Goal: Information Seeking & Learning: Learn about a topic

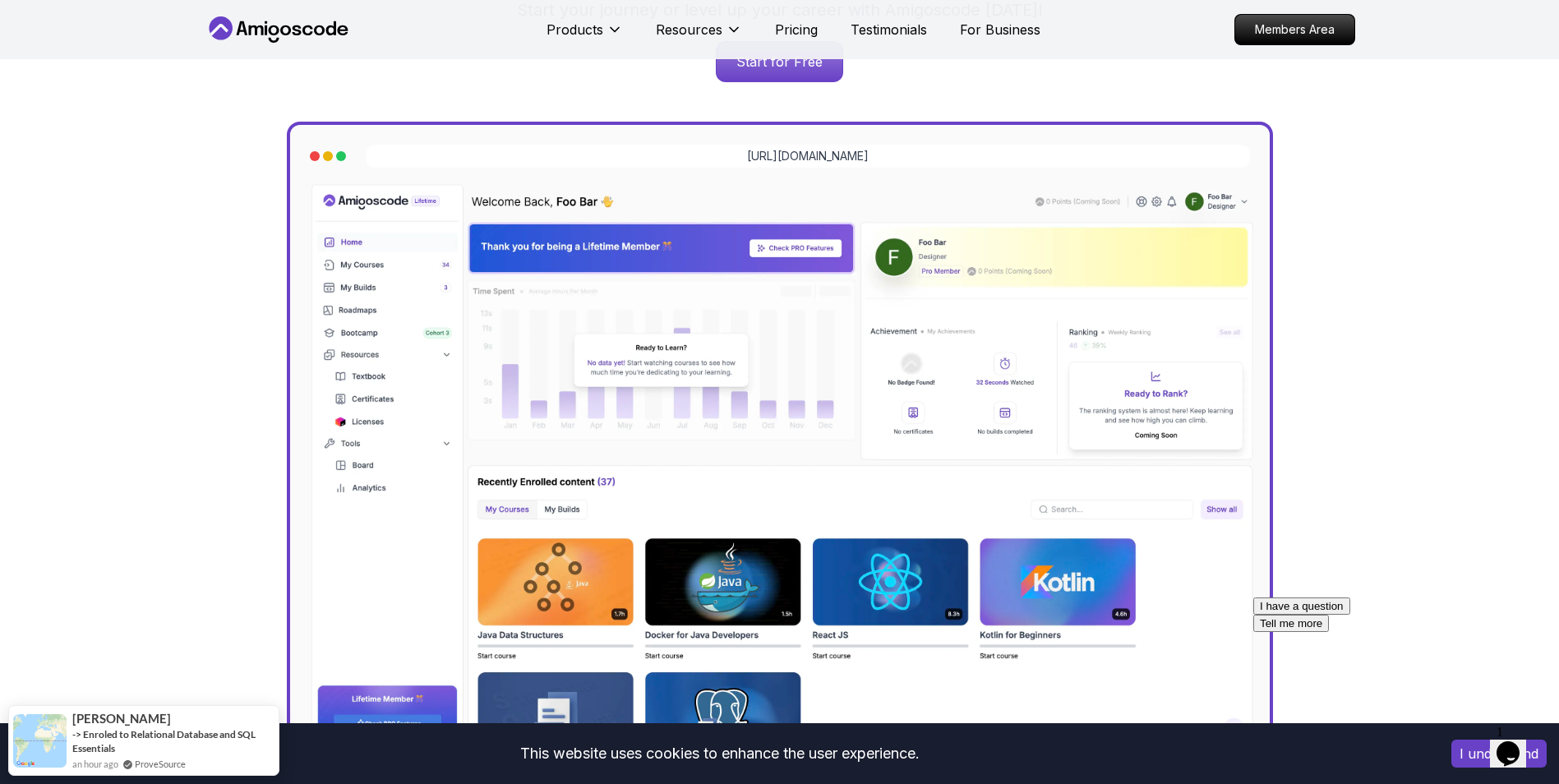
scroll to position [1398, 0]
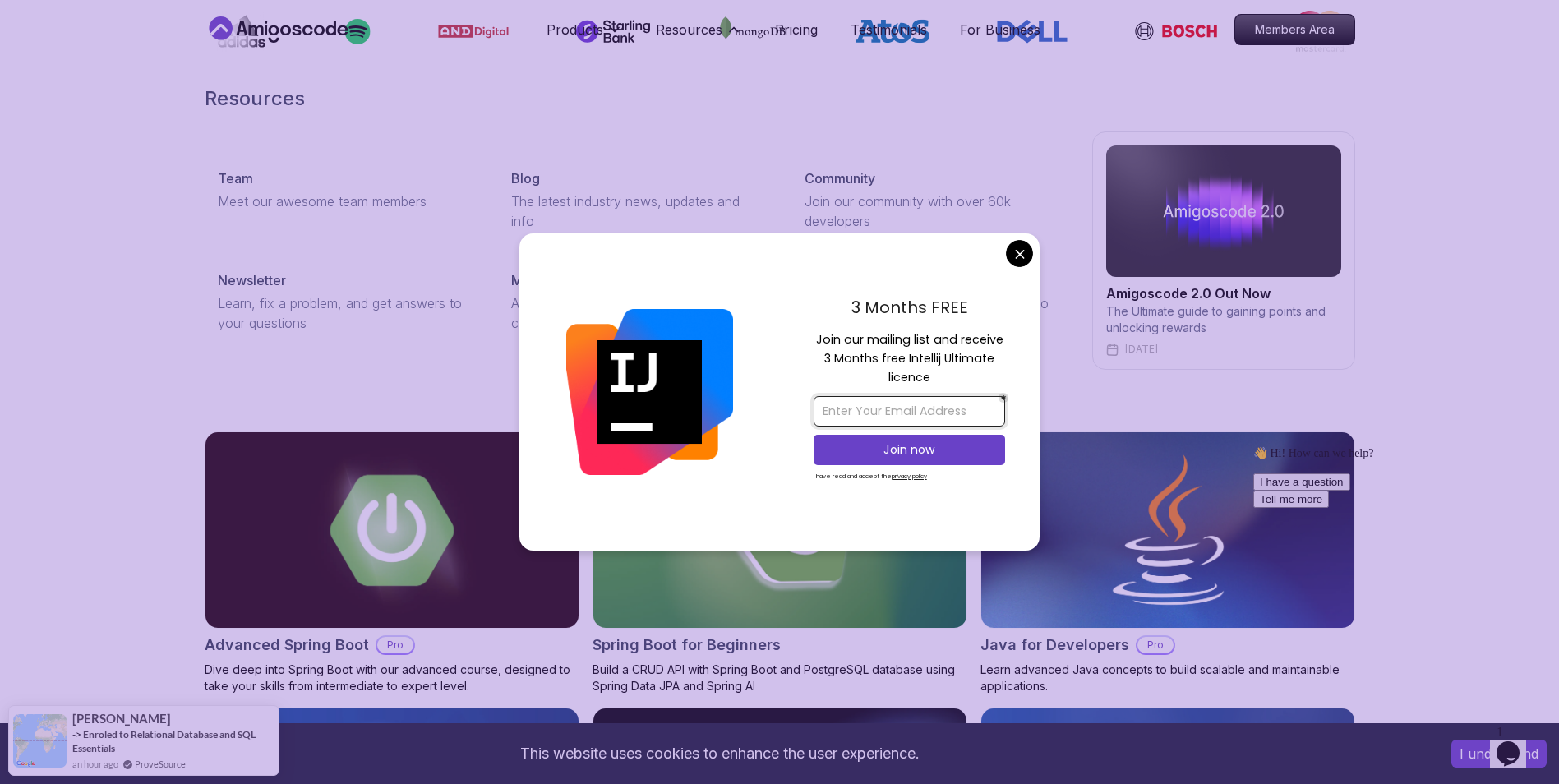
click at [936, 414] on input "email" at bounding box center [908, 411] width 191 height 31
type input "[PERSON_NAME][EMAIL_ADDRESS][DOMAIN_NAME]"
click at [848, 446] on p "Join now" at bounding box center [908, 449] width 155 height 17
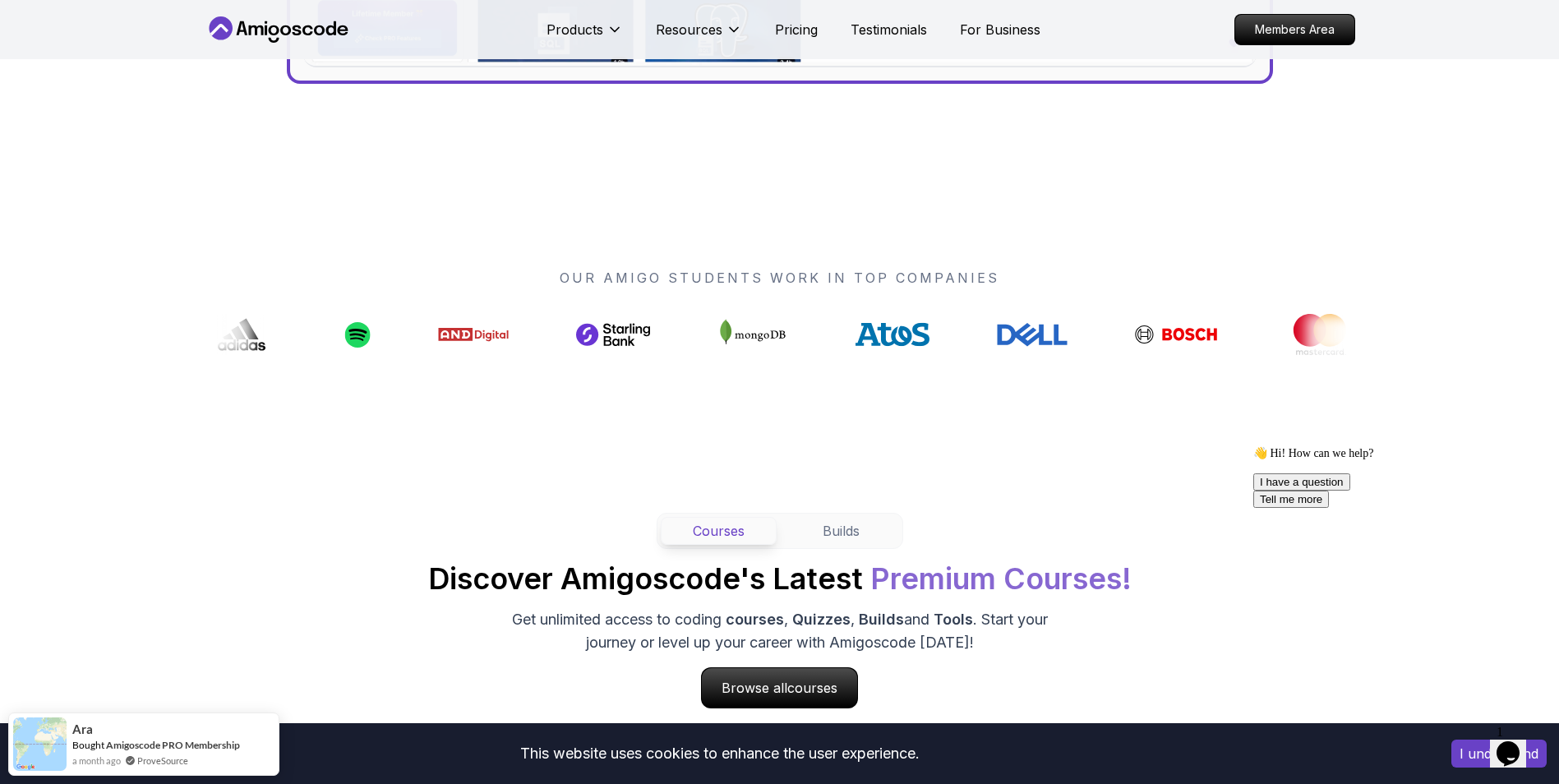
scroll to position [0, 0]
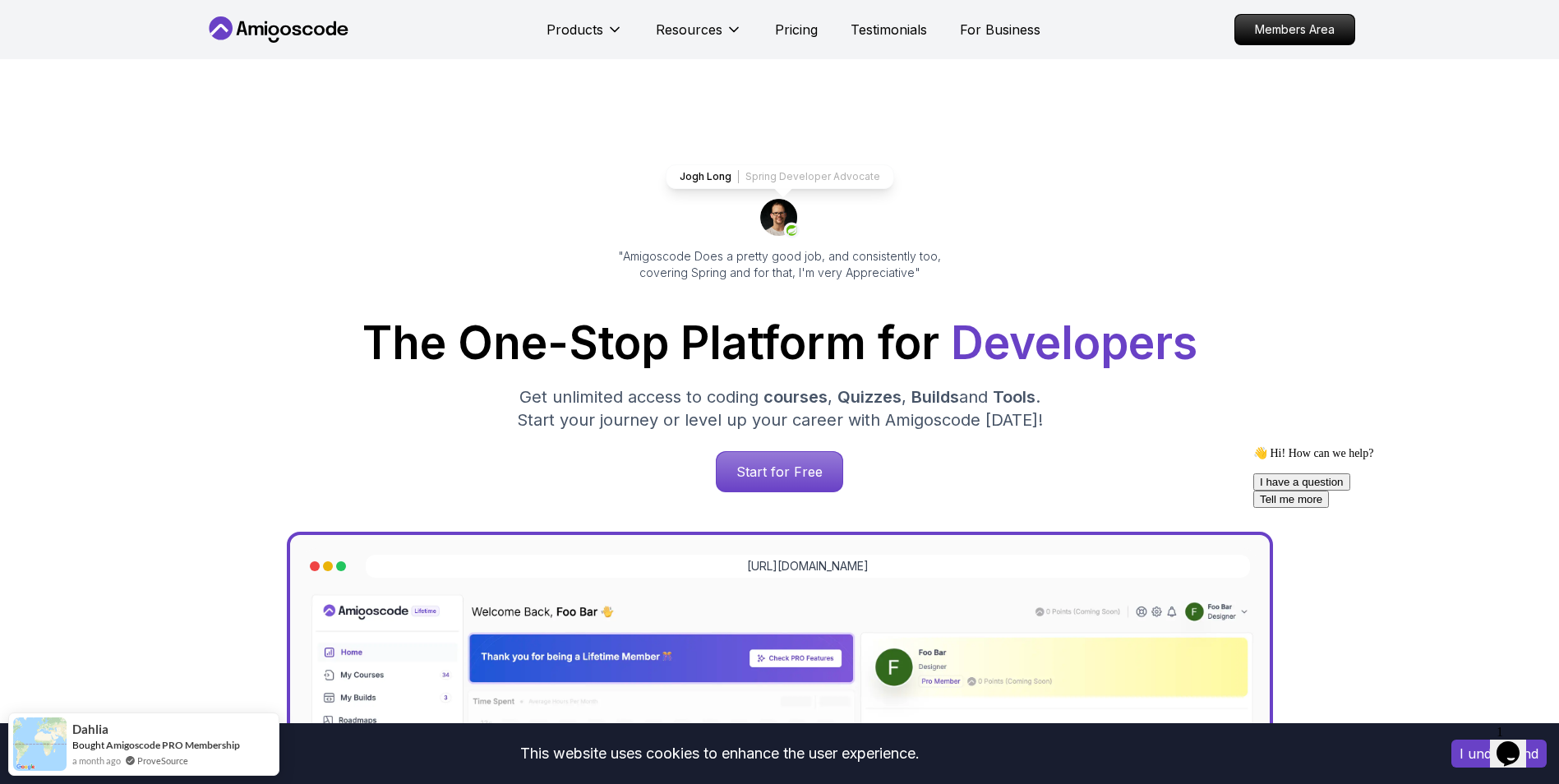
click at [1518, 743] on icon "$i18n('chat', 'chat_widget')" at bounding box center [1508, 753] width 23 height 25
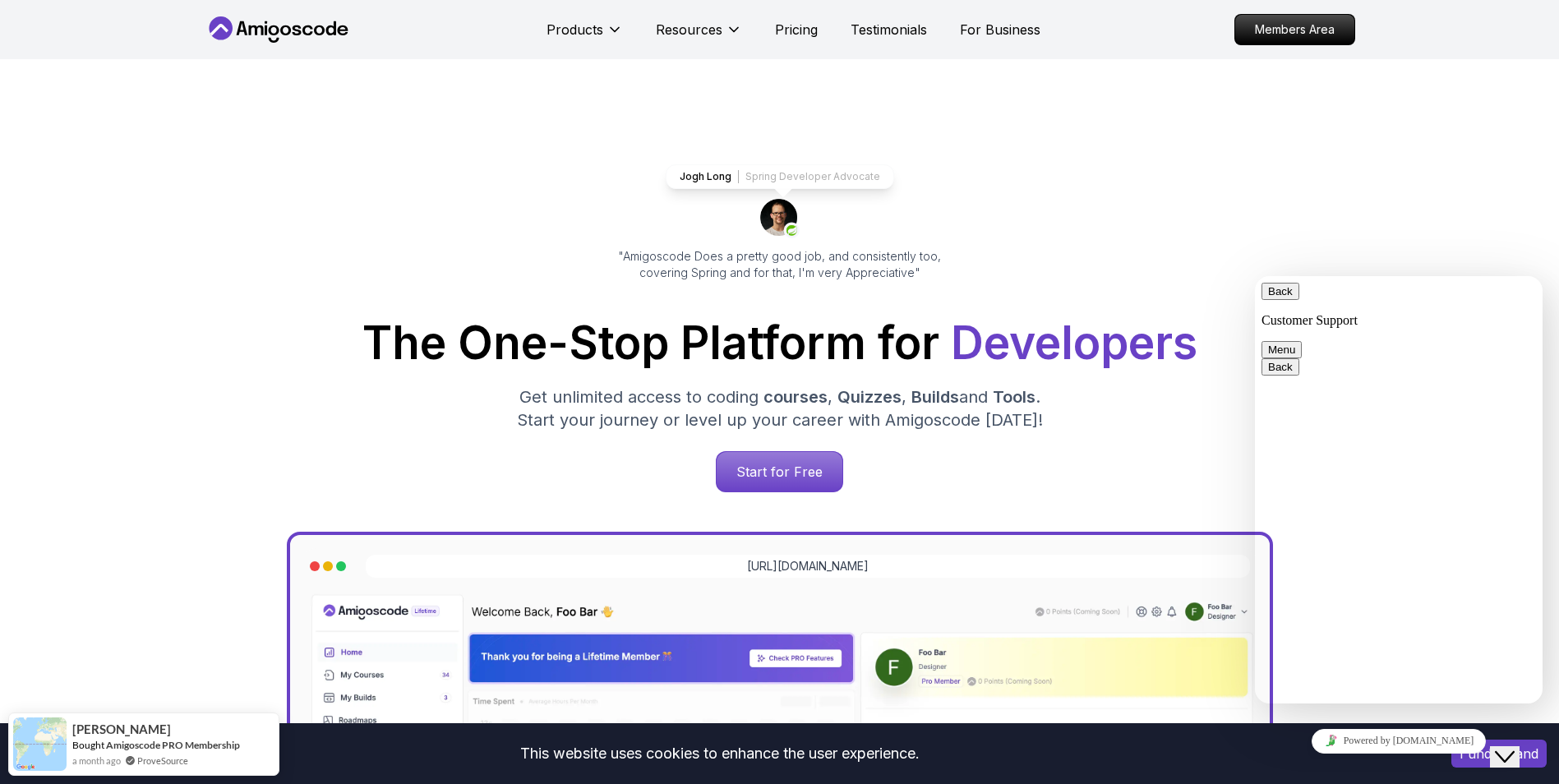
click at [1305, 186] on div "Jogh Long Spring Developer Advocate "Amigoscode Does a pretty good job, and con…" at bounding box center [780, 671] width 1150 height 1225
click at [1255, 276] on div "Rate this chat Insert emoji" at bounding box center [1255, 276] width 0 height 0
click at [1255, 276] on textarea at bounding box center [1255, 276] width 0 height 0
type textarea "just looking for few courses"
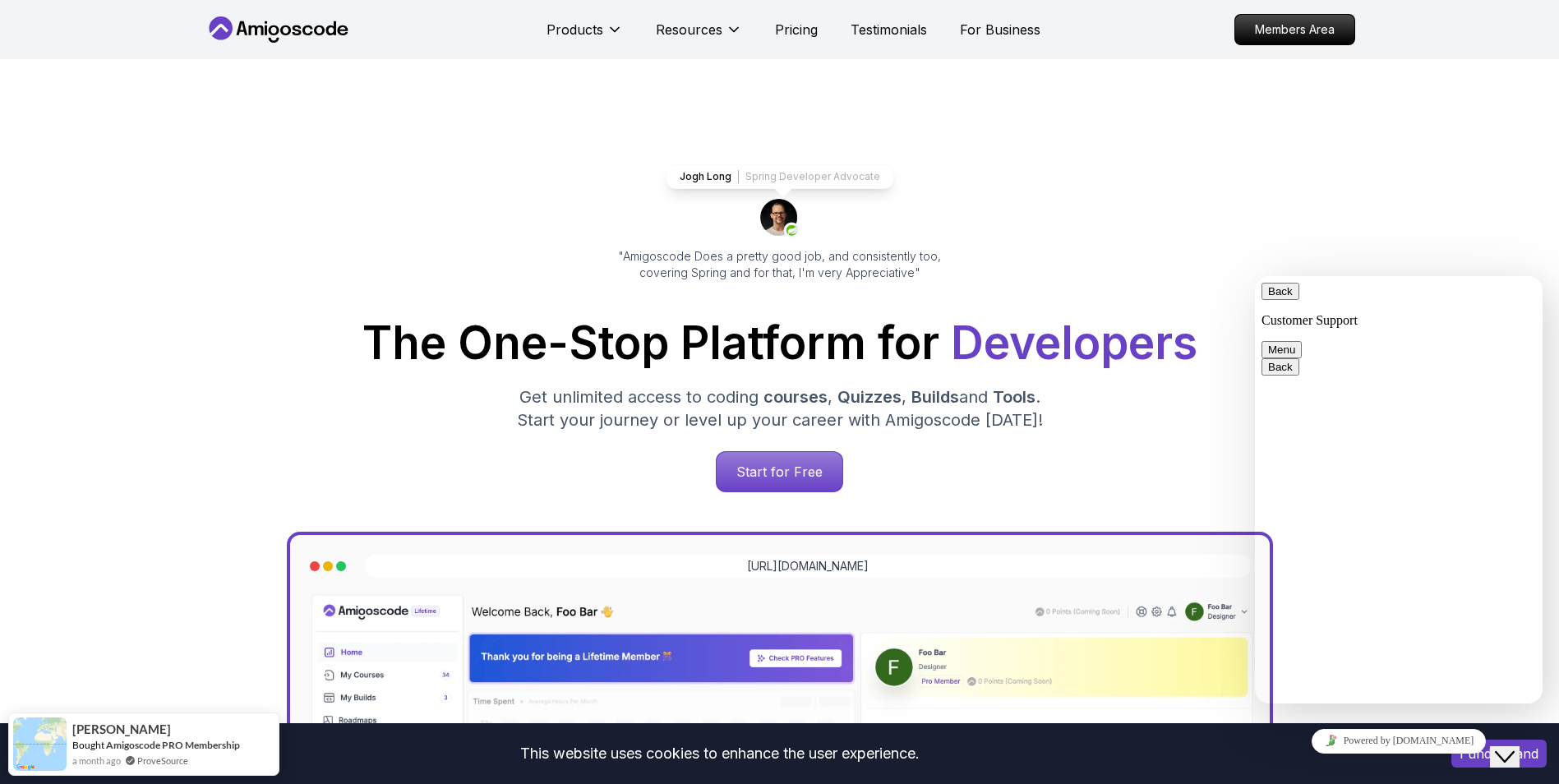
drag, startPoint x: 1537, startPoint y: 611, endPoint x: 1536, endPoint y: 542, distance: 69.0
drag, startPoint x: 1536, startPoint y: 542, endPoint x: 1537, endPoint y: 481, distance: 61.0
drag, startPoint x: 1537, startPoint y: 481, endPoint x: 1536, endPoint y: 372, distance: 109.0
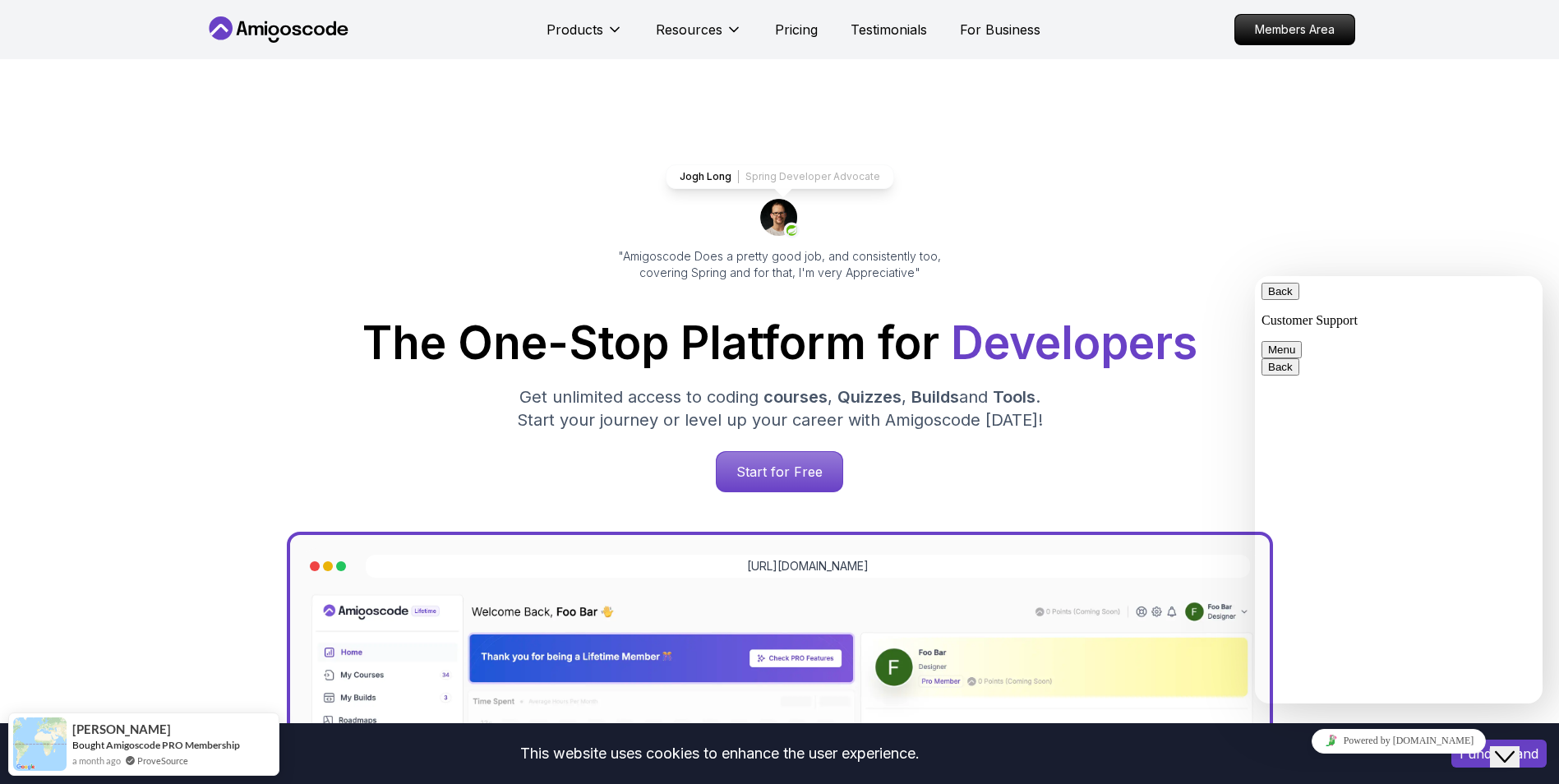
click at [1301, 341] on button "Menu" at bounding box center [1281, 349] width 41 height 17
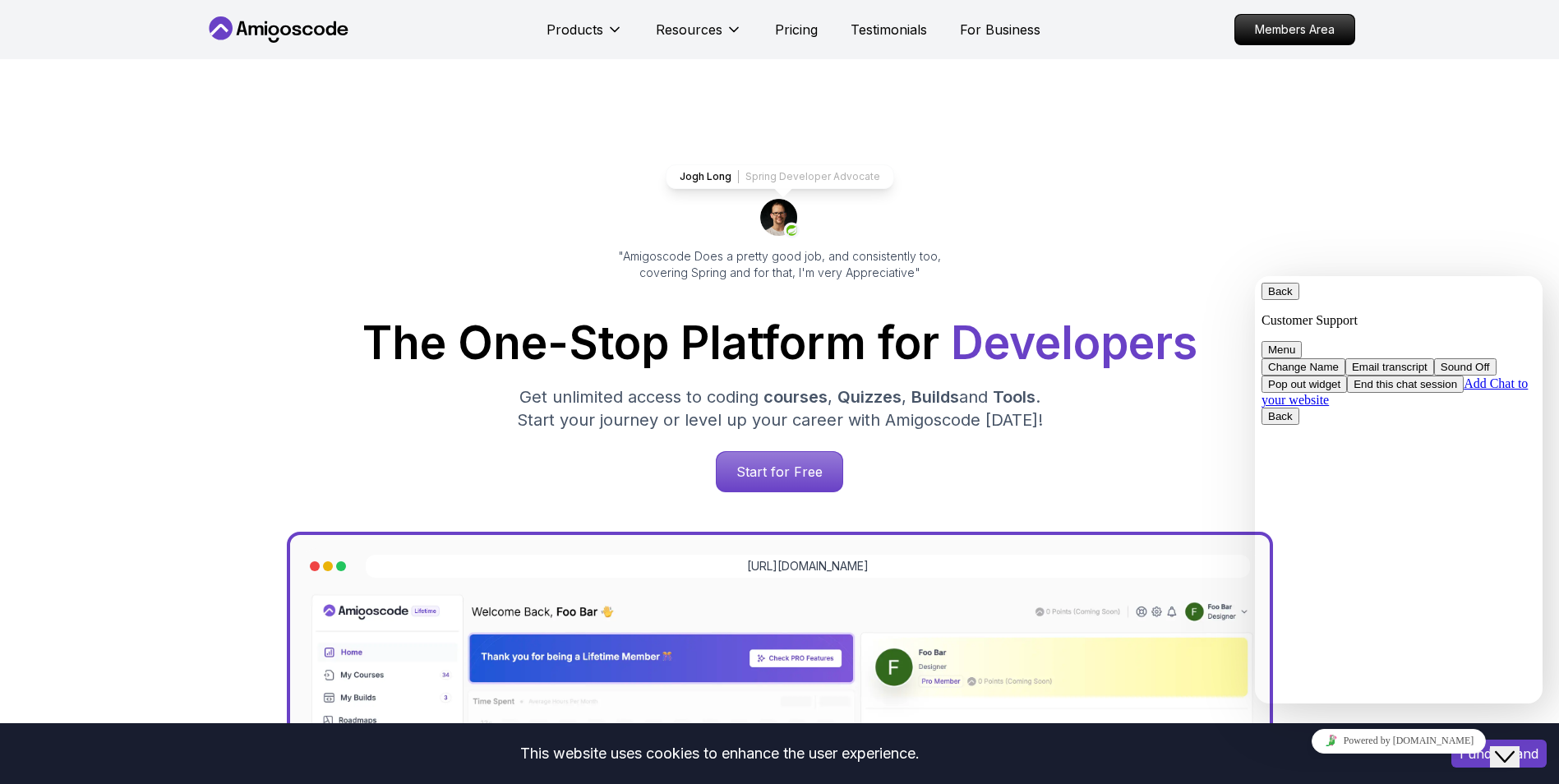
click at [1464, 284] on div "Back Customer Support Menu Change Name Email transcript Sound Off Pop out widge…" at bounding box center [1398, 345] width 274 height 125
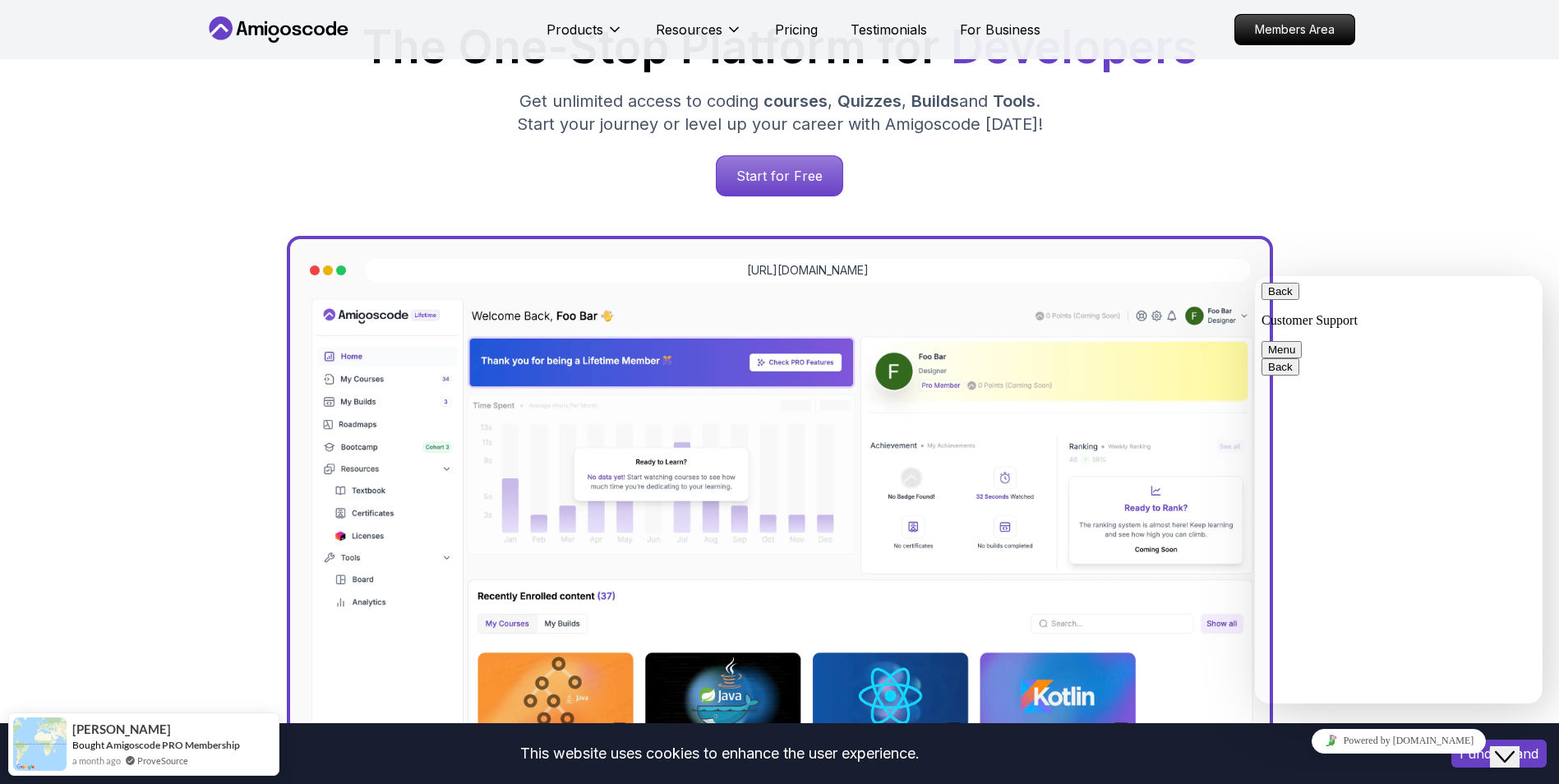
click at [1301, 341] on button "Menu" at bounding box center [1281, 349] width 41 height 17
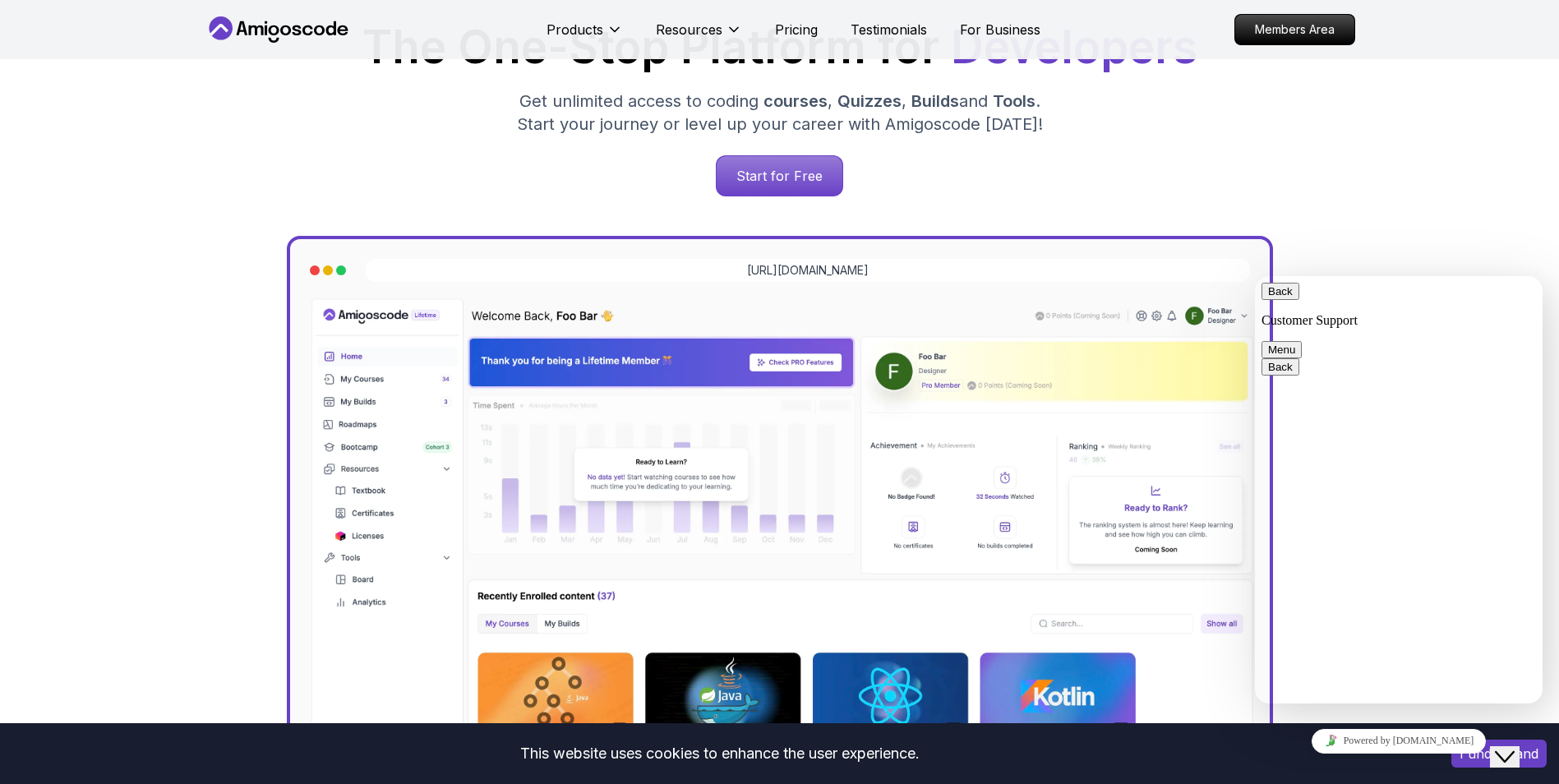
click at [1514, 751] on icon "$i18n('chat', 'chat_widget')" at bounding box center [1504, 757] width 20 height 12
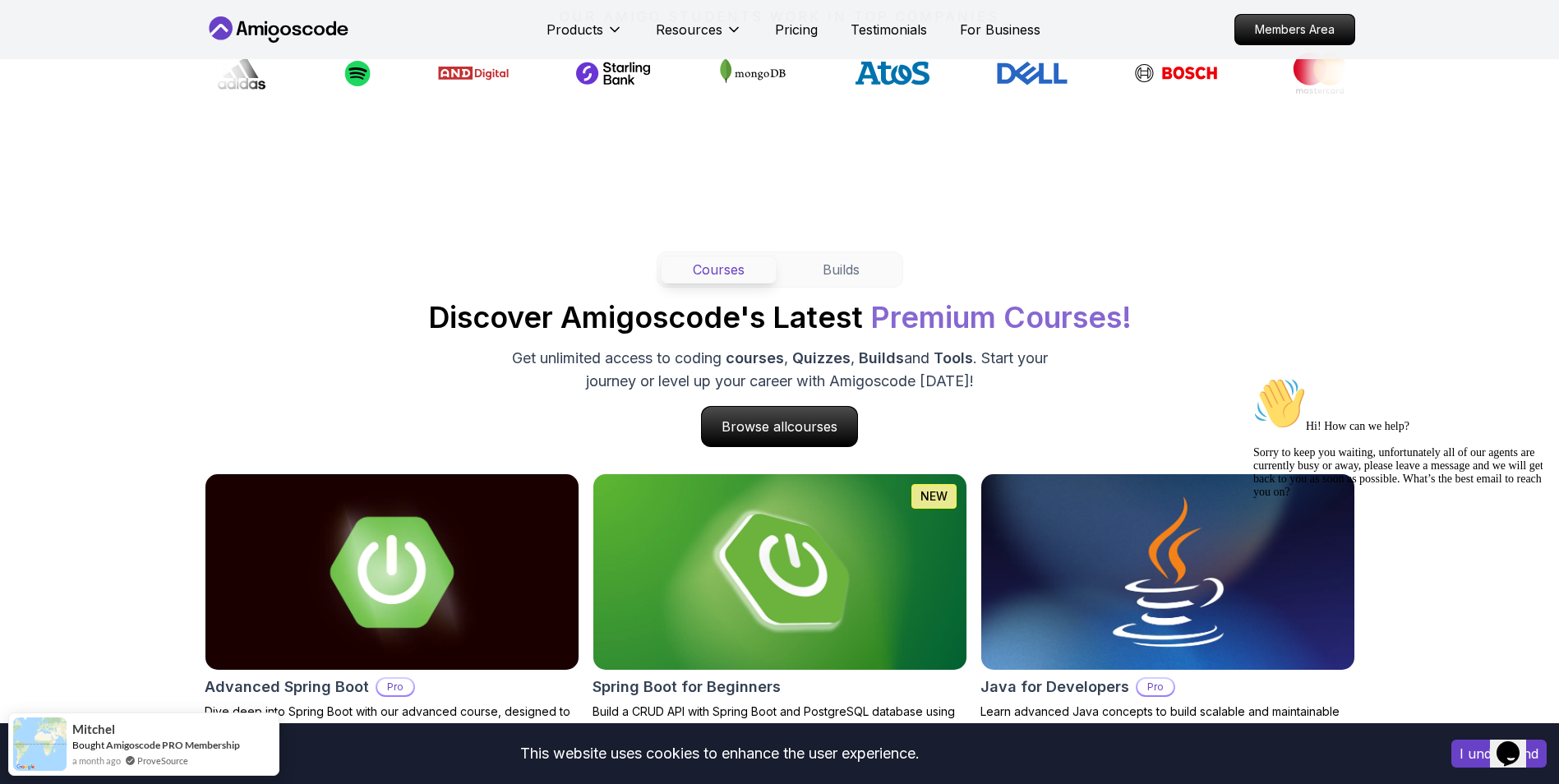
scroll to position [1367, 0]
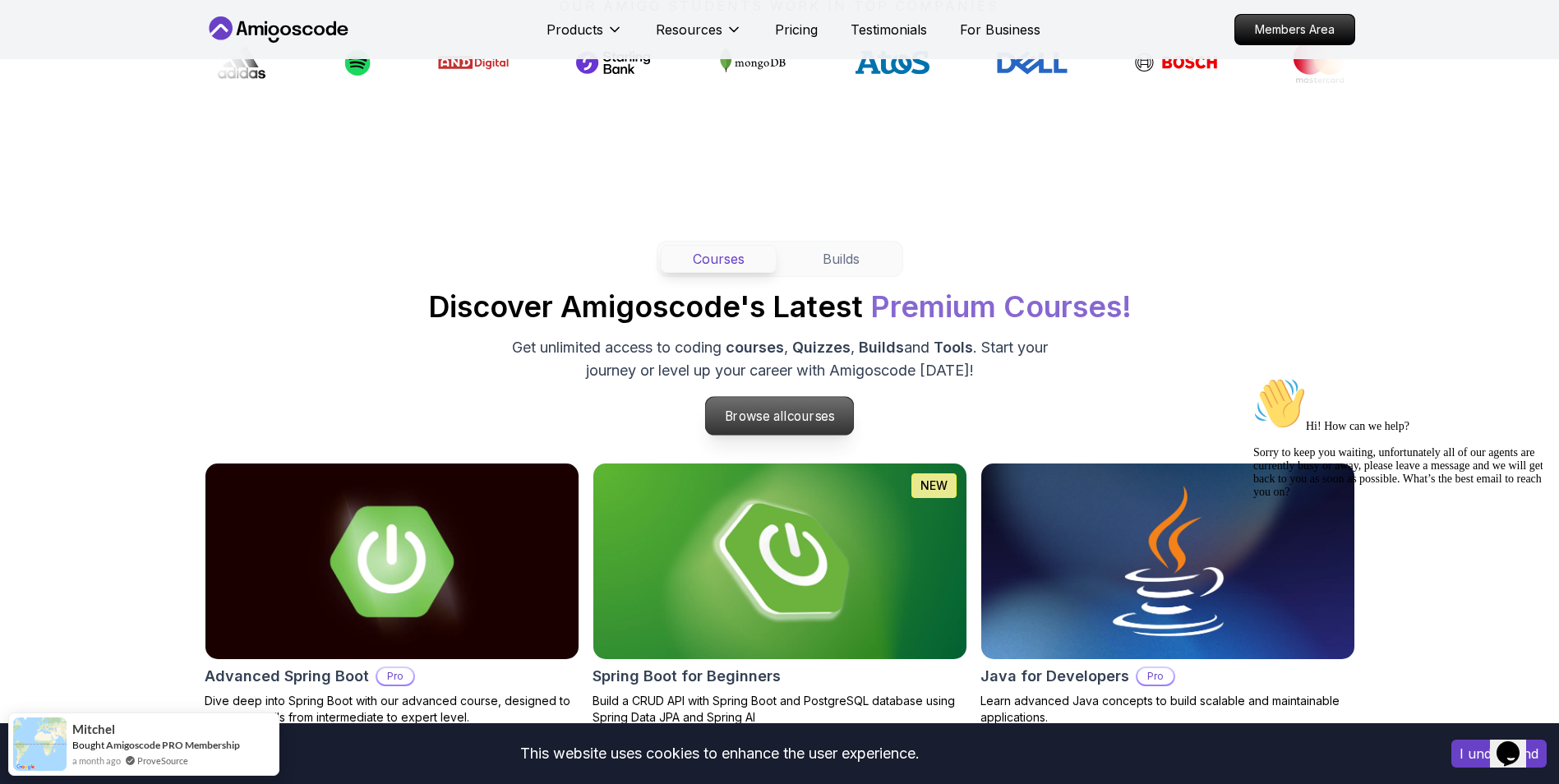
click at [787, 423] on span "courses" at bounding box center [811, 416] width 48 height 16
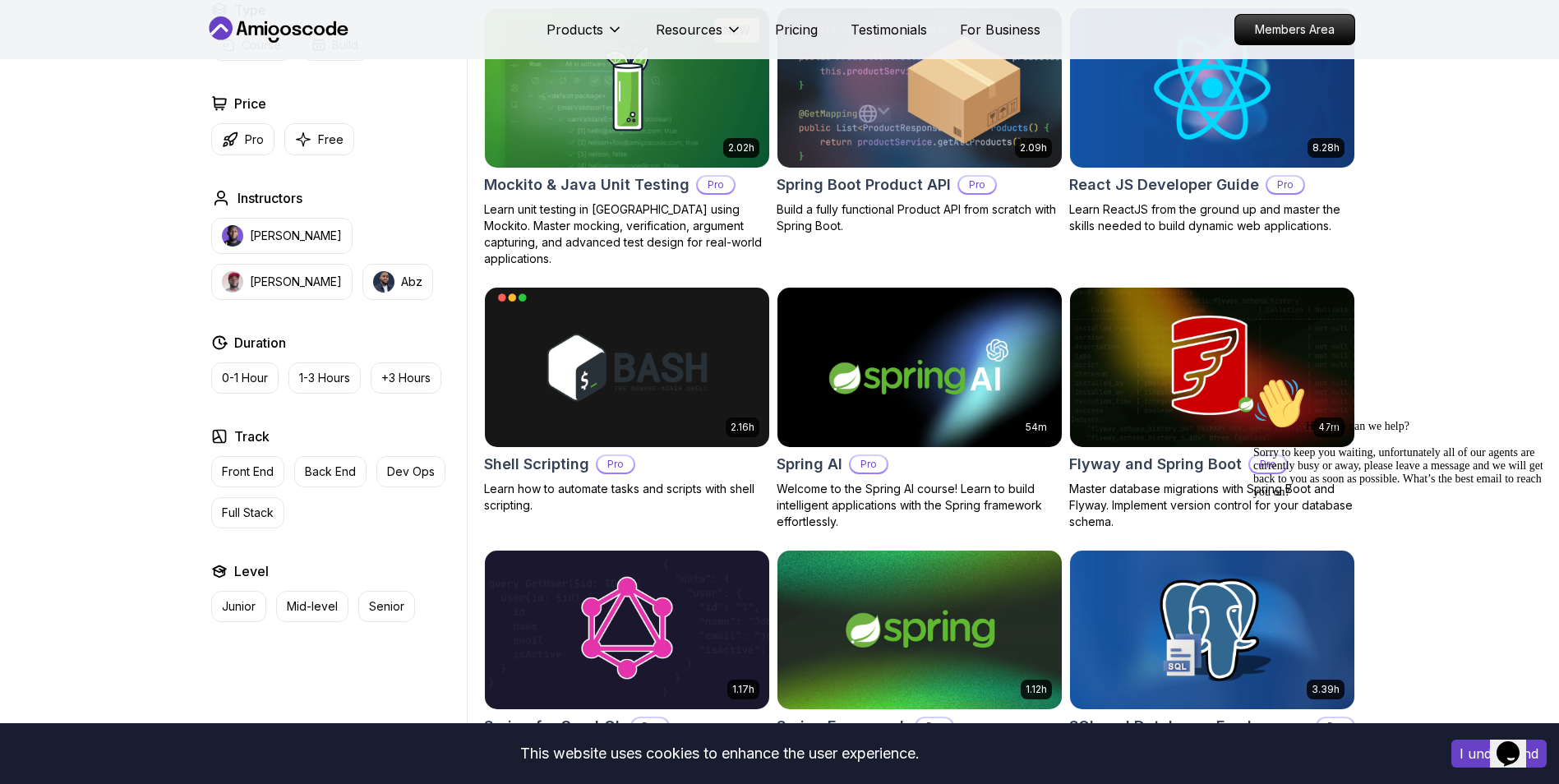
scroll to position [3637, 0]
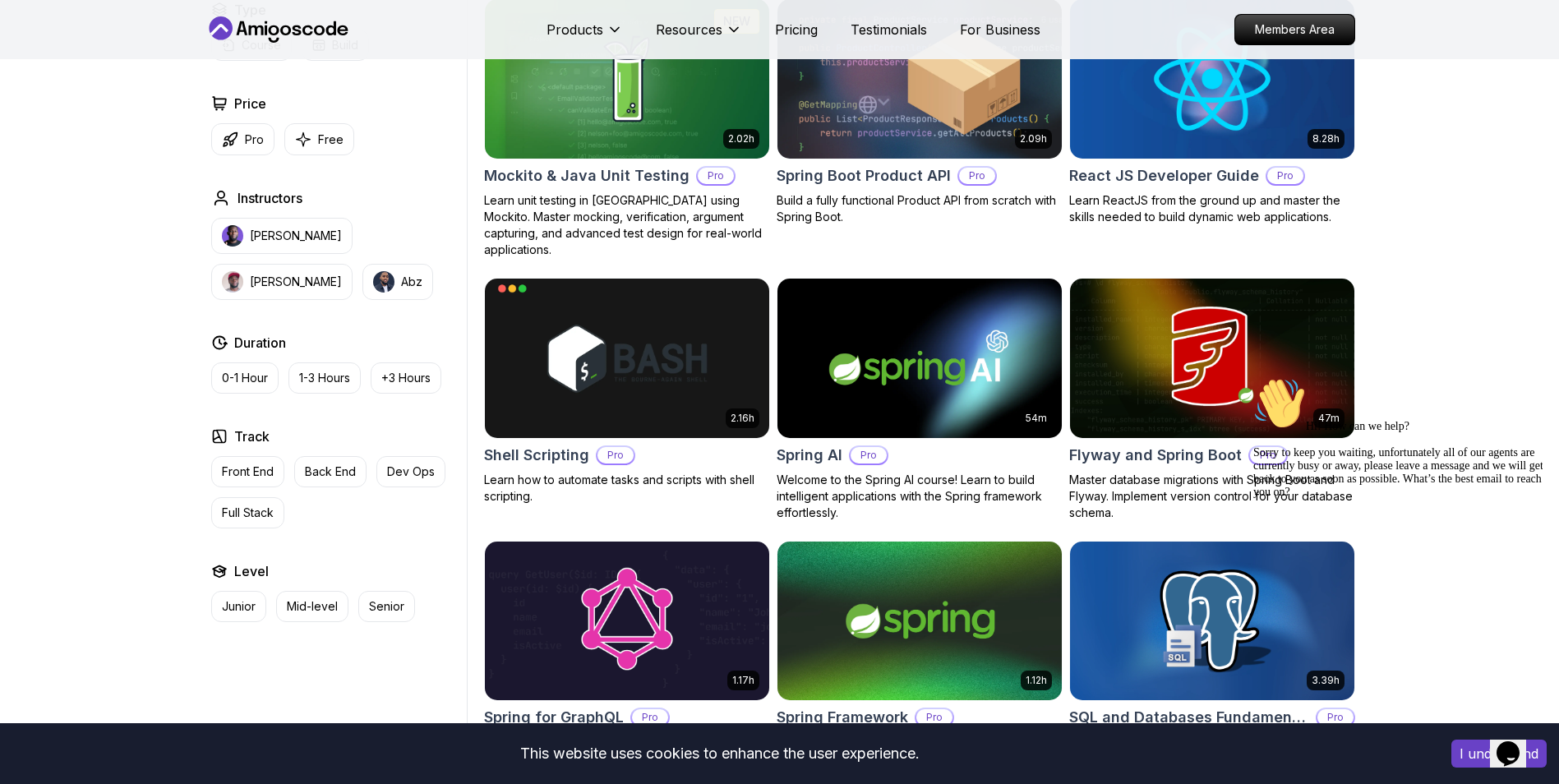
click at [1253, 377] on icon "Chat attention grabber" at bounding box center [1253, 377] width 0 height 0
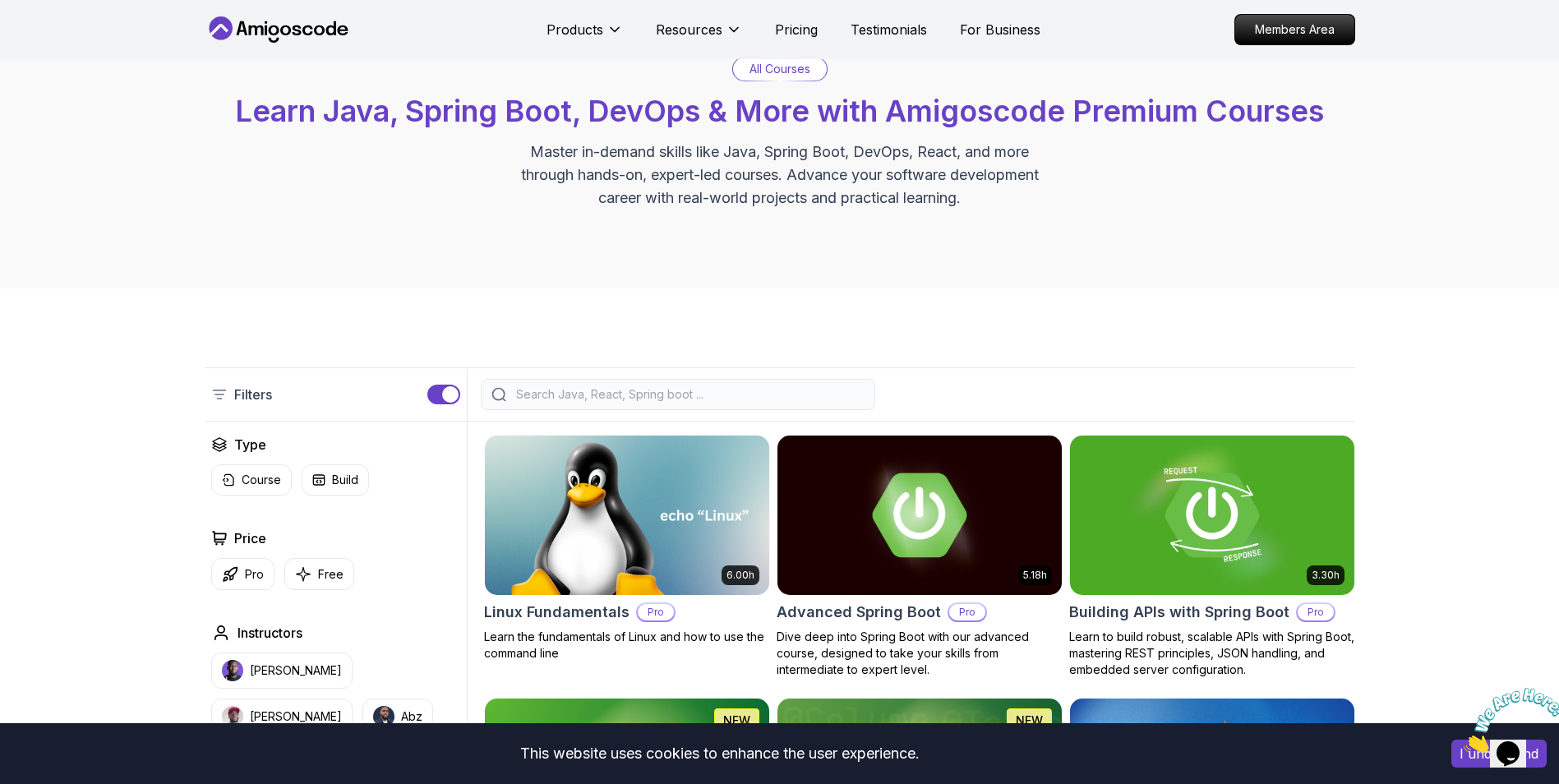
scroll to position [0, 0]
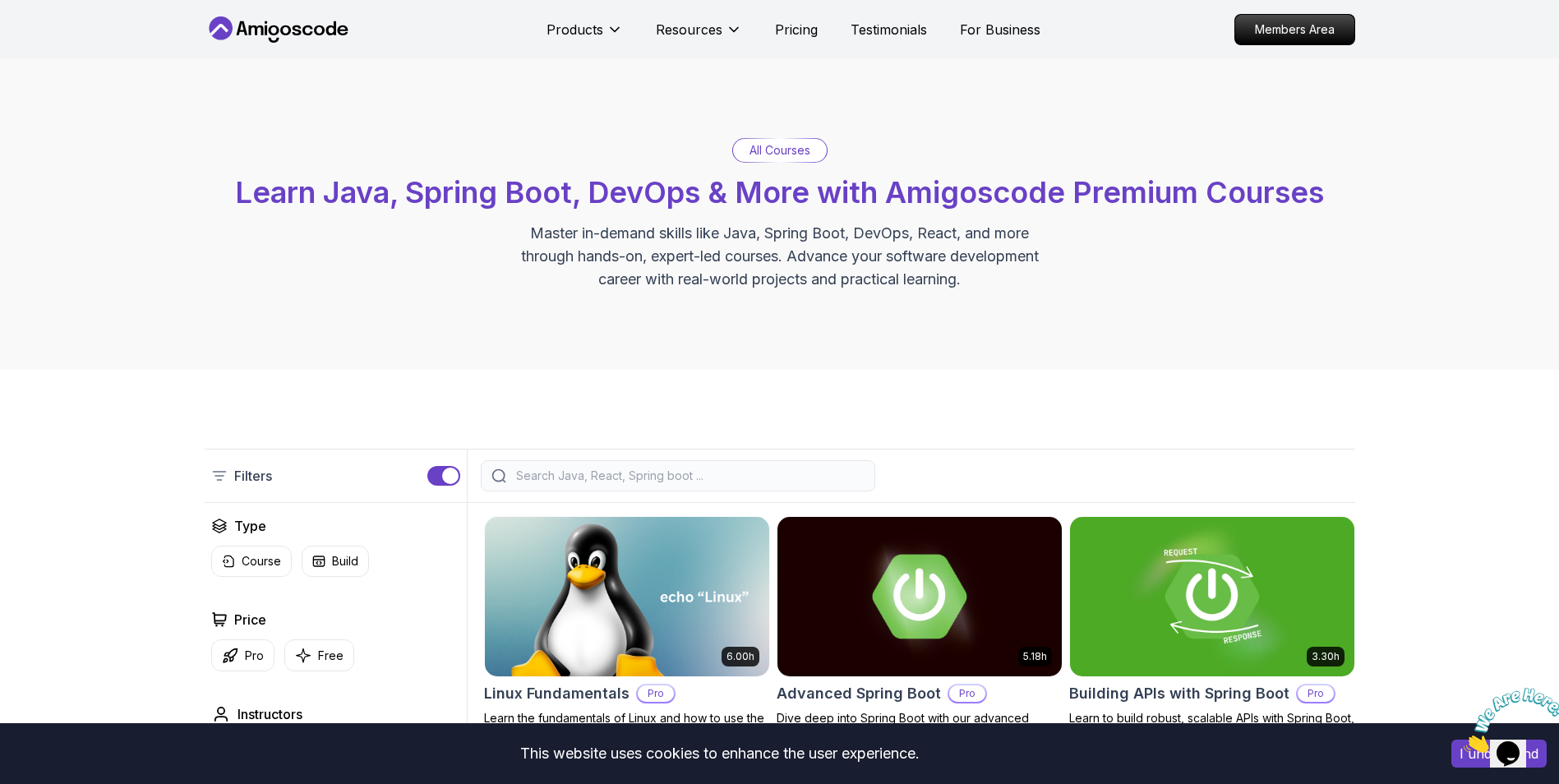
click at [761, 147] on p "All Courses" at bounding box center [779, 151] width 61 height 17
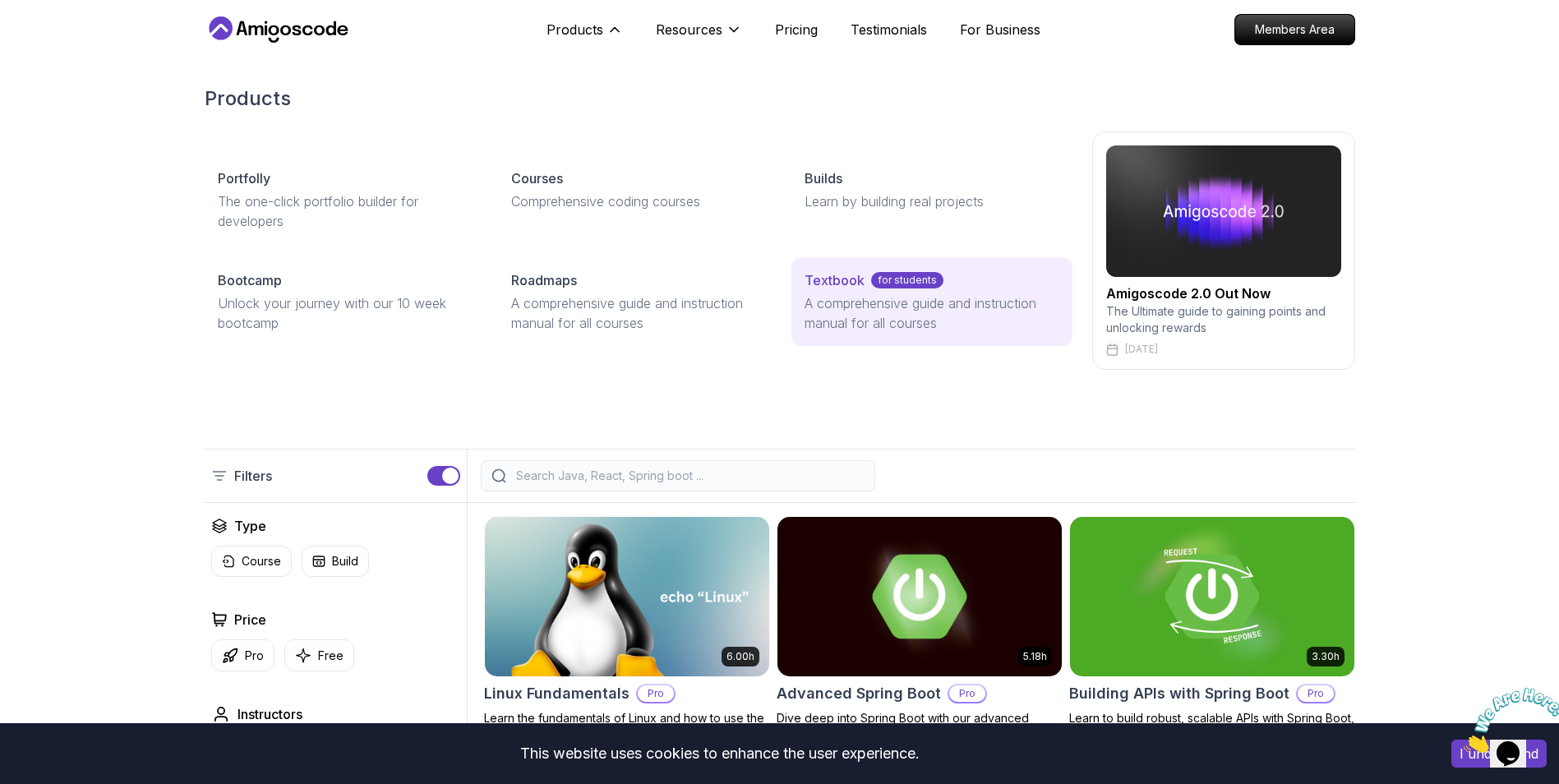
click at [852, 269] on link "Textbook for students A comprehensive guide and instruction manual for all cour…" at bounding box center [932, 301] width 280 height 89
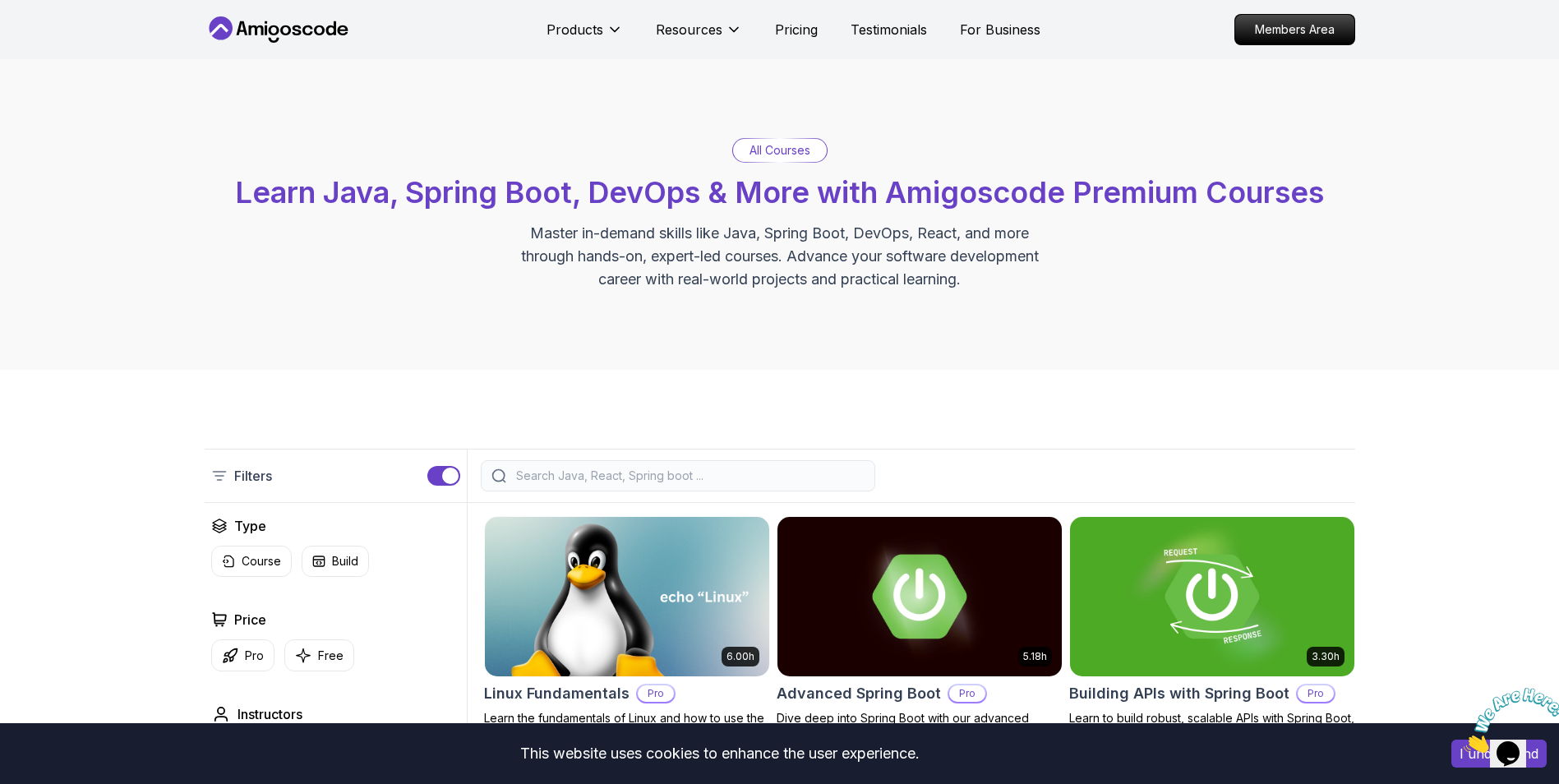
click at [288, 28] on icon at bounding box center [285, 31] width 11 height 10
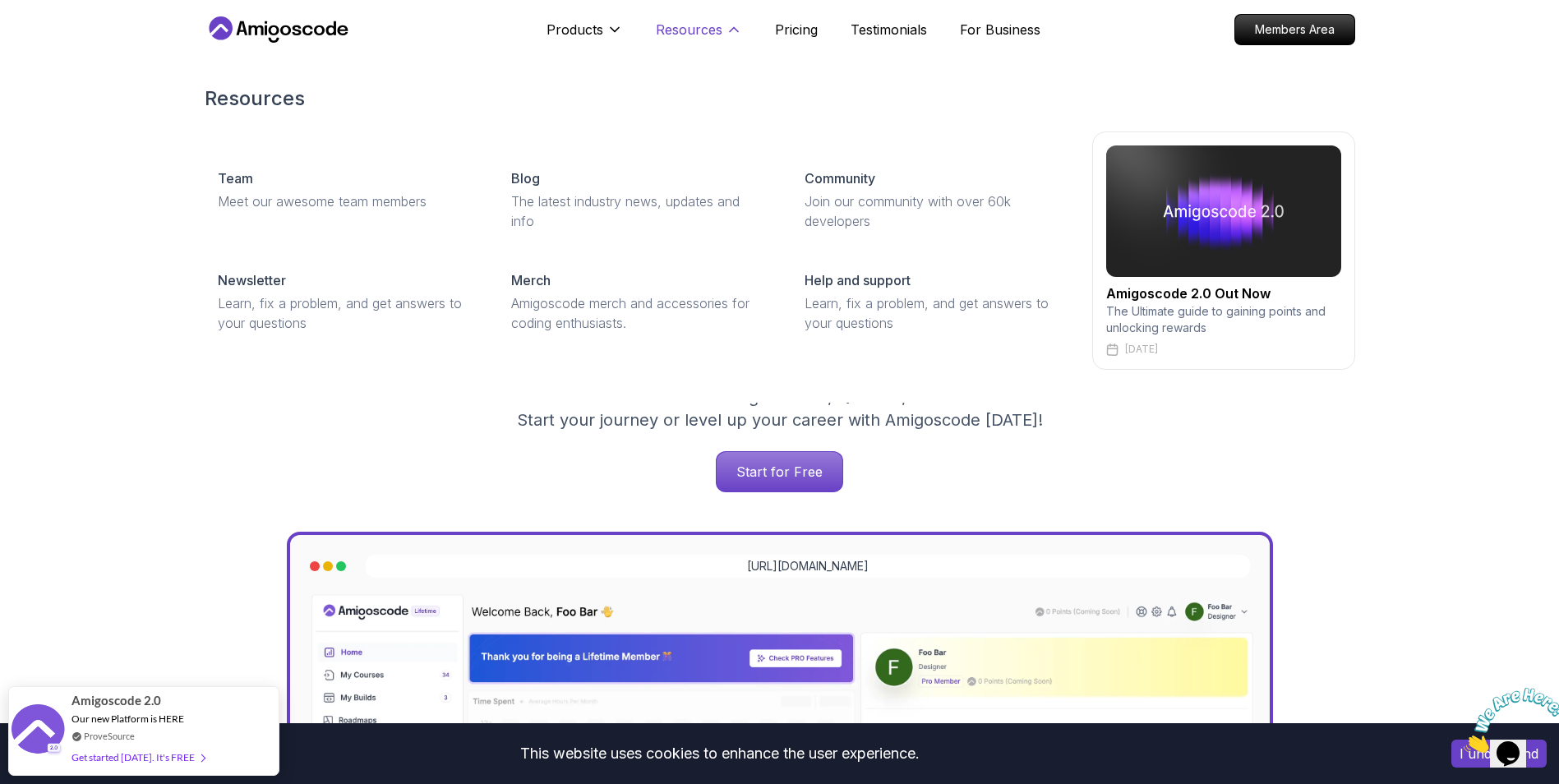
click at [722, 31] on button "Resources" at bounding box center [699, 36] width 86 height 33
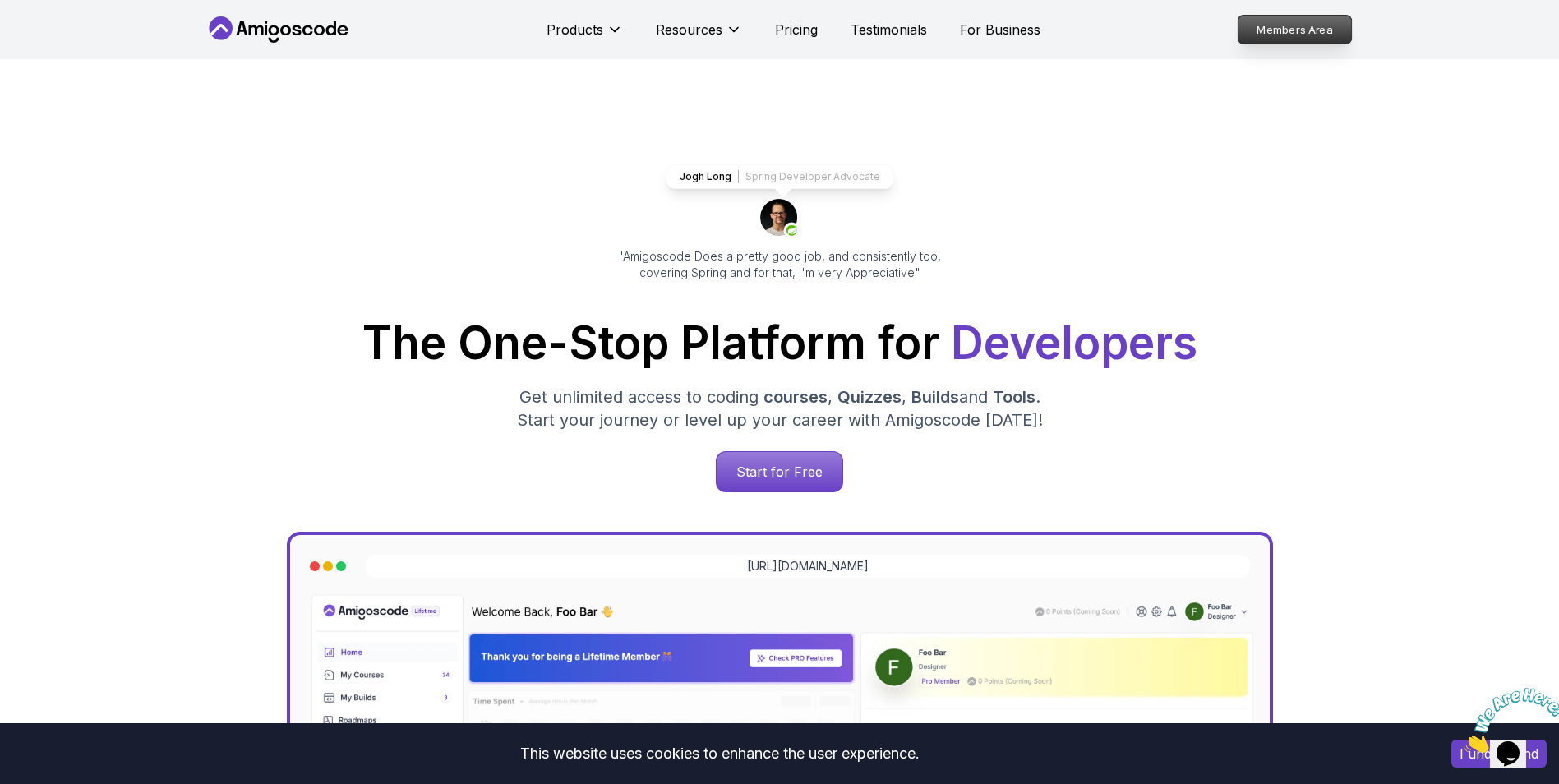
click at [1304, 27] on p "Members Area" at bounding box center [1294, 30] width 114 height 28
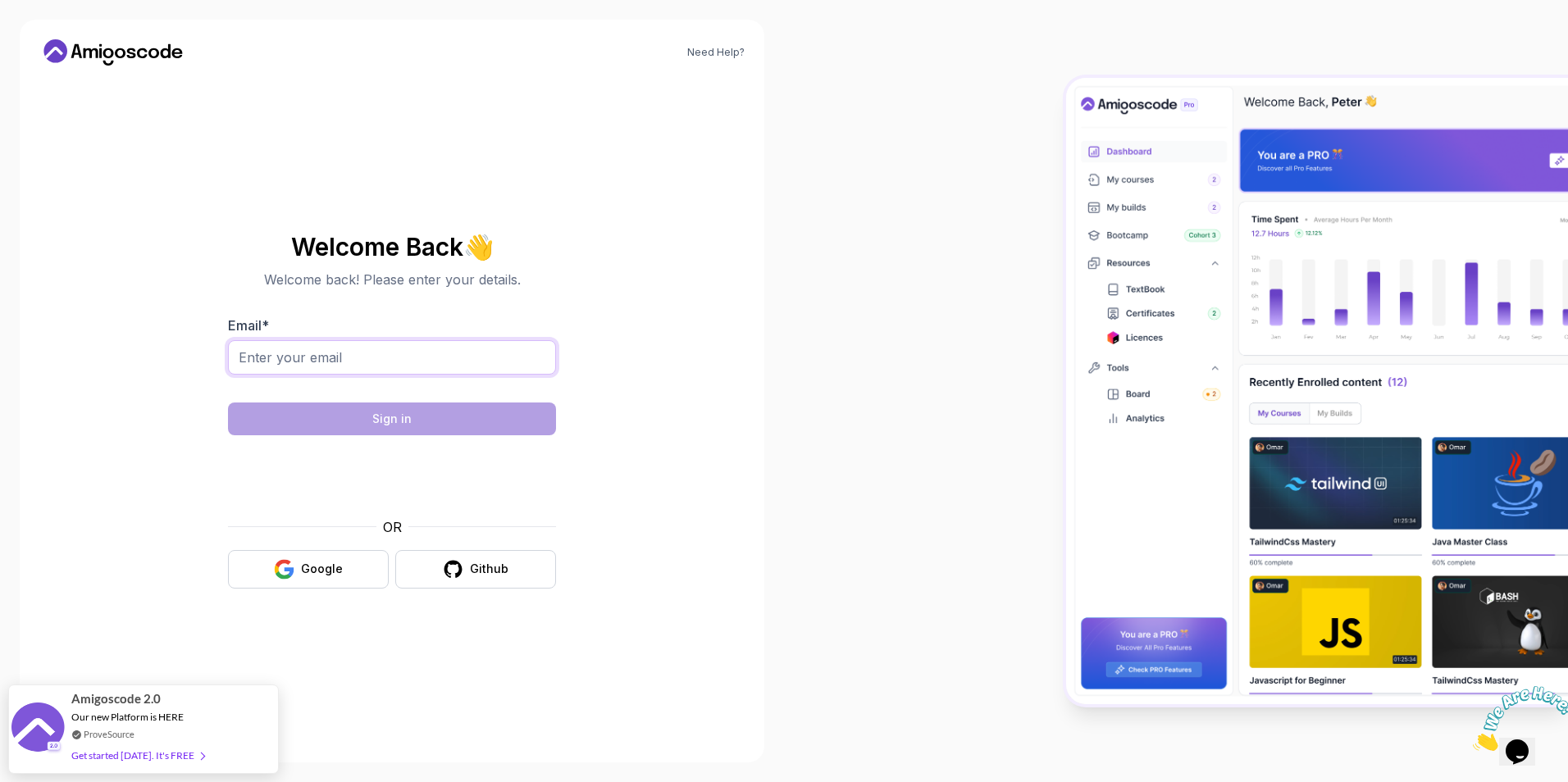
click at [327, 351] on input "Email *" at bounding box center [392, 357] width 328 height 35
type input "satwik.ks11@gmail.com"
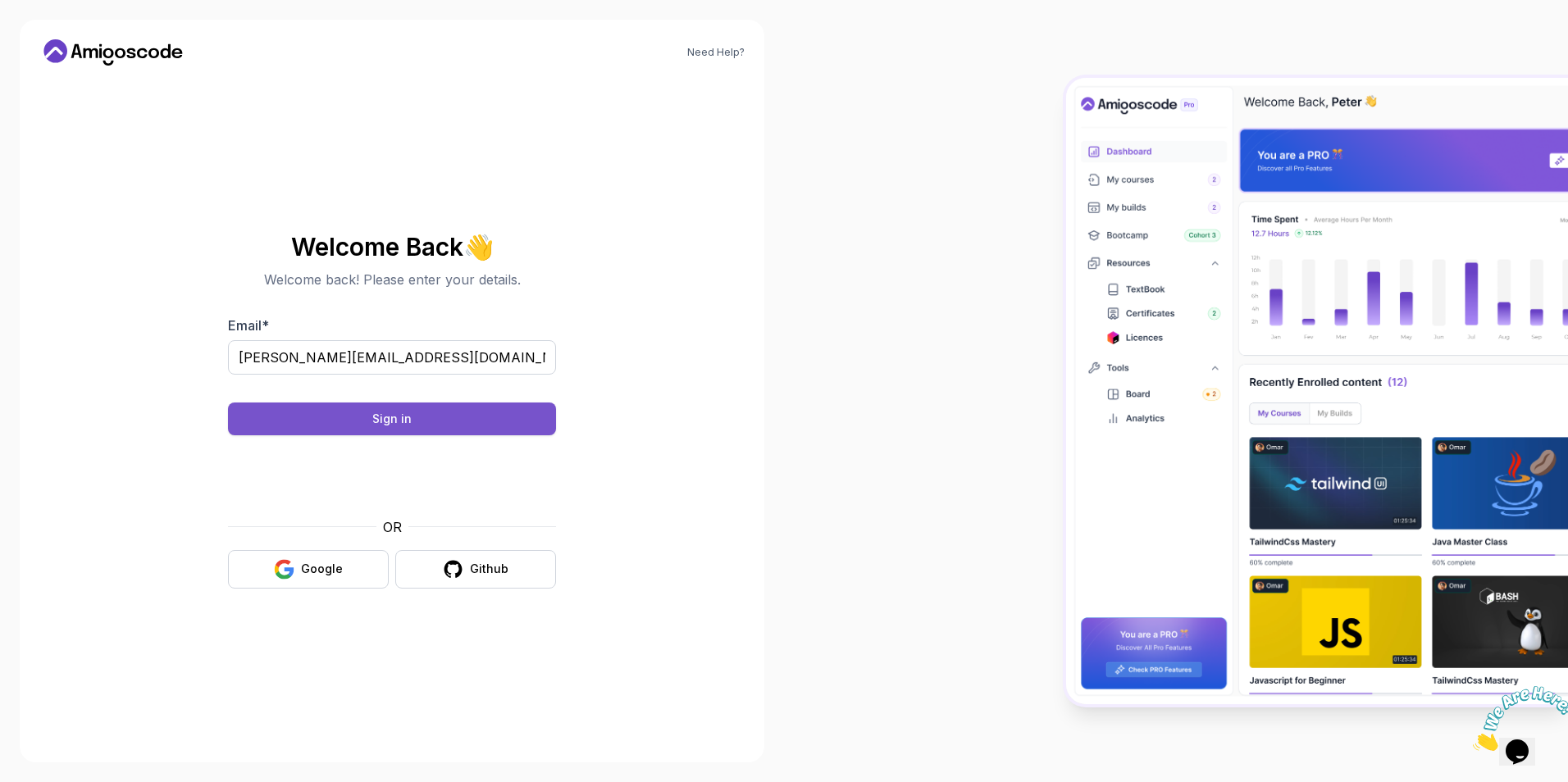
click at [378, 414] on div "Sign in" at bounding box center [392, 419] width 40 height 17
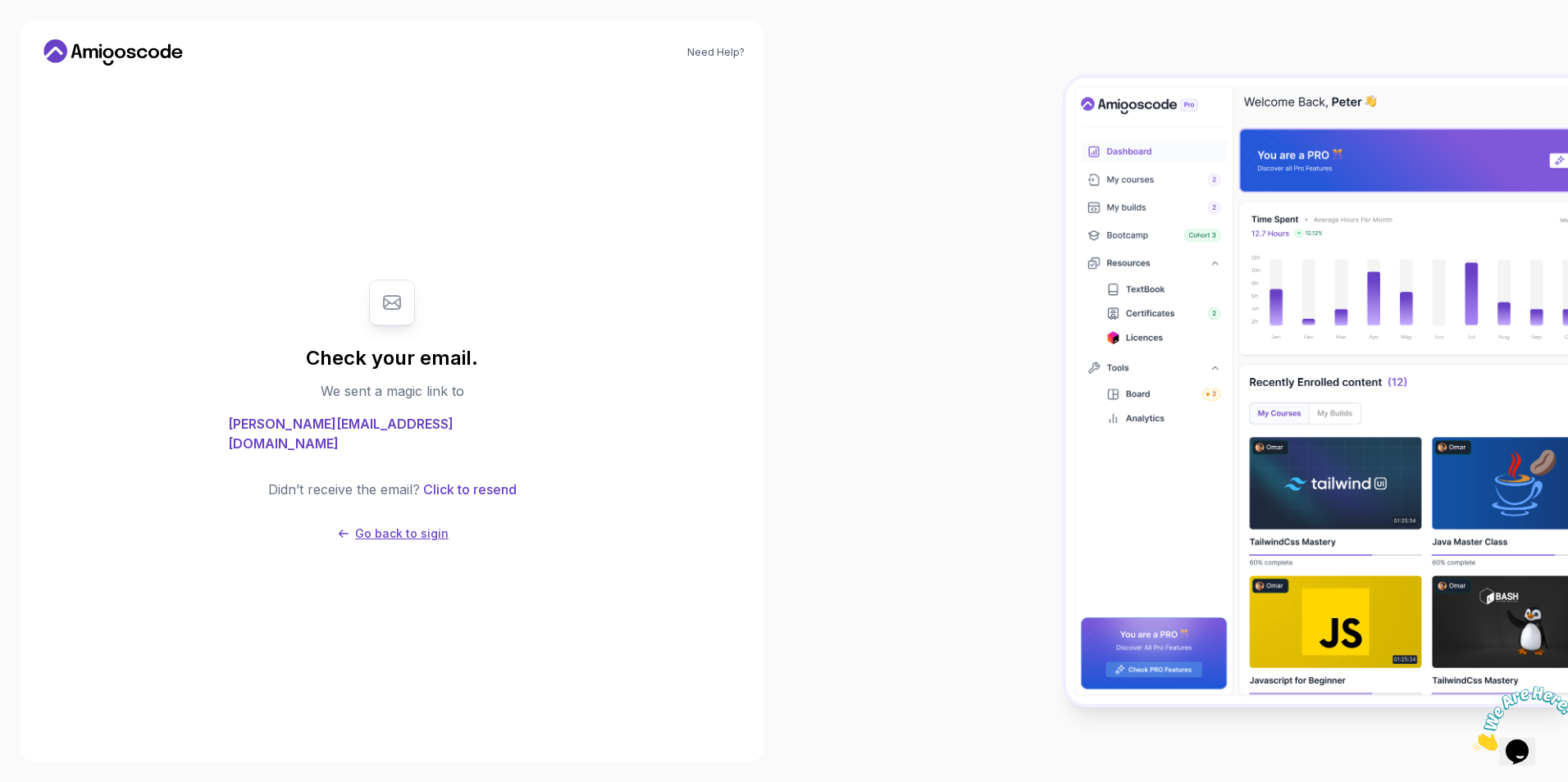
click at [415, 525] on p "Go back to sigin" at bounding box center [401, 533] width 93 height 17
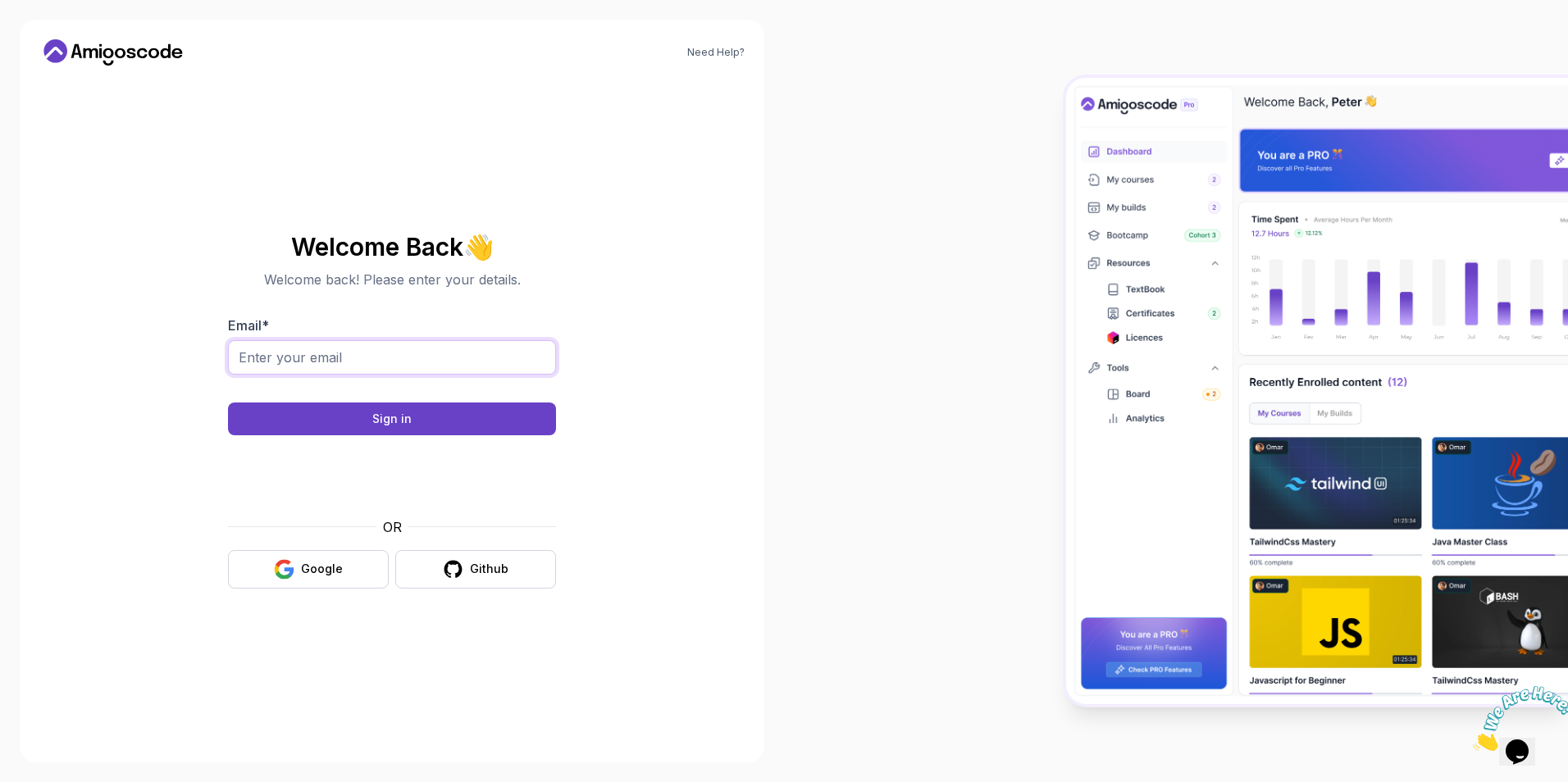
click at [399, 360] on input "Email *" at bounding box center [392, 357] width 328 height 35
type input "satwik.ks11@gmail.com"
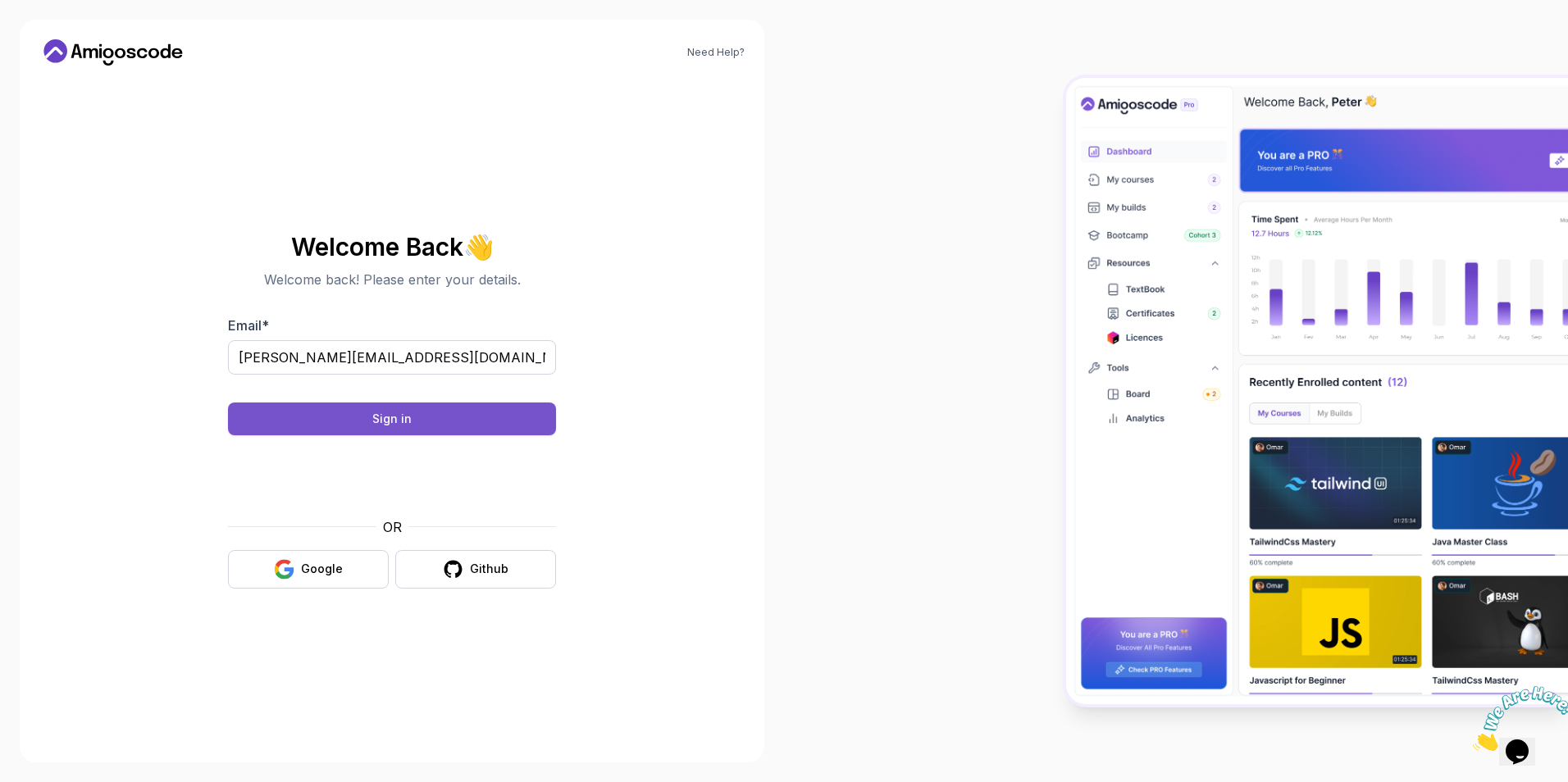
click at [284, 427] on button "Sign in" at bounding box center [392, 419] width 328 height 33
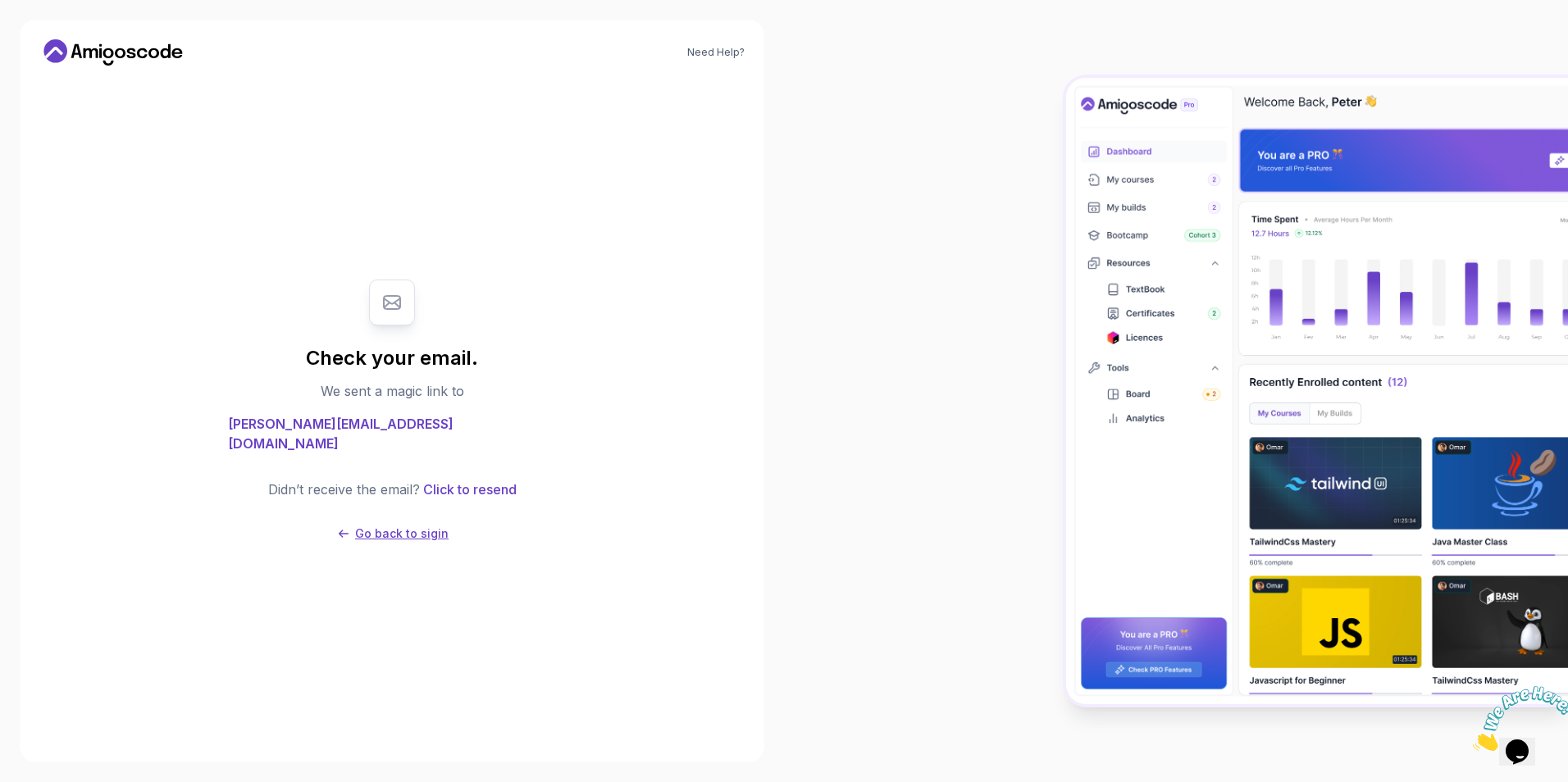
click at [345, 529] on icon at bounding box center [343, 533] width 10 height 8
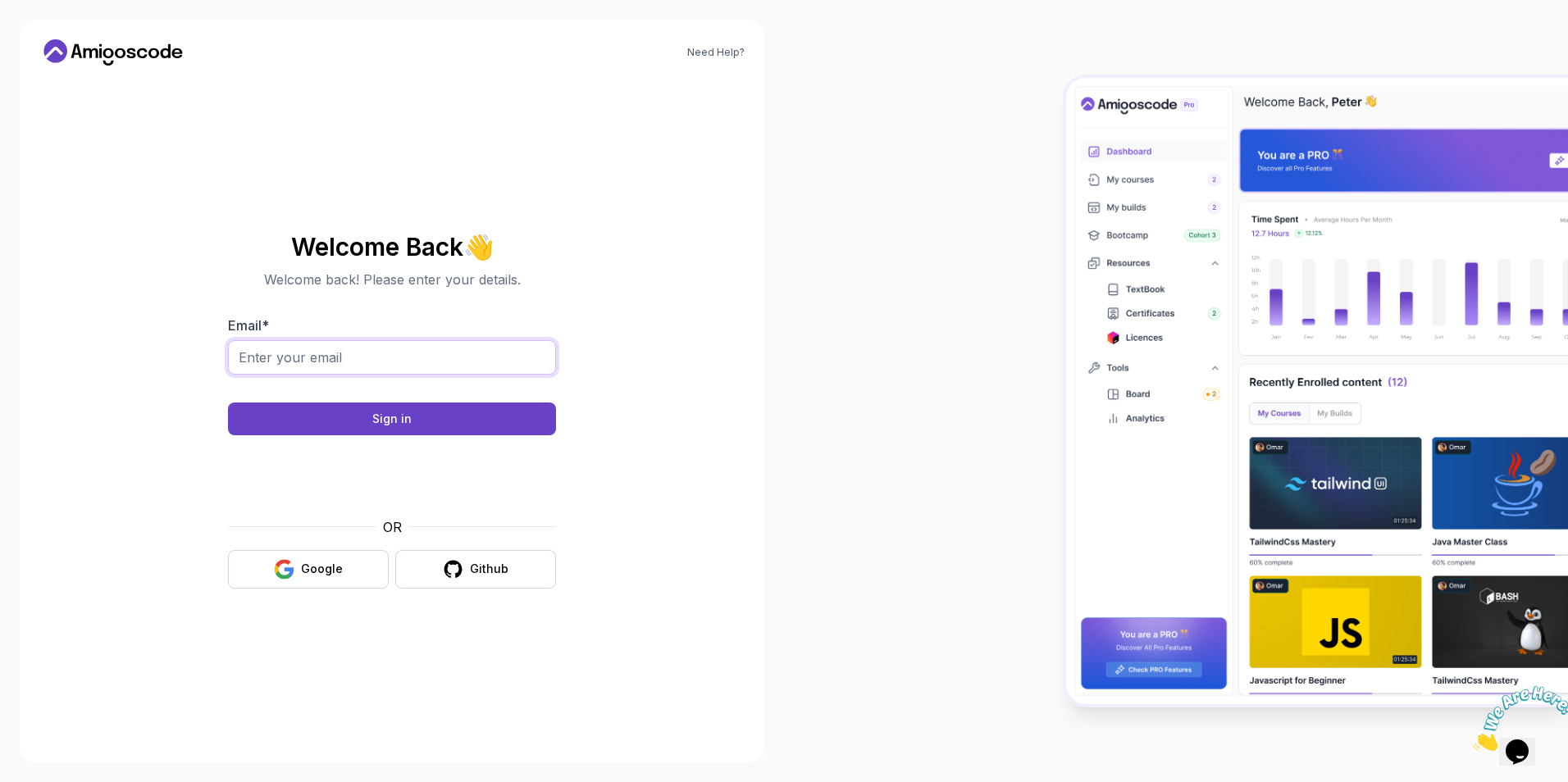
click at [373, 350] on input "Email *" at bounding box center [392, 357] width 328 height 35
type input "satwik.ks11@gmail.com"
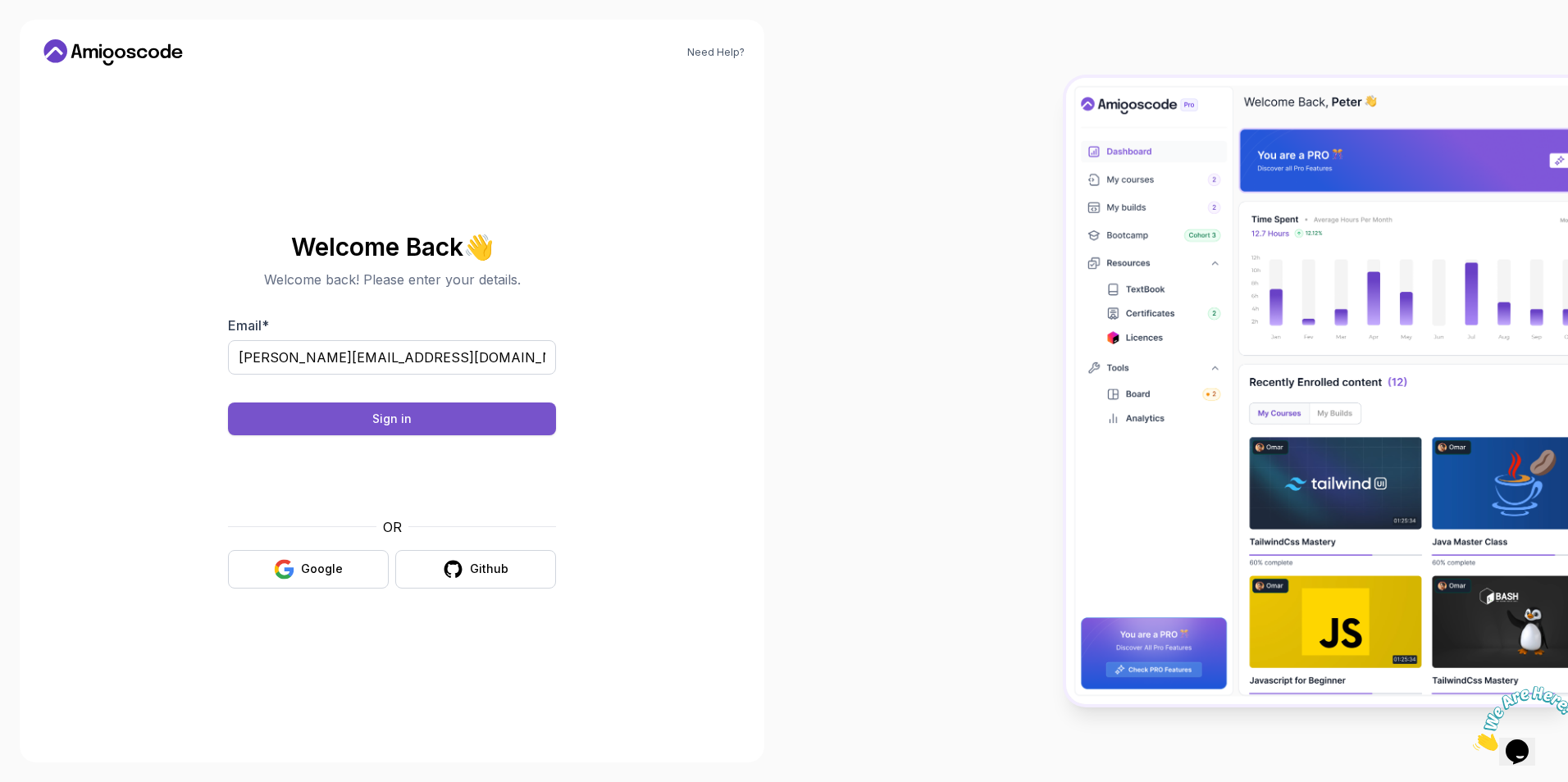
click at [288, 417] on button "Sign in" at bounding box center [392, 419] width 328 height 33
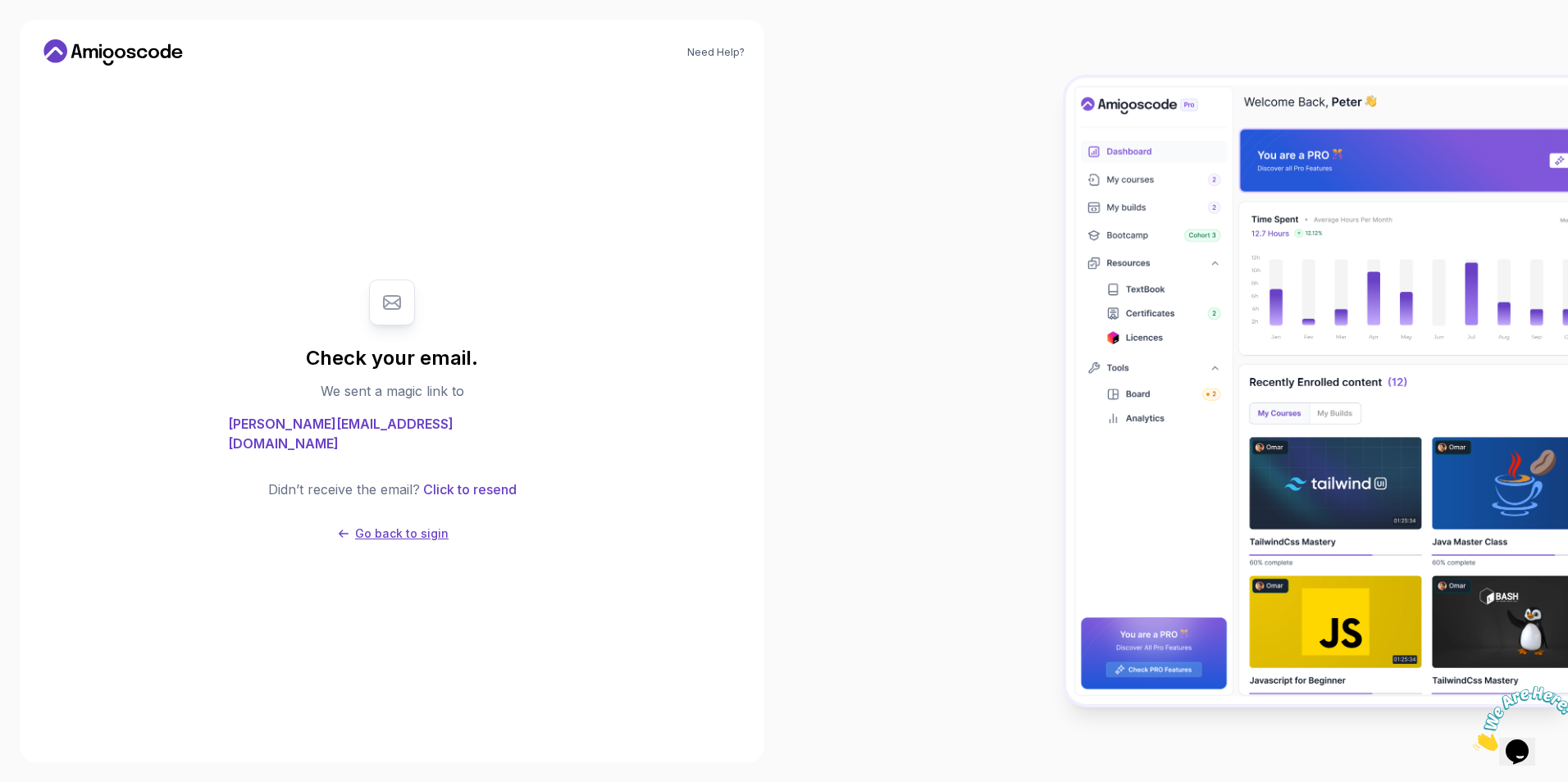
click at [381, 528] on p "Go back to sigin" at bounding box center [401, 533] width 93 height 17
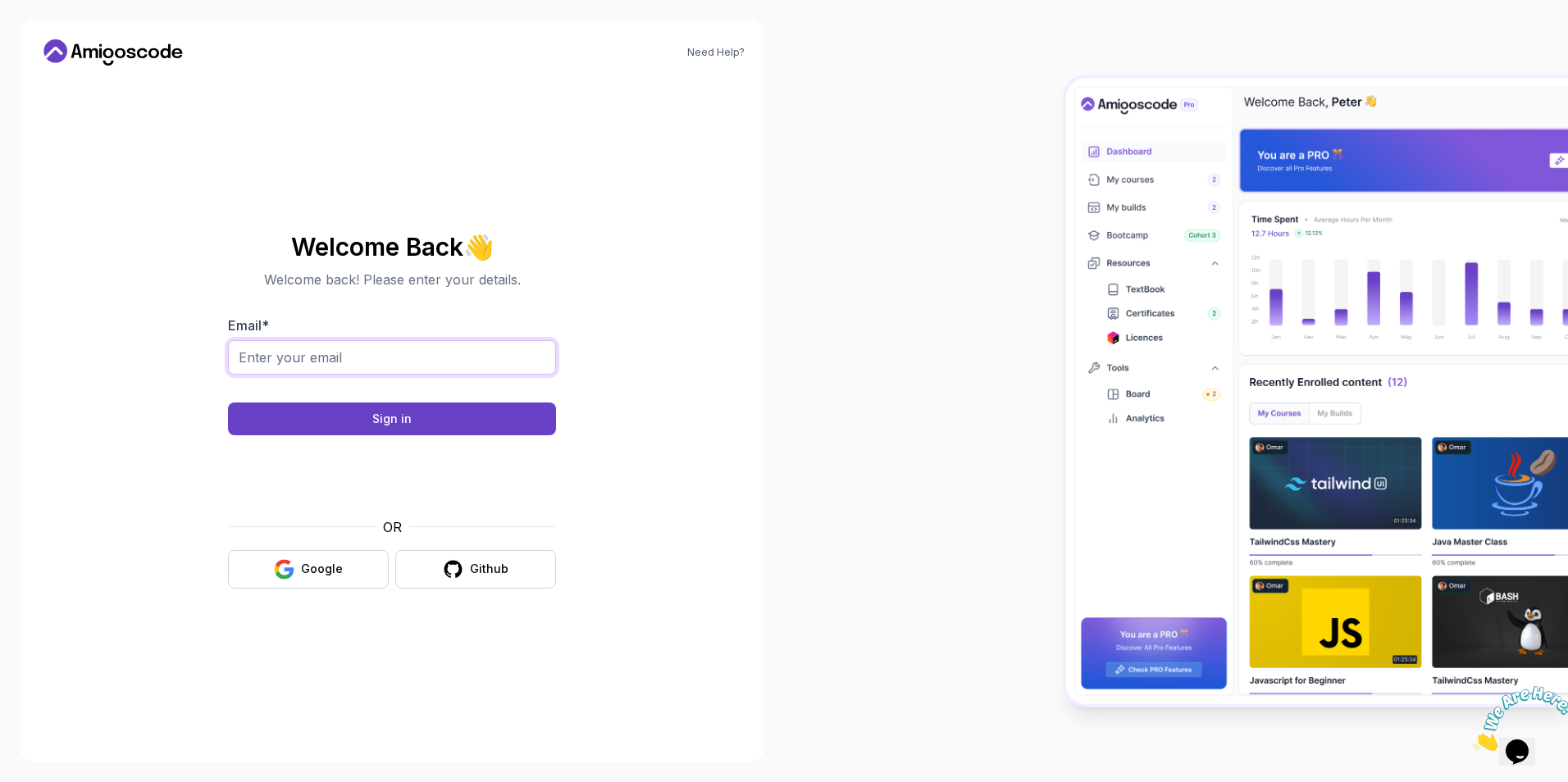
click at [367, 360] on input "Email *" at bounding box center [392, 357] width 328 height 35
type input "satwik.ks11@gmail.com"
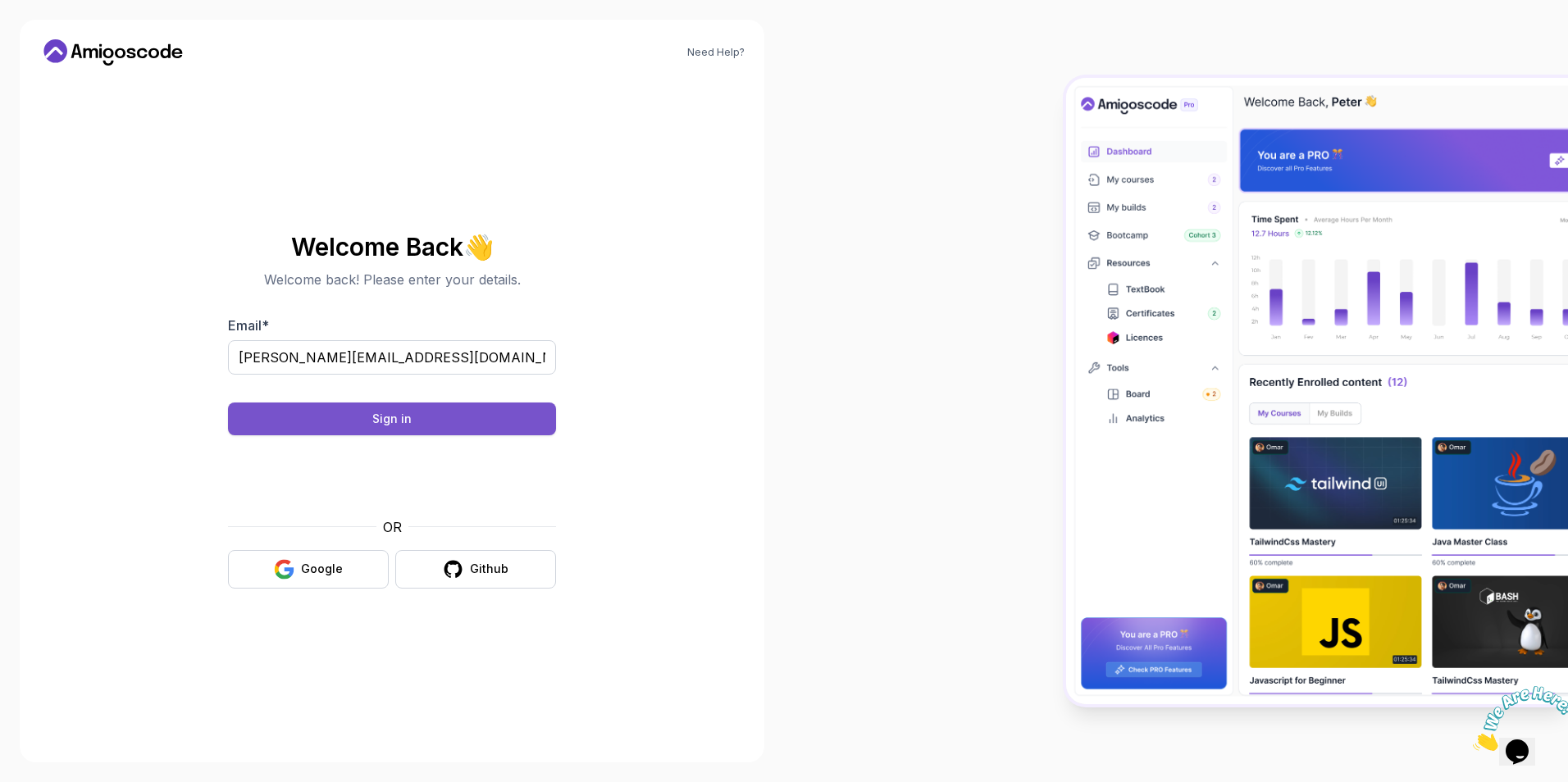
click at [308, 419] on button "Sign in" at bounding box center [392, 419] width 328 height 33
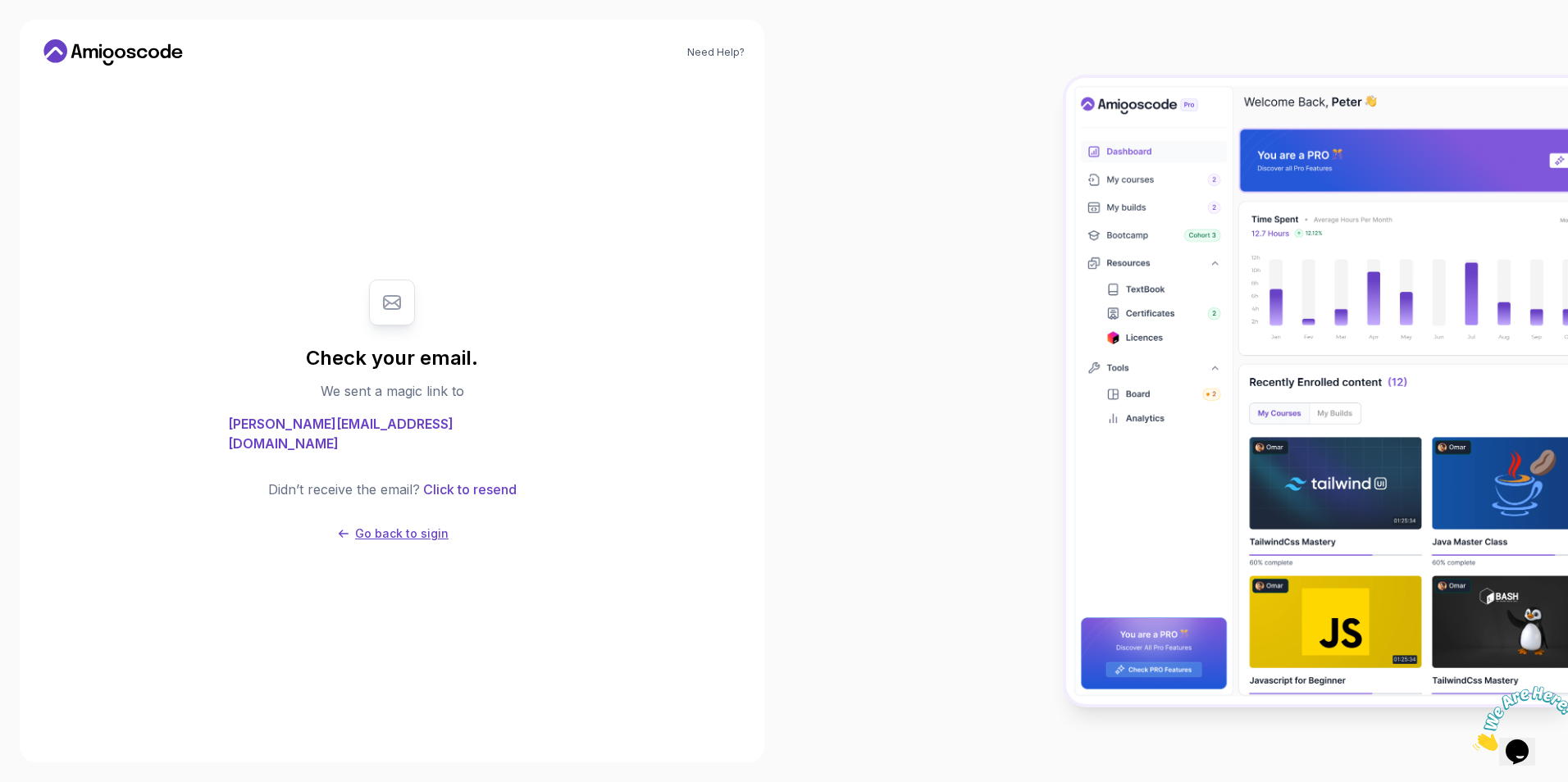
click at [382, 525] on p "Go back to sigin" at bounding box center [401, 533] width 93 height 17
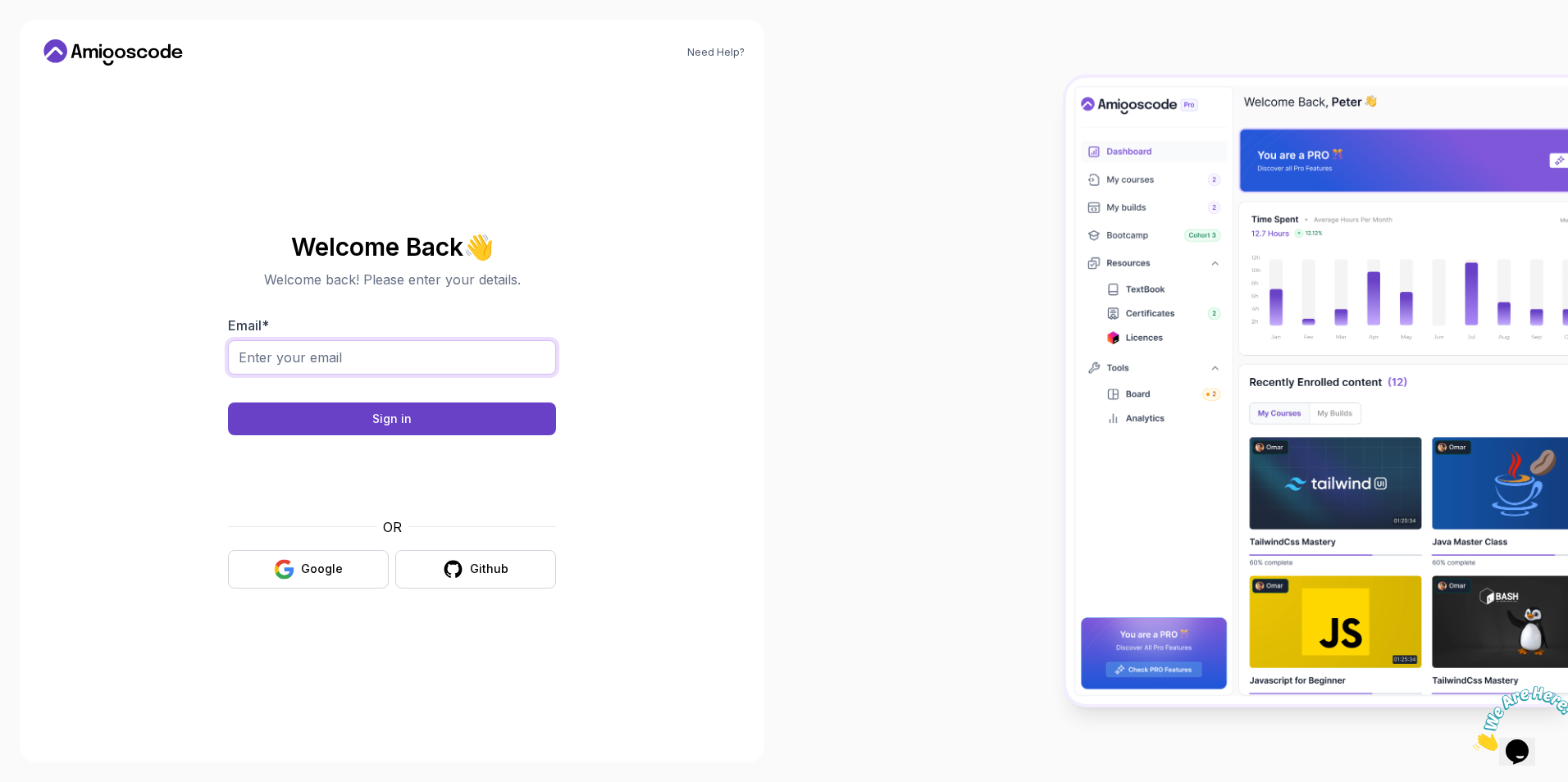
click at [314, 348] on input "Email *" at bounding box center [392, 357] width 328 height 35
type input "satwik.ks11@gmail.com"
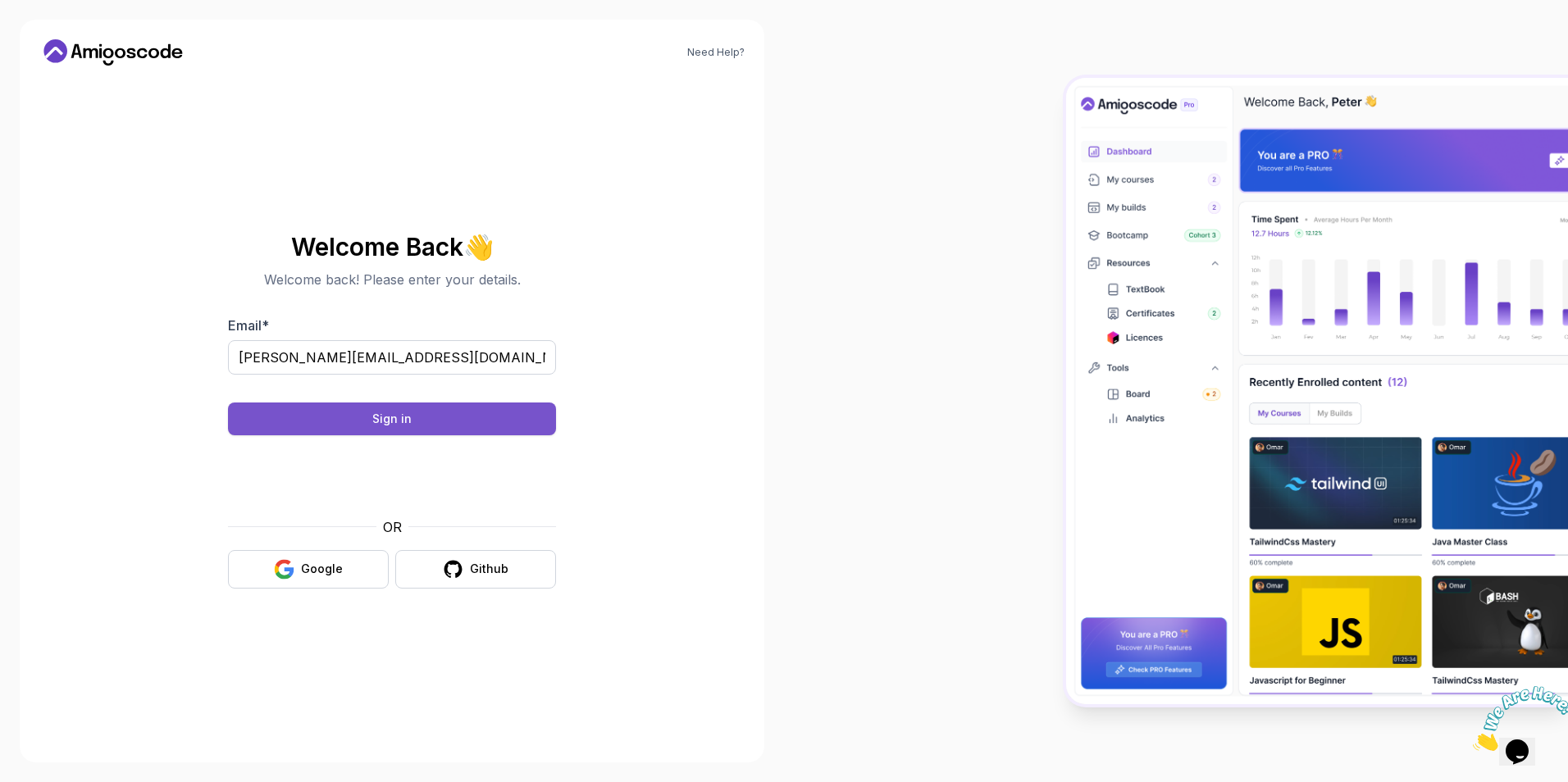
click at [299, 422] on button "Sign in" at bounding box center [392, 419] width 328 height 33
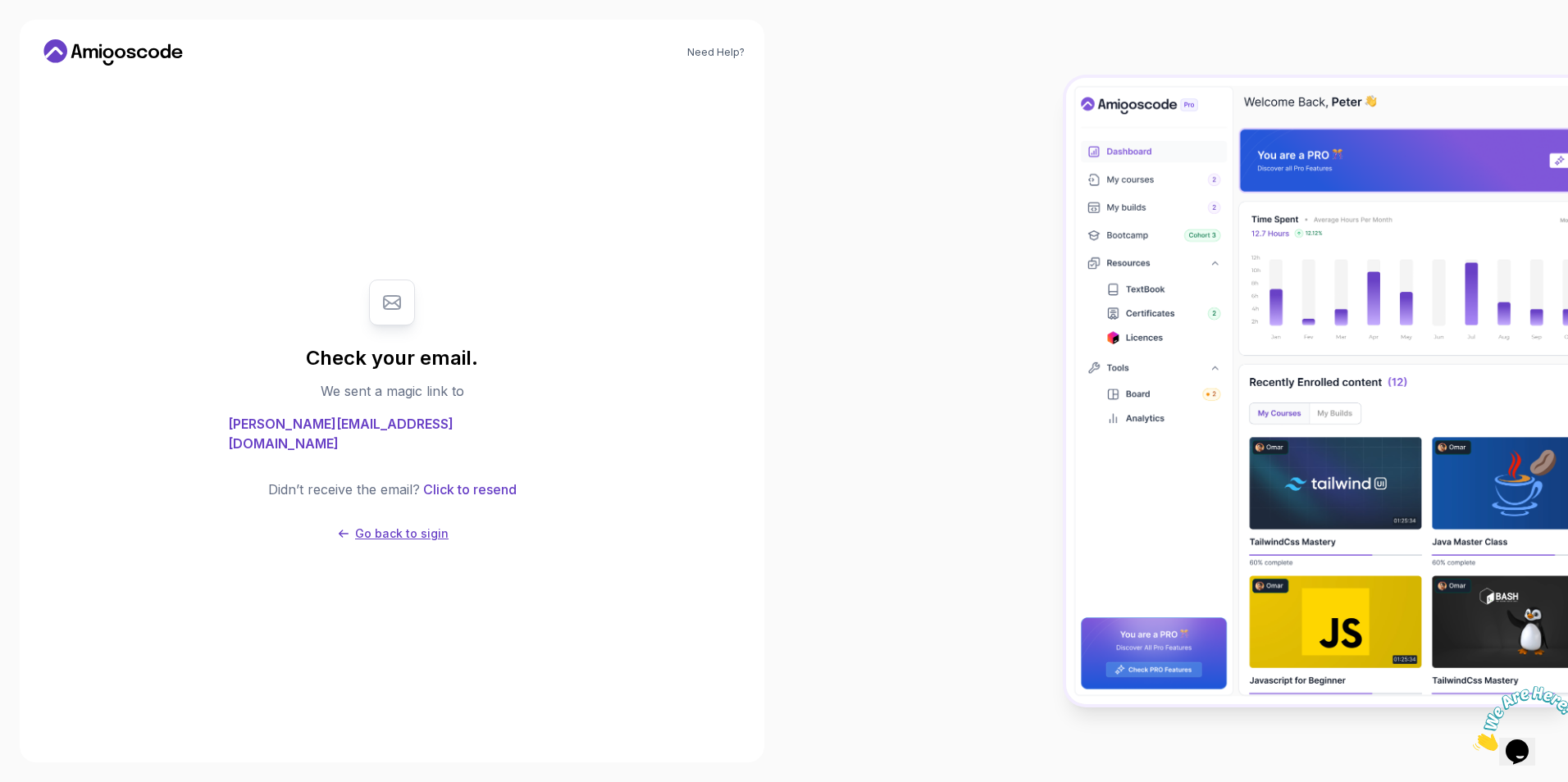
click at [356, 527] on button "Go back to sigin" at bounding box center [391, 533] width 113 height 17
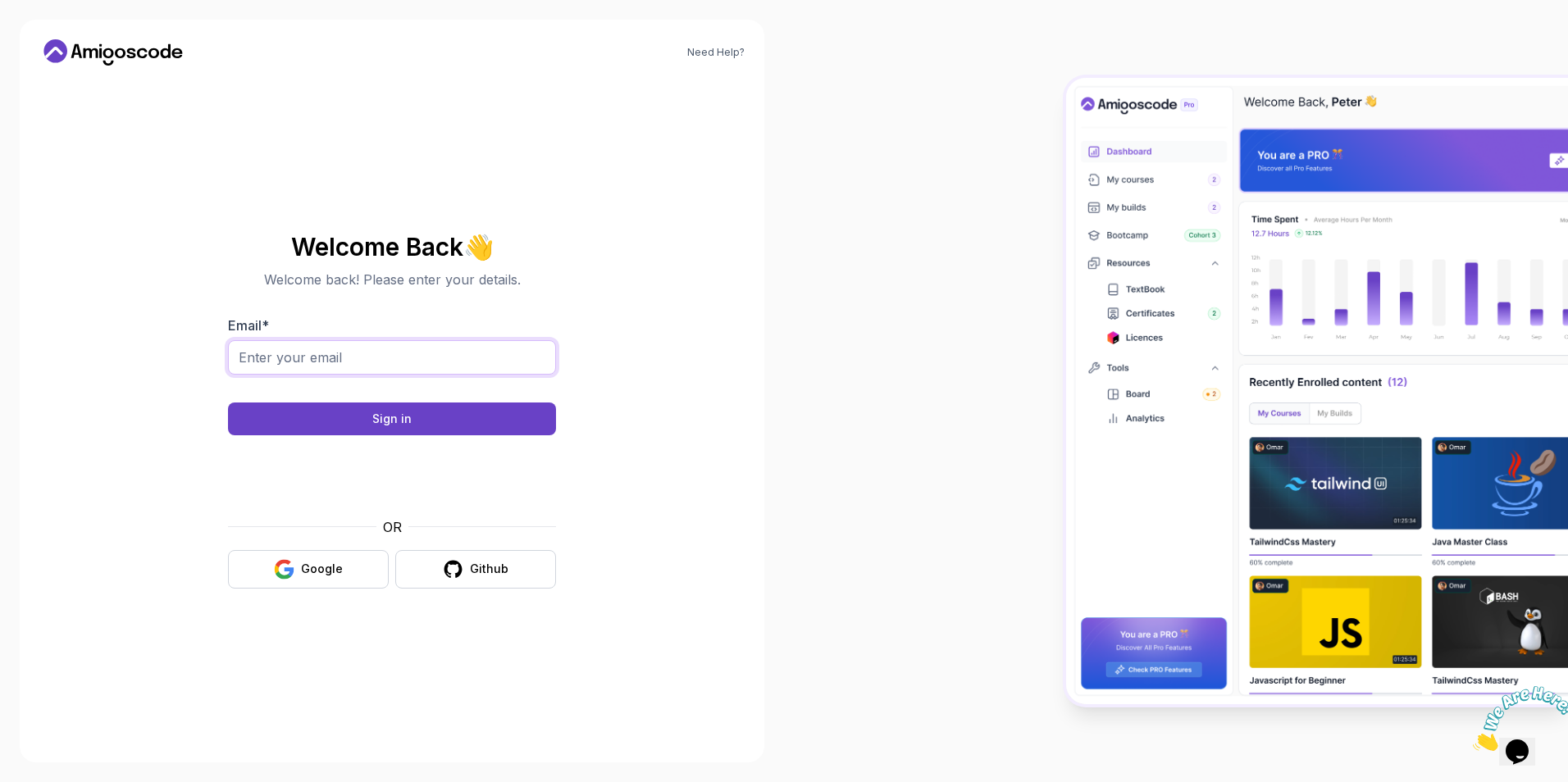
click at [370, 352] on input "Email *" at bounding box center [392, 357] width 328 height 35
type input "satwik.ks11@gmail.com"
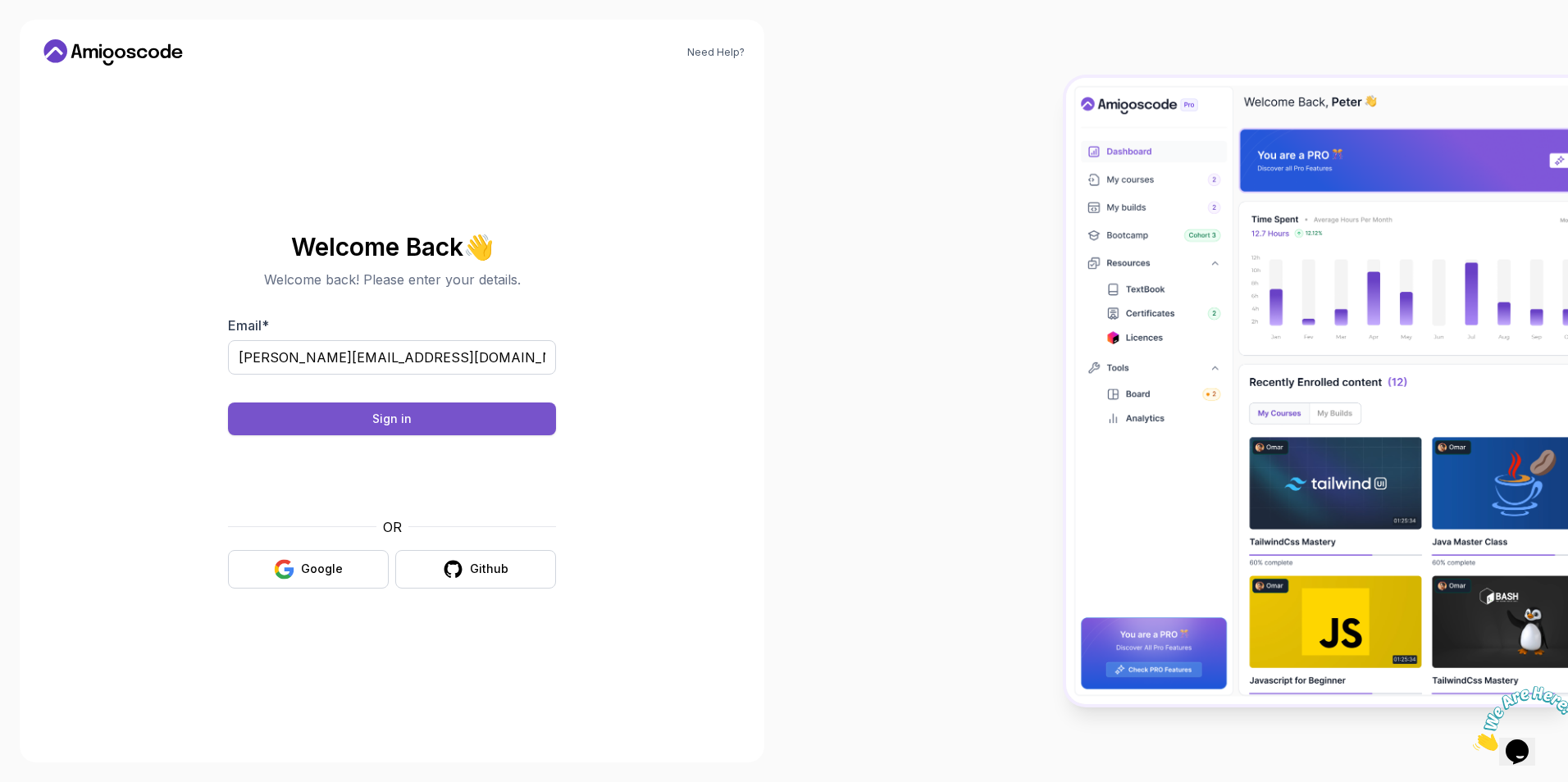
click at [474, 425] on button "Sign in" at bounding box center [392, 419] width 328 height 33
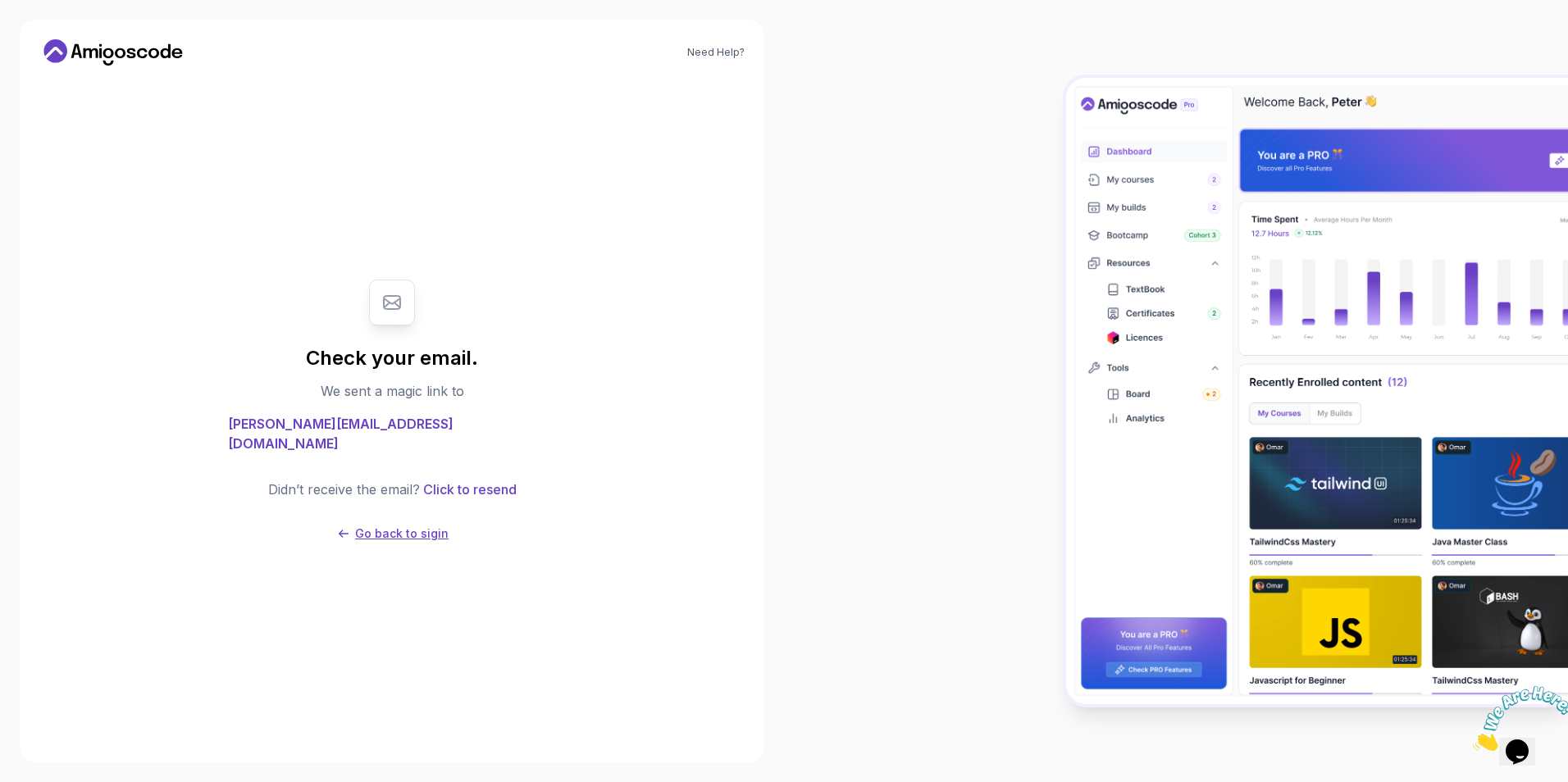
click at [410, 525] on p "Go back to sigin" at bounding box center [401, 533] width 93 height 17
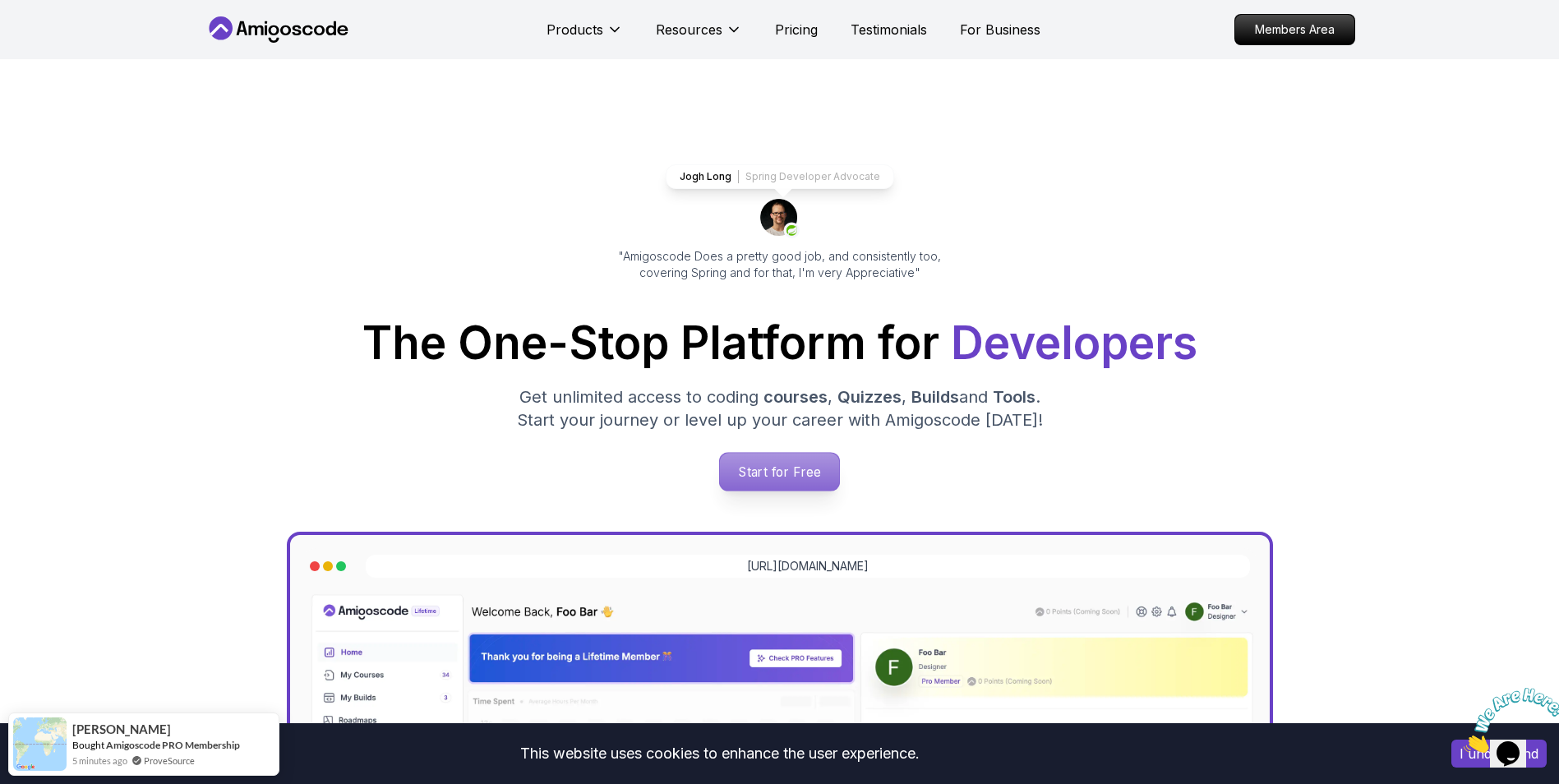
click at [801, 469] on p "Start for Free" at bounding box center [779, 472] width 119 height 38
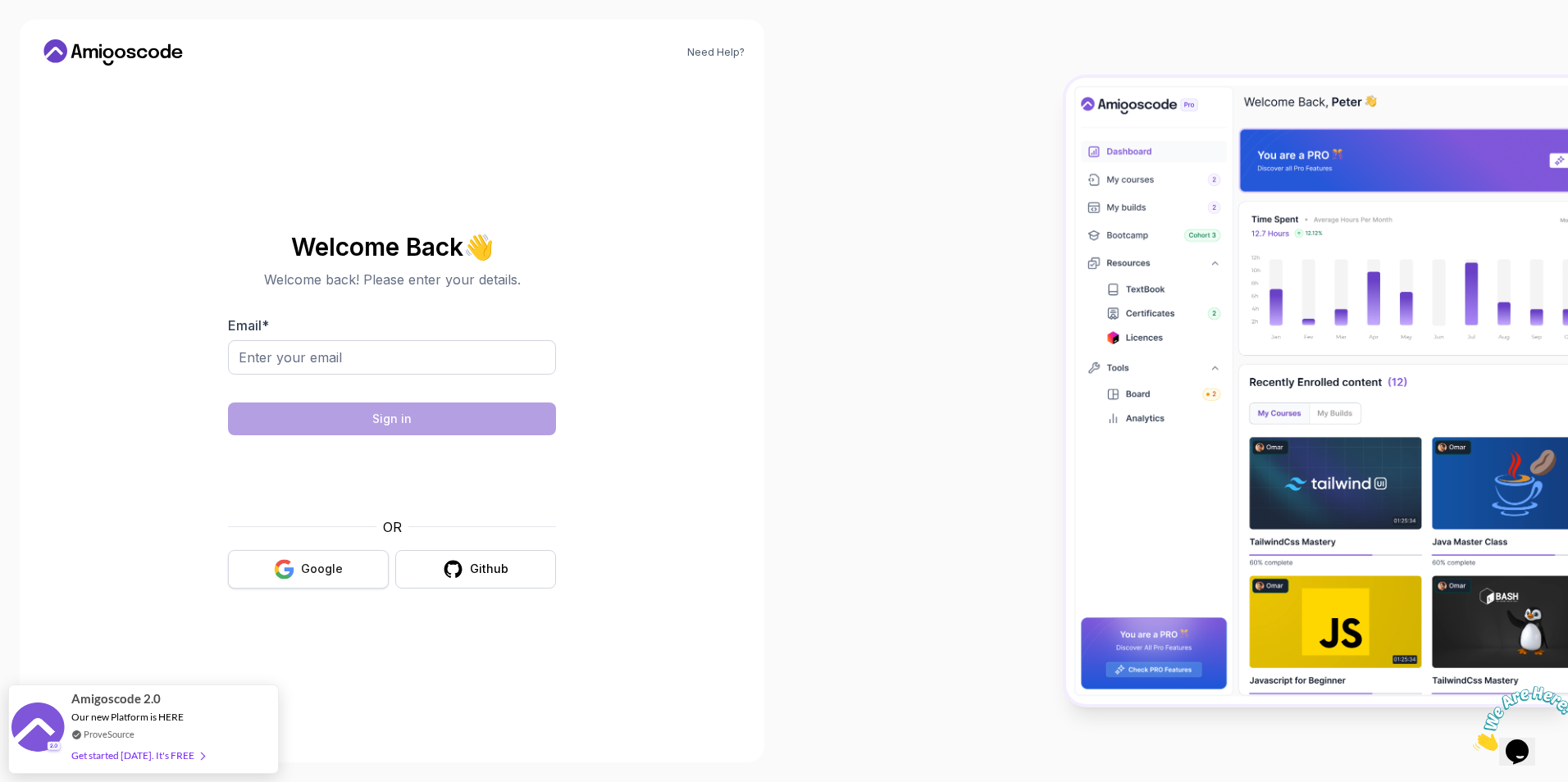
click at [294, 562] on icon "button" at bounding box center [284, 569] width 21 height 21
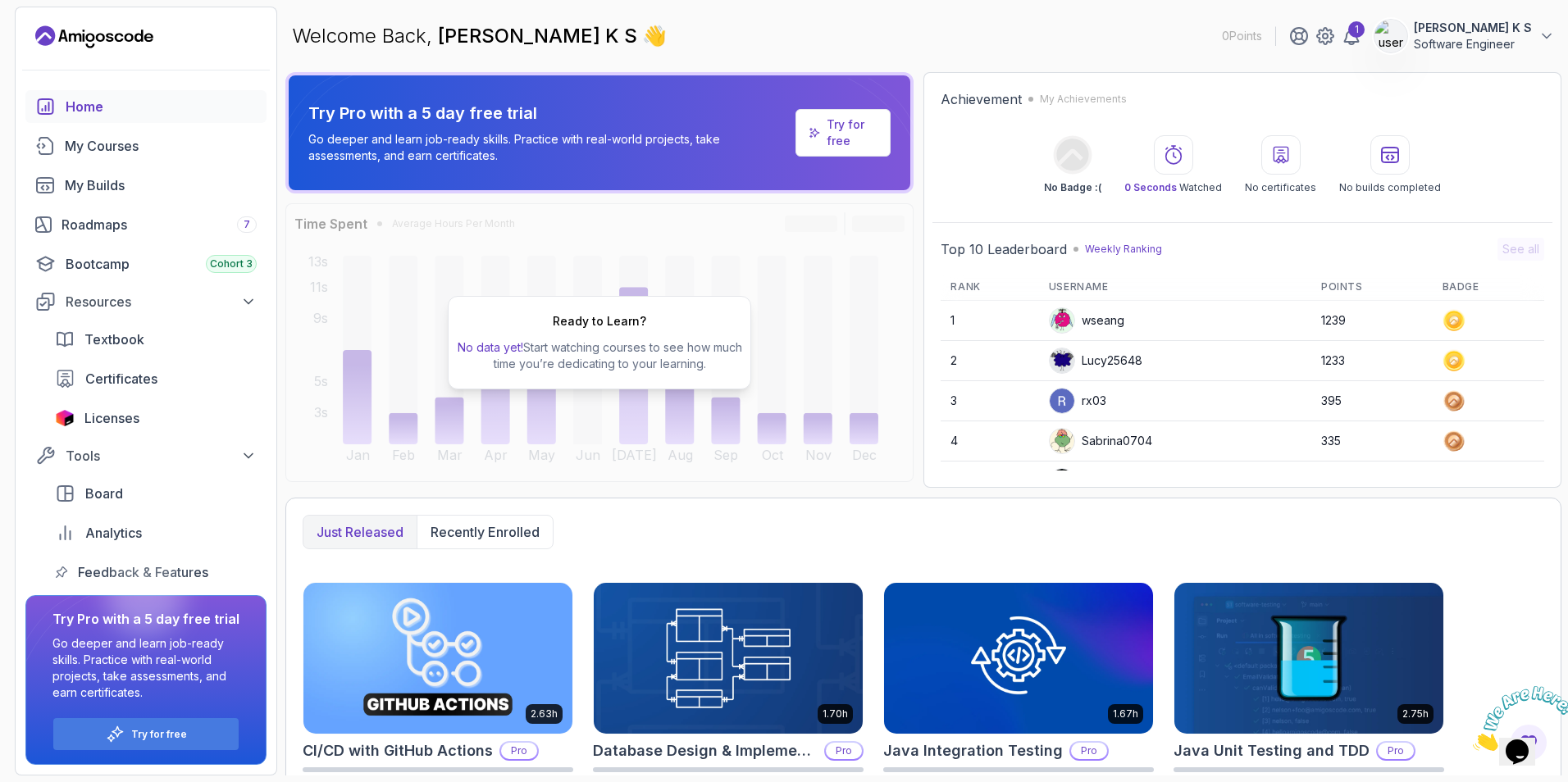
click at [1407, 31] on img at bounding box center [1391, 36] width 33 height 33
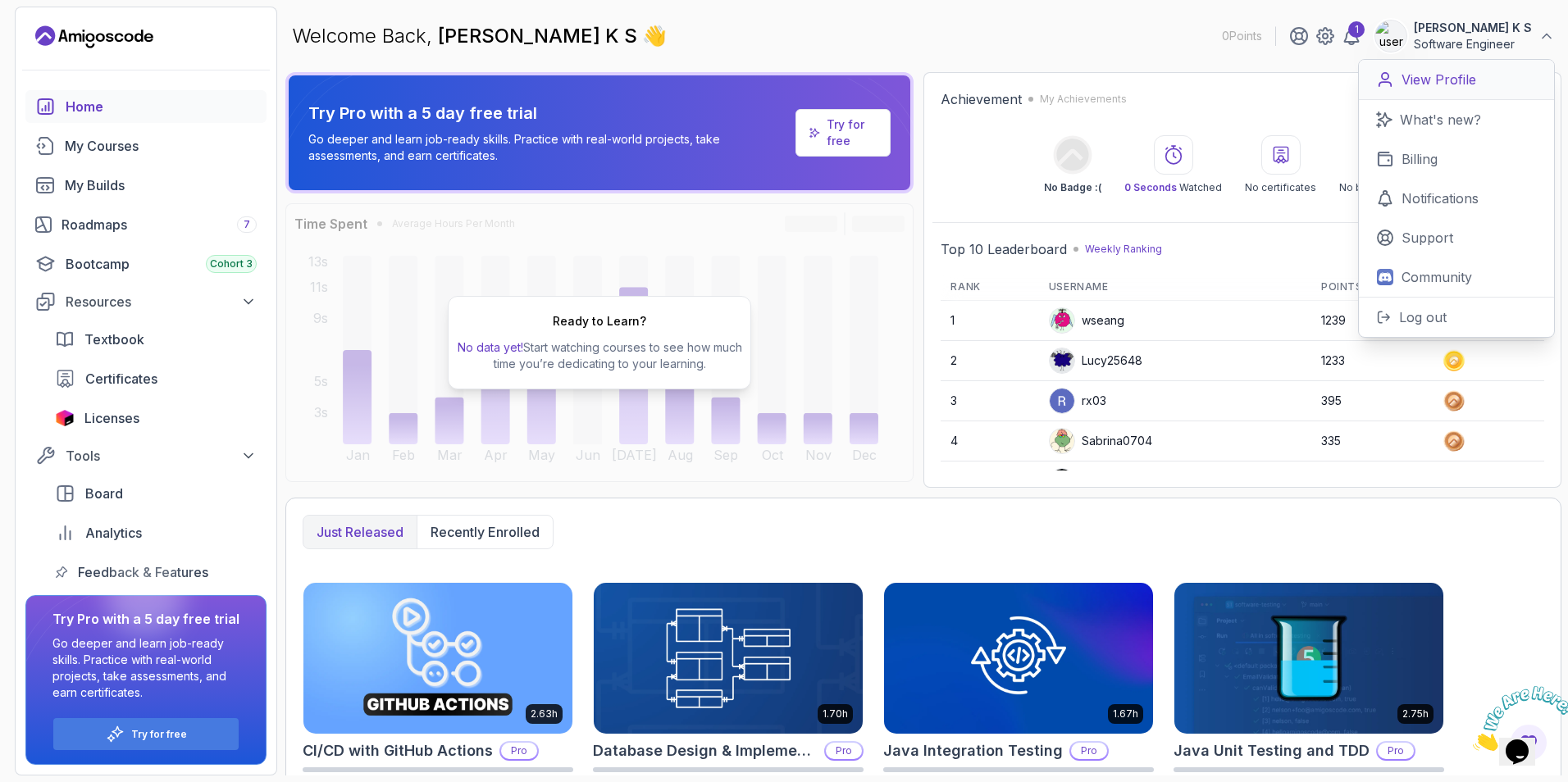
click at [1437, 85] on p "View Profile" at bounding box center [1438, 79] width 74 height 20
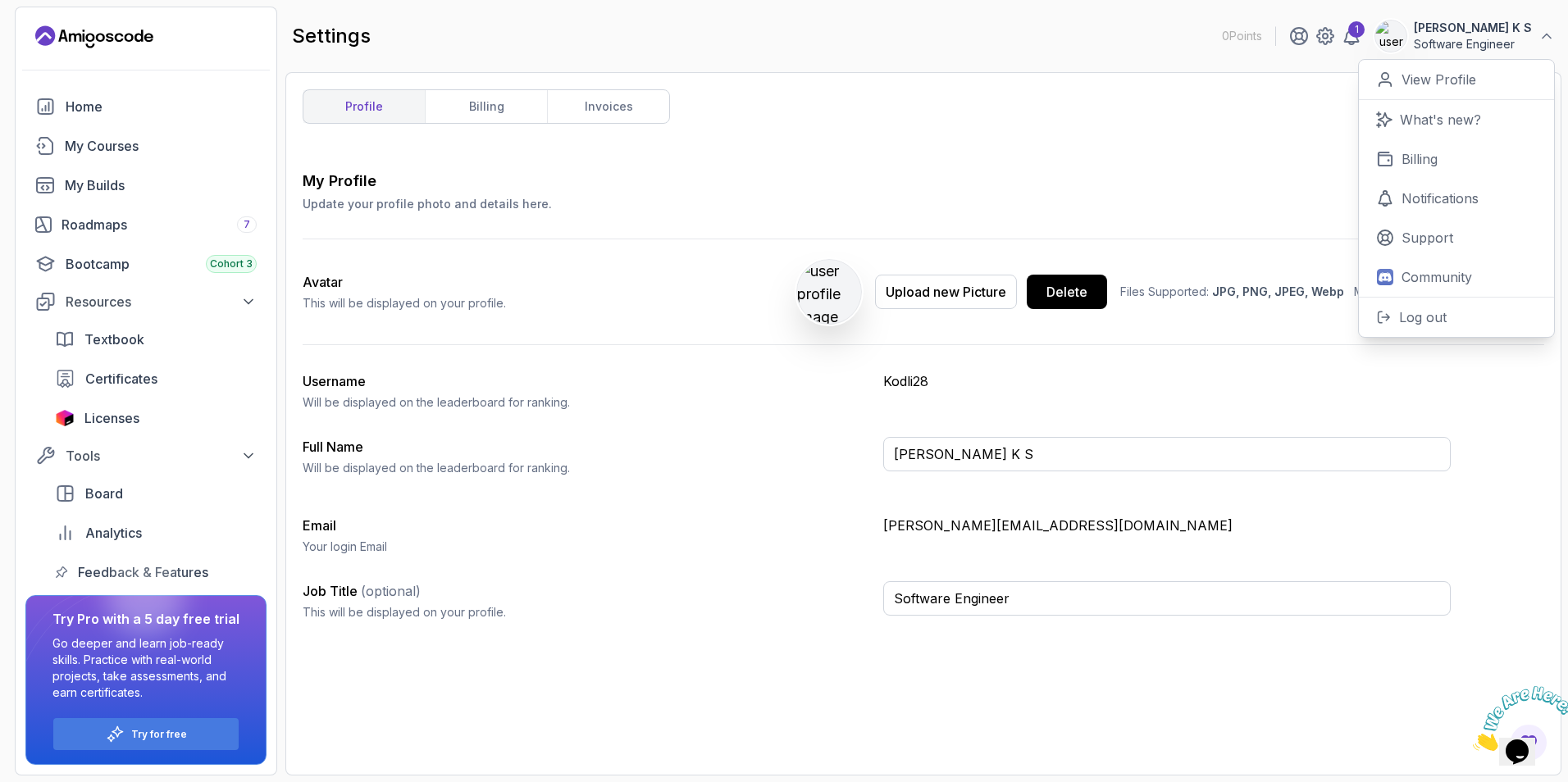
click at [1058, 157] on div "profile billing invoices My Profile Update your profile photo and details here.…" at bounding box center [923, 423] width 1241 height 669
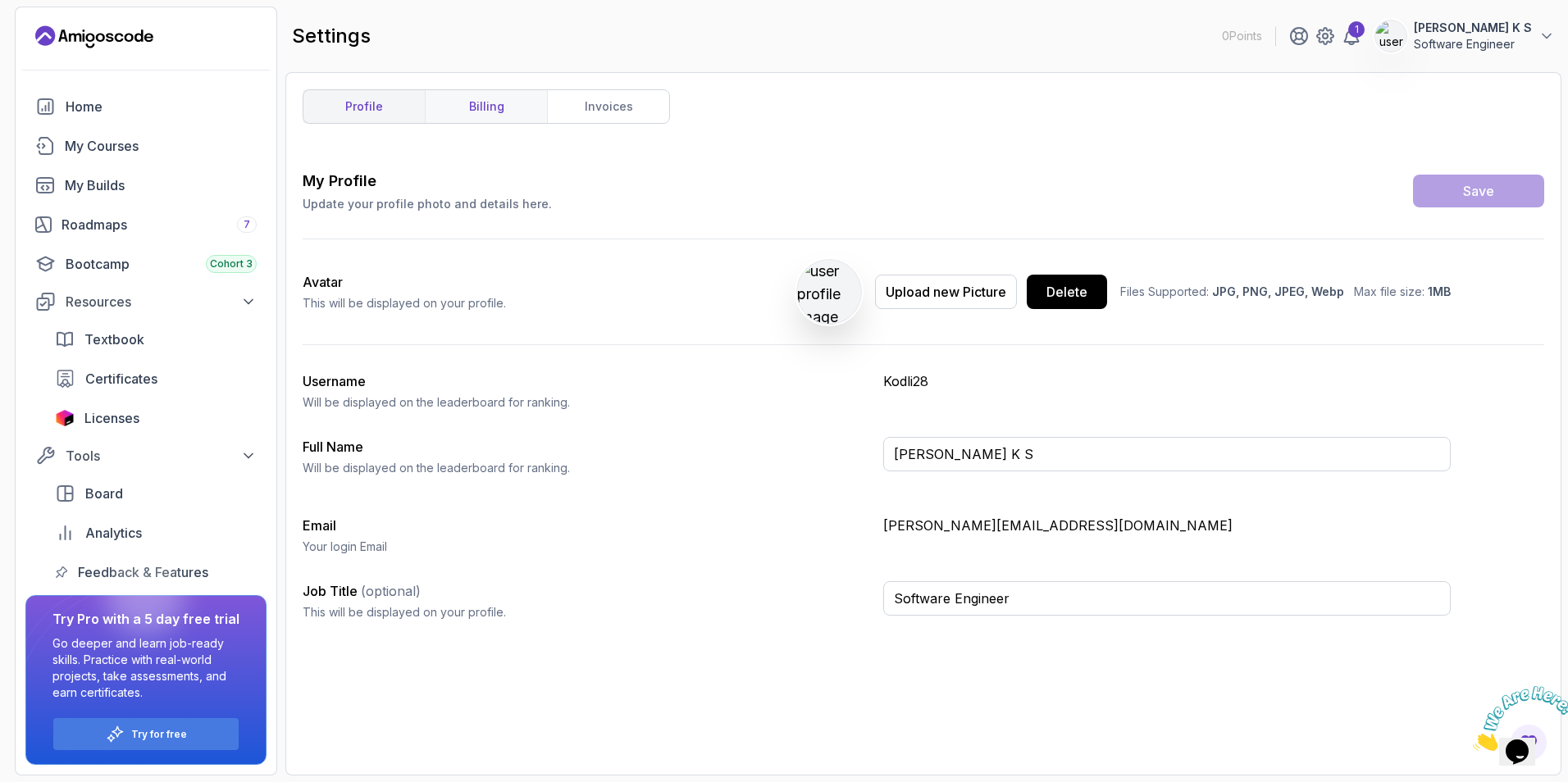
click at [505, 102] on link "billing" at bounding box center [486, 107] width 122 height 33
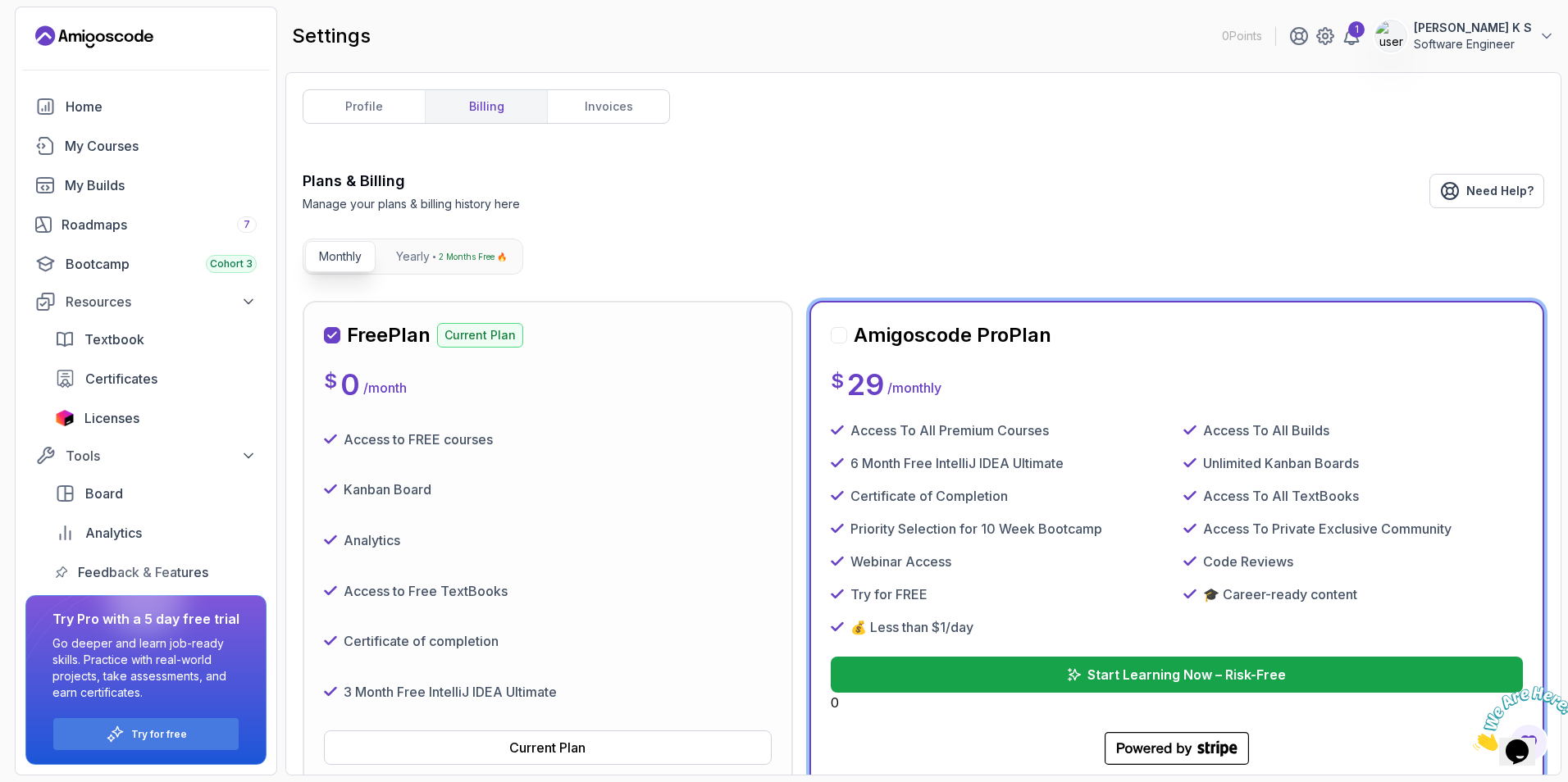
click at [542, 406] on div "Free Plan Current Plan $ 0 / month Access to FREE courses Kanban Board Analytic…" at bounding box center [547, 543] width 447 height 442
click at [1473, 739] on icon "Close" at bounding box center [1473, 746] width 0 height 14
click at [373, 109] on link "profile" at bounding box center [364, 107] width 122 height 33
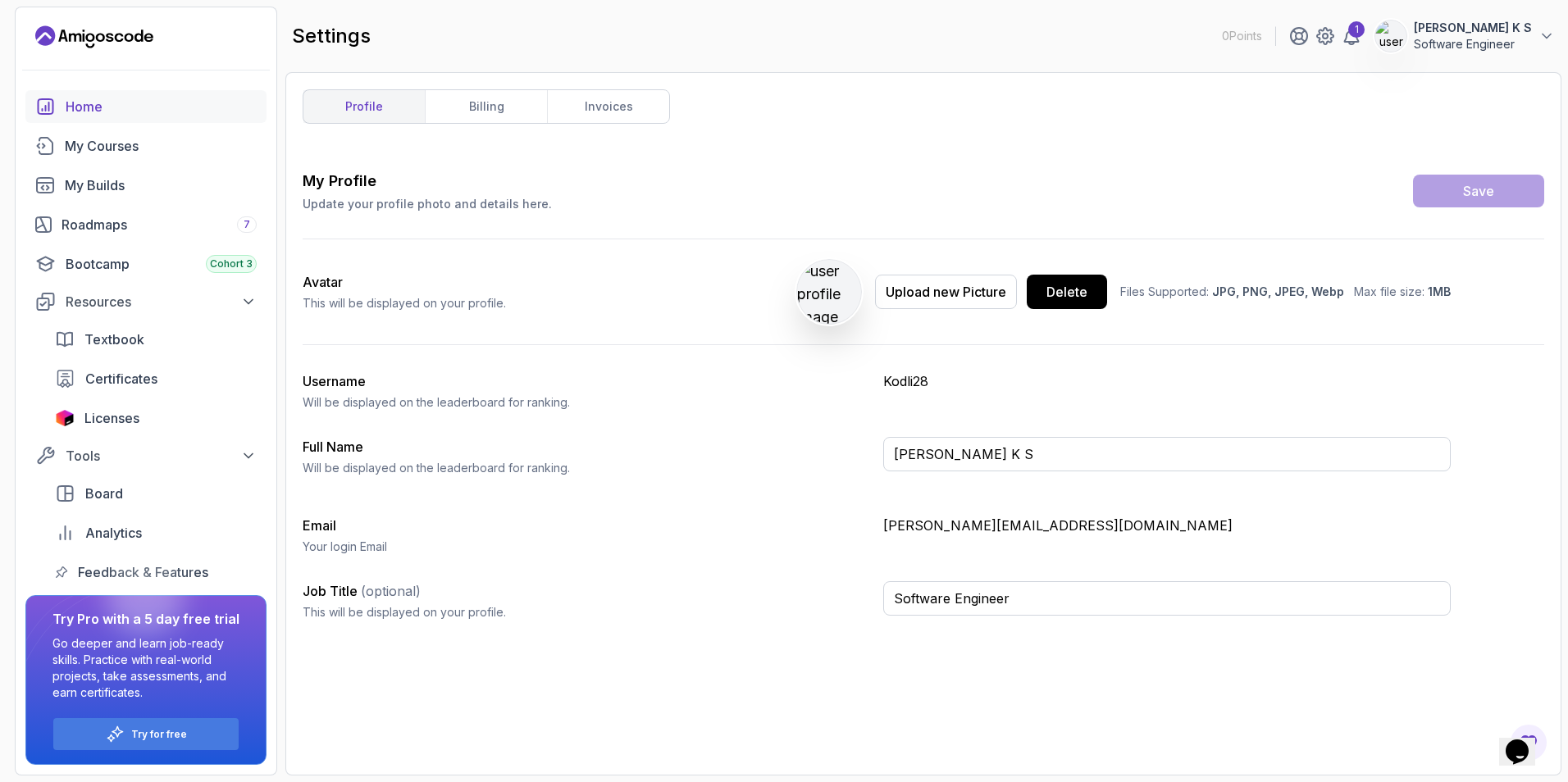
click at [97, 108] on div "Home" at bounding box center [160, 107] width 191 height 20
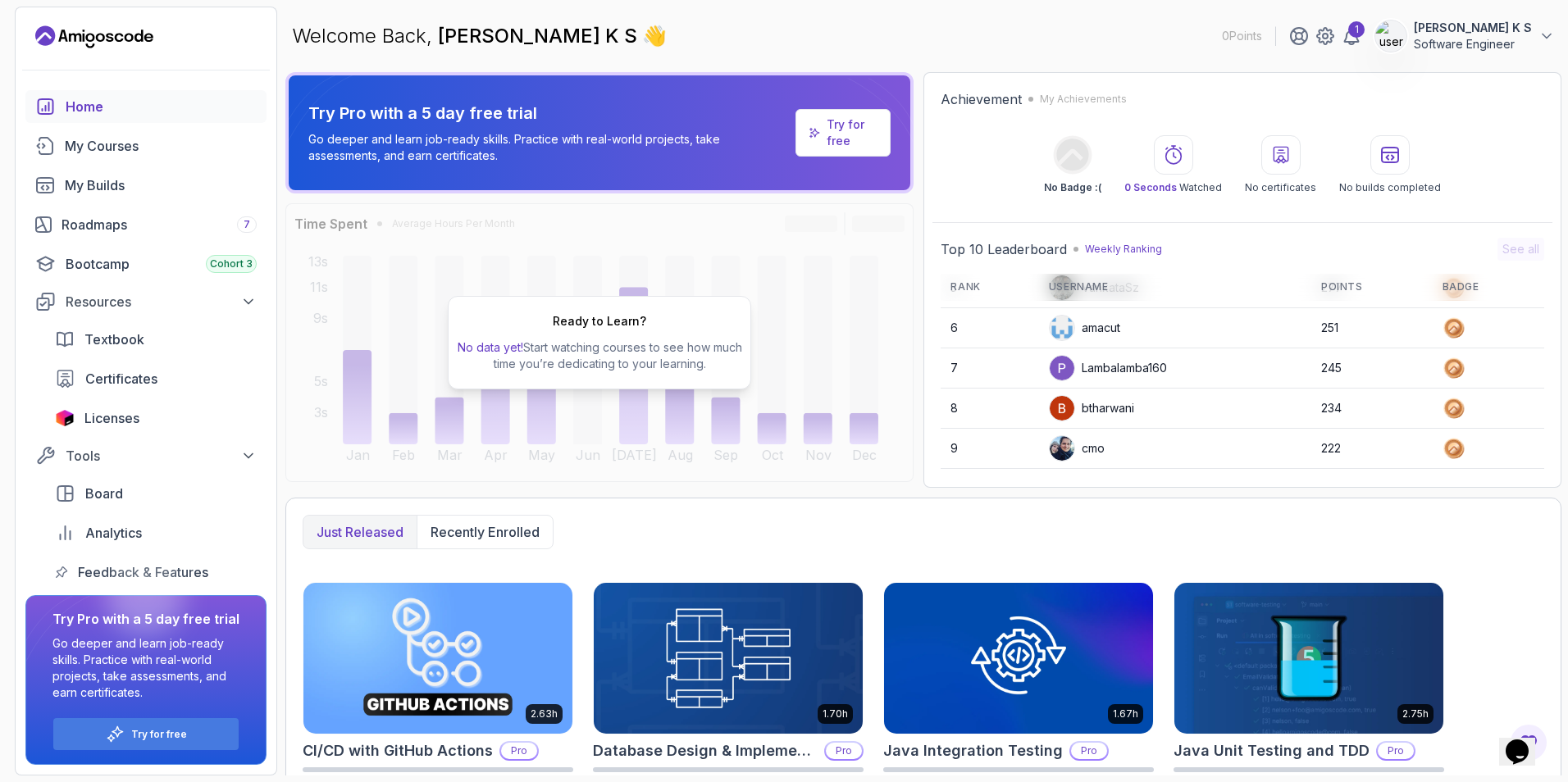
scroll to position [231, 0]
click at [1539, 40] on icon at bounding box center [1546, 36] width 17 height 17
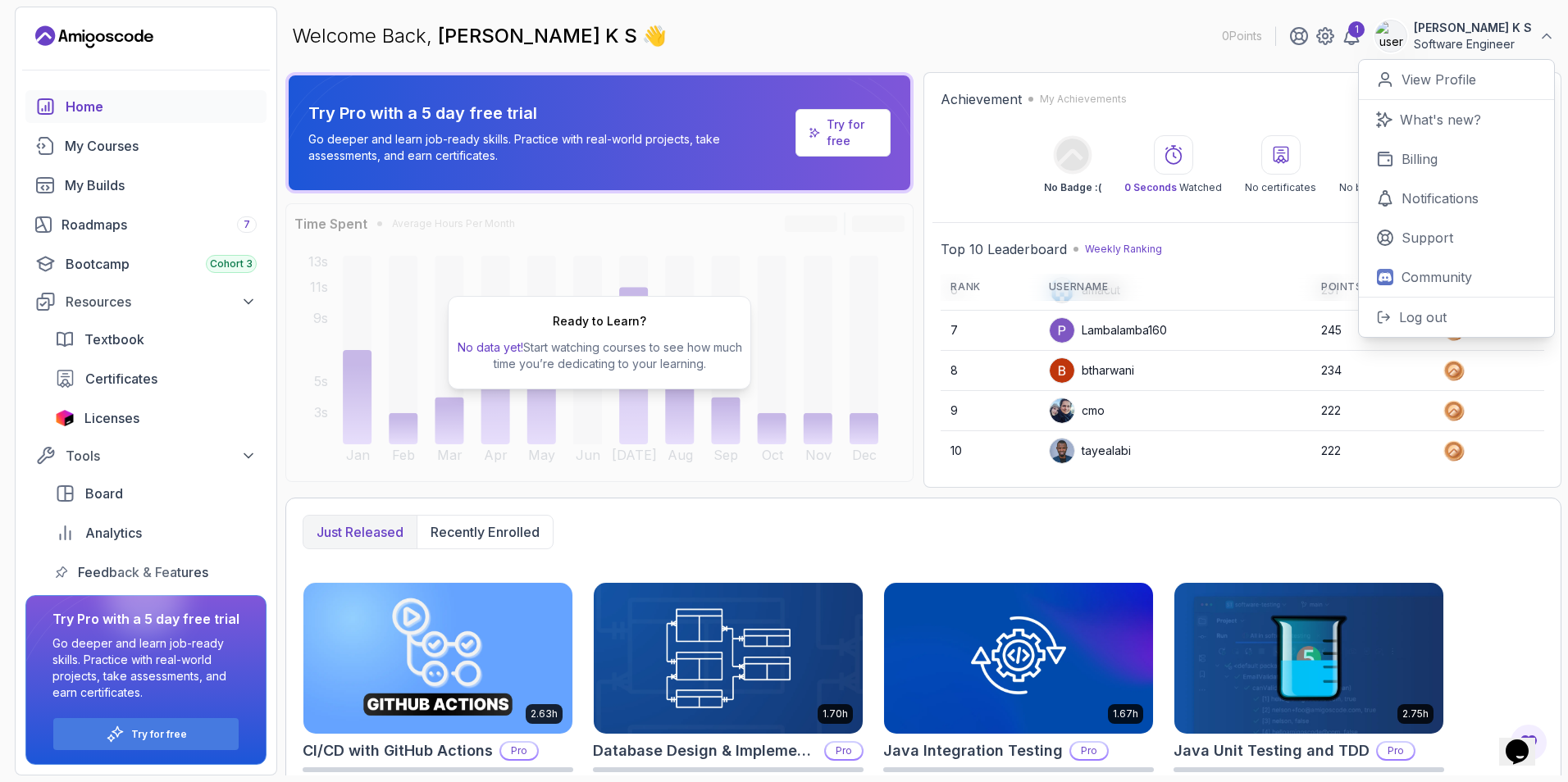
click at [1183, 31] on div "Welcome Back, Satwik K S 👋 0 Points 1 Satwik K S Software Engineer 0 Points Vie…" at bounding box center [923, 36] width 1276 height 59
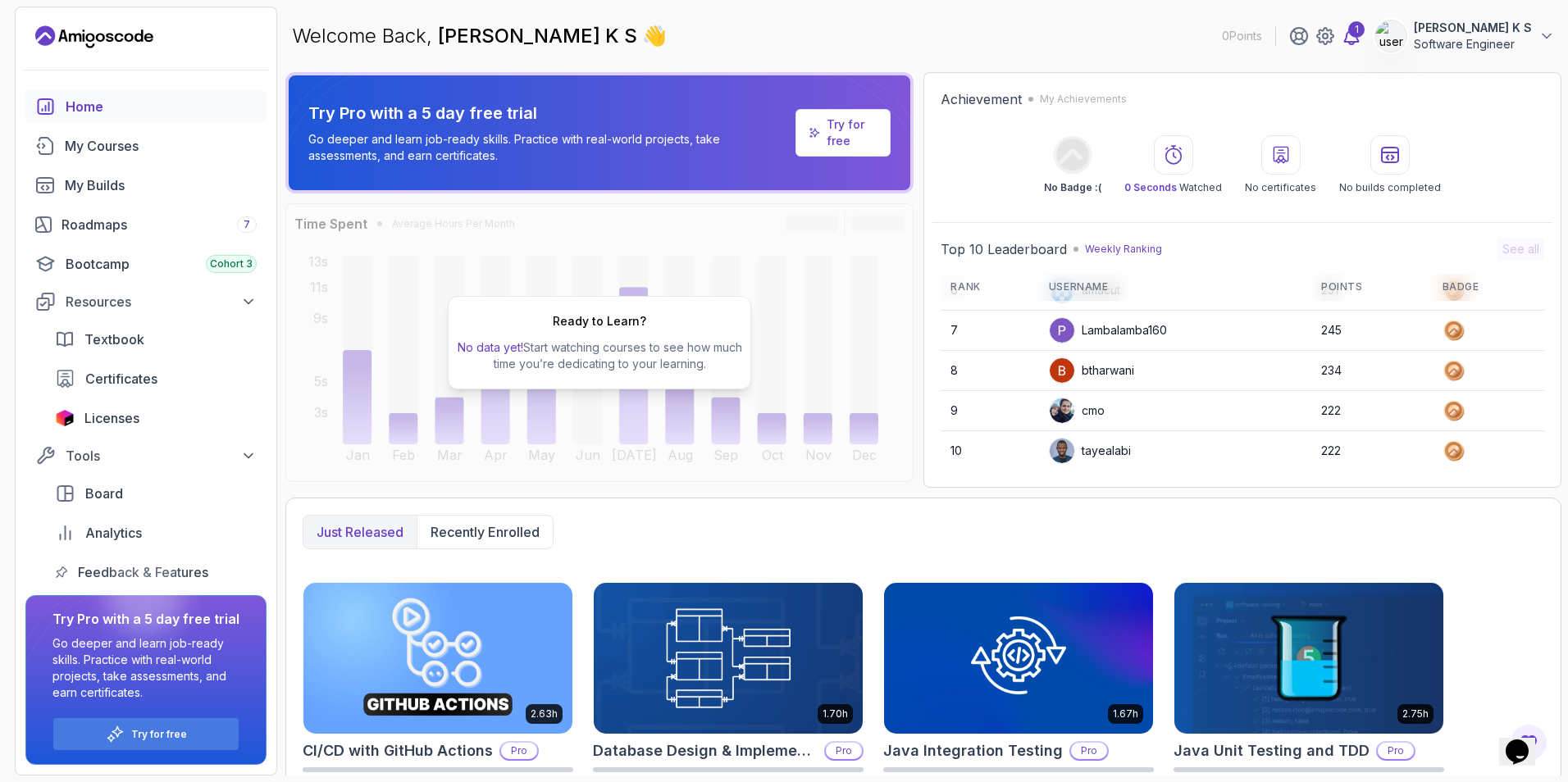
click at [1365, 32] on div "1" at bounding box center [1356, 30] width 17 height 17
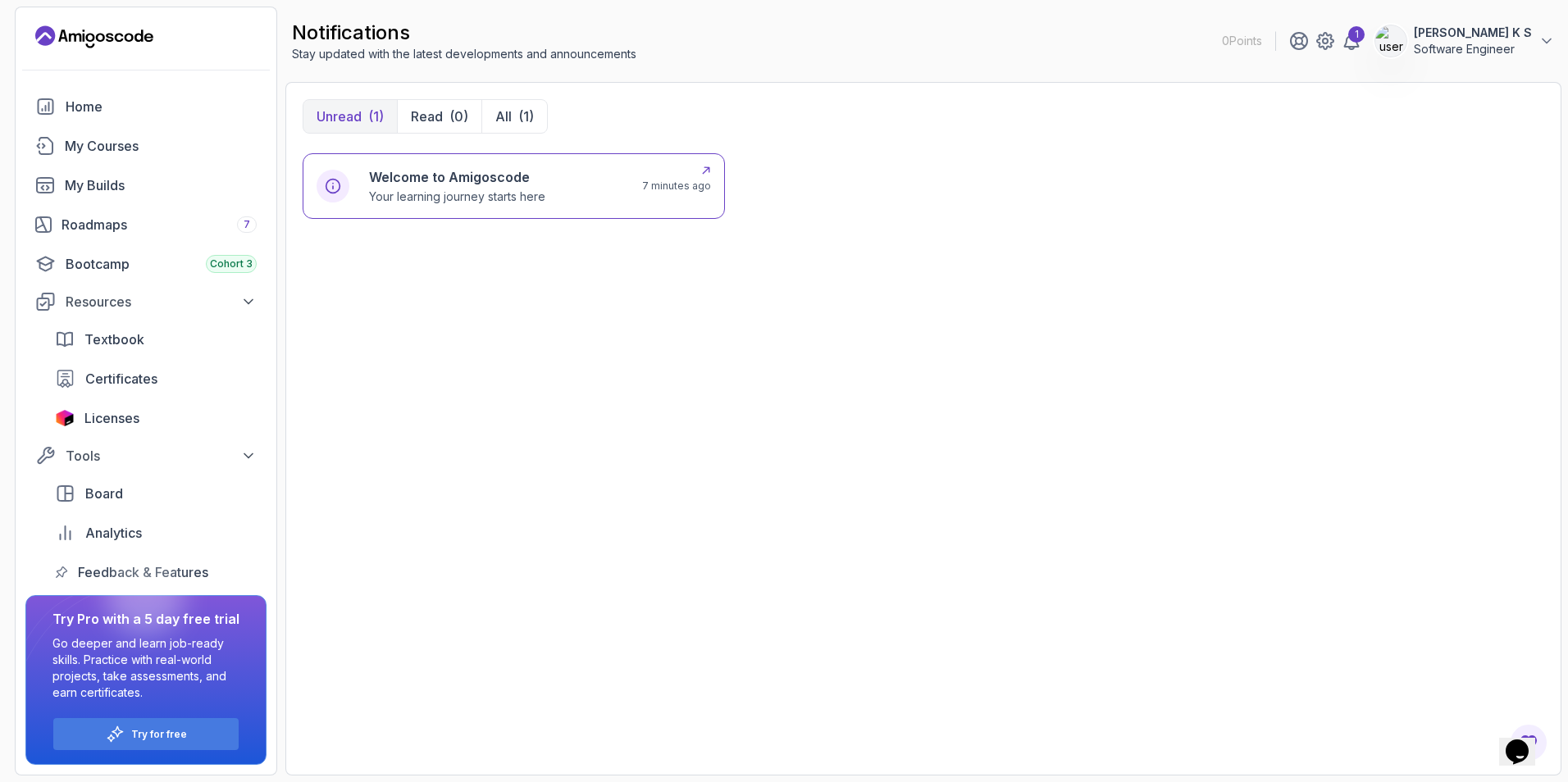
click at [516, 198] on p "Your learning journey starts here" at bounding box center [457, 197] width 176 height 17
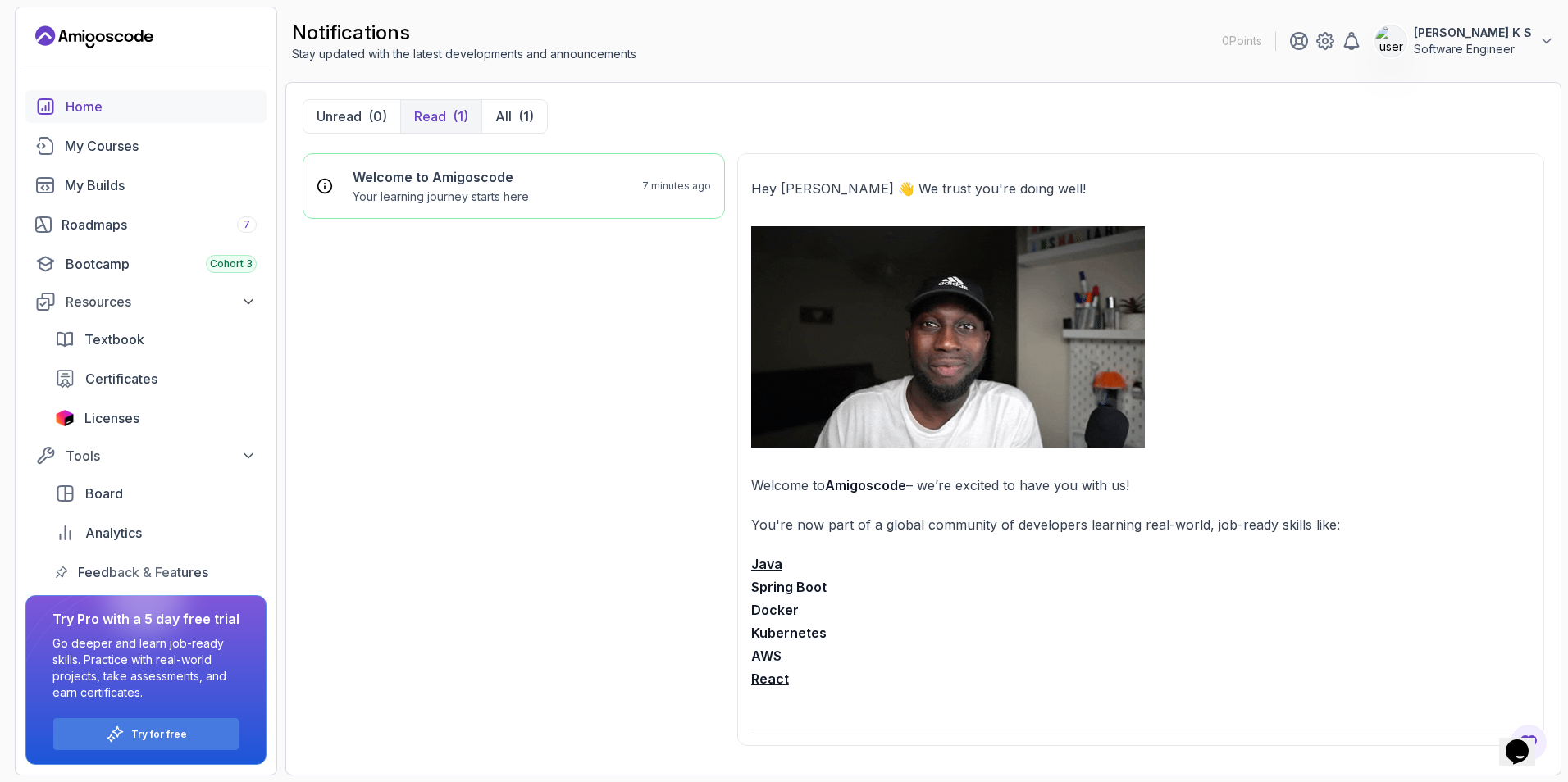
click at [90, 105] on div "Home" at bounding box center [160, 107] width 191 height 20
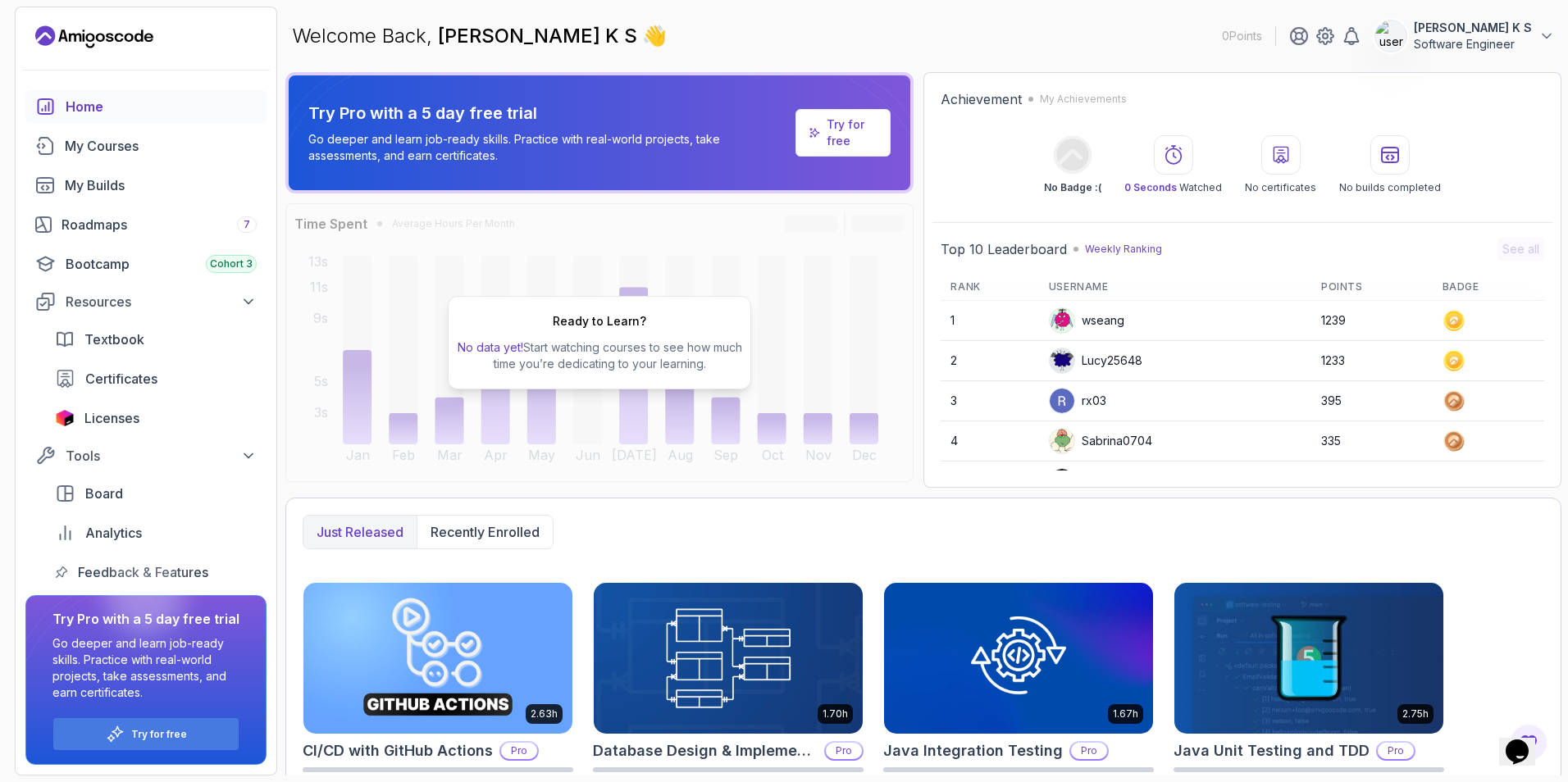
click at [1514, 570] on div "Just released Recently enrolled 2.63h CI/CD with GitHub Actions Pro Start cours…" at bounding box center [923, 770] width 1276 height 546
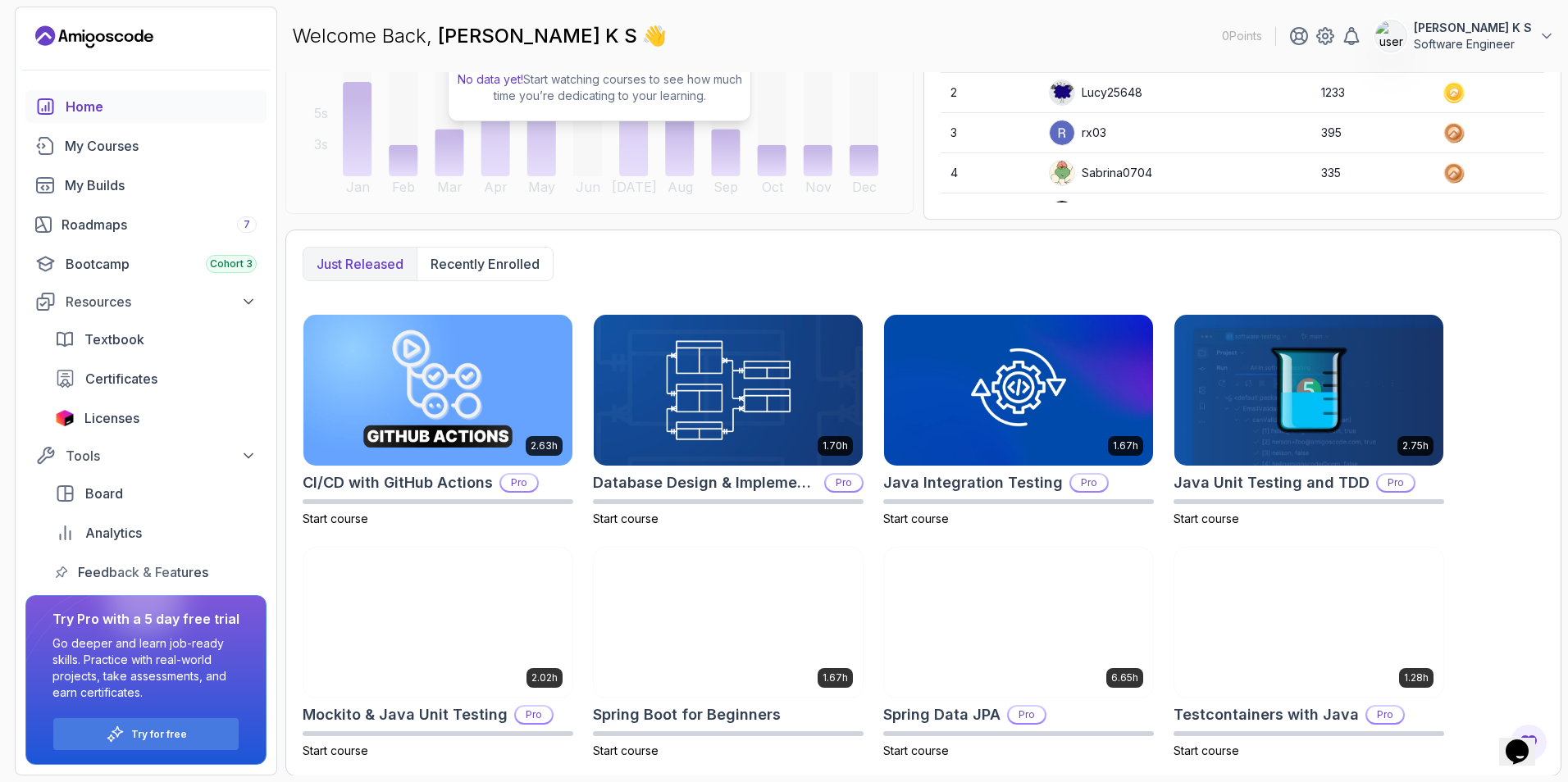
scroll to position [269, 0]
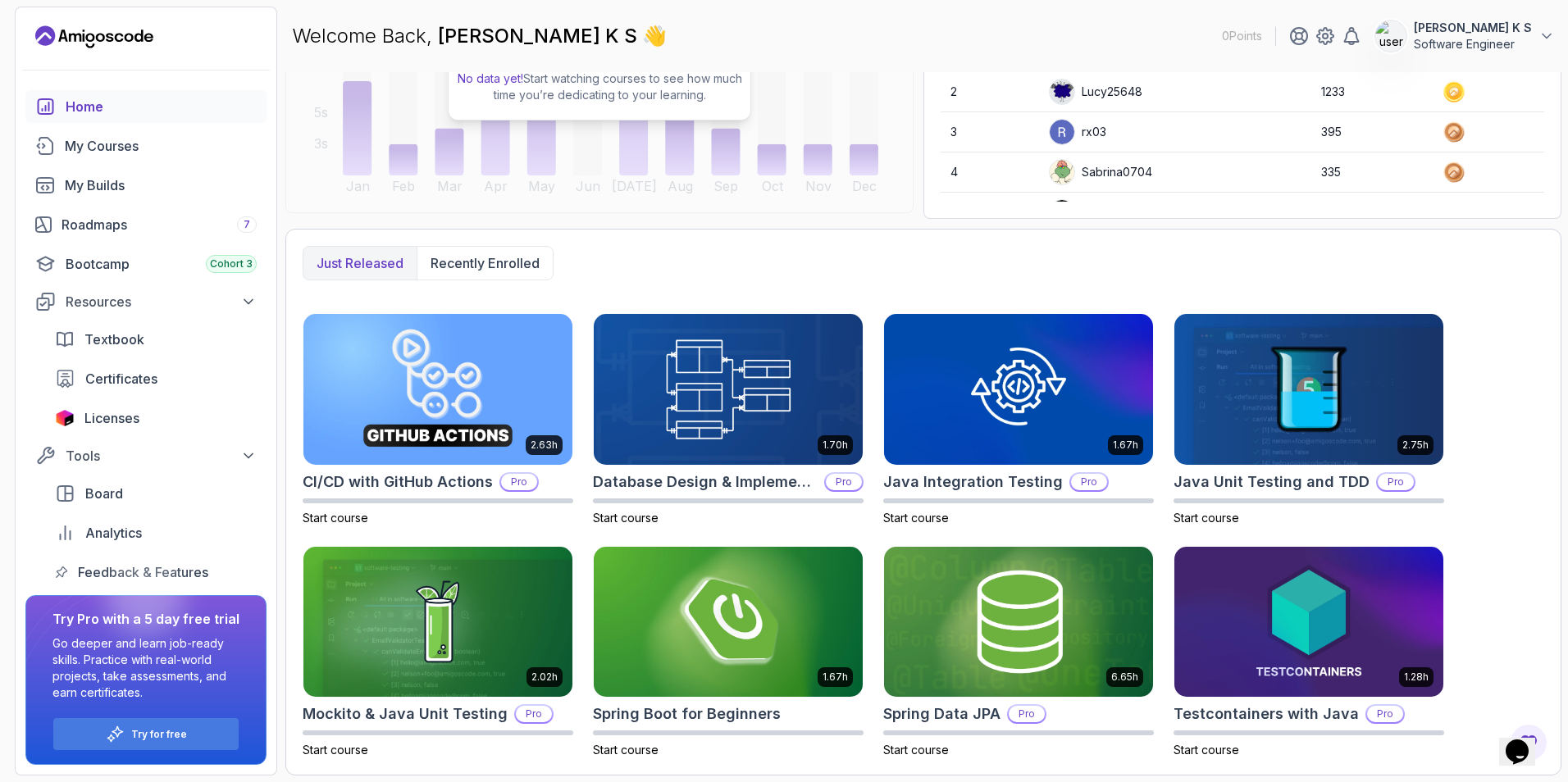
click at [1539, 442] on div "2.63h CI/CD with GitHub Actions Pro Start course 1.70h Database Design & Implem…" at bounding box center [923, 536] width 1241 height 445
click at [1533, 335] on div "2.63h CI/CD with GitHub Actions Pro Start course 1.70h Database Design & Implem…" at bounding box center [923, 536] width 1241 height 445
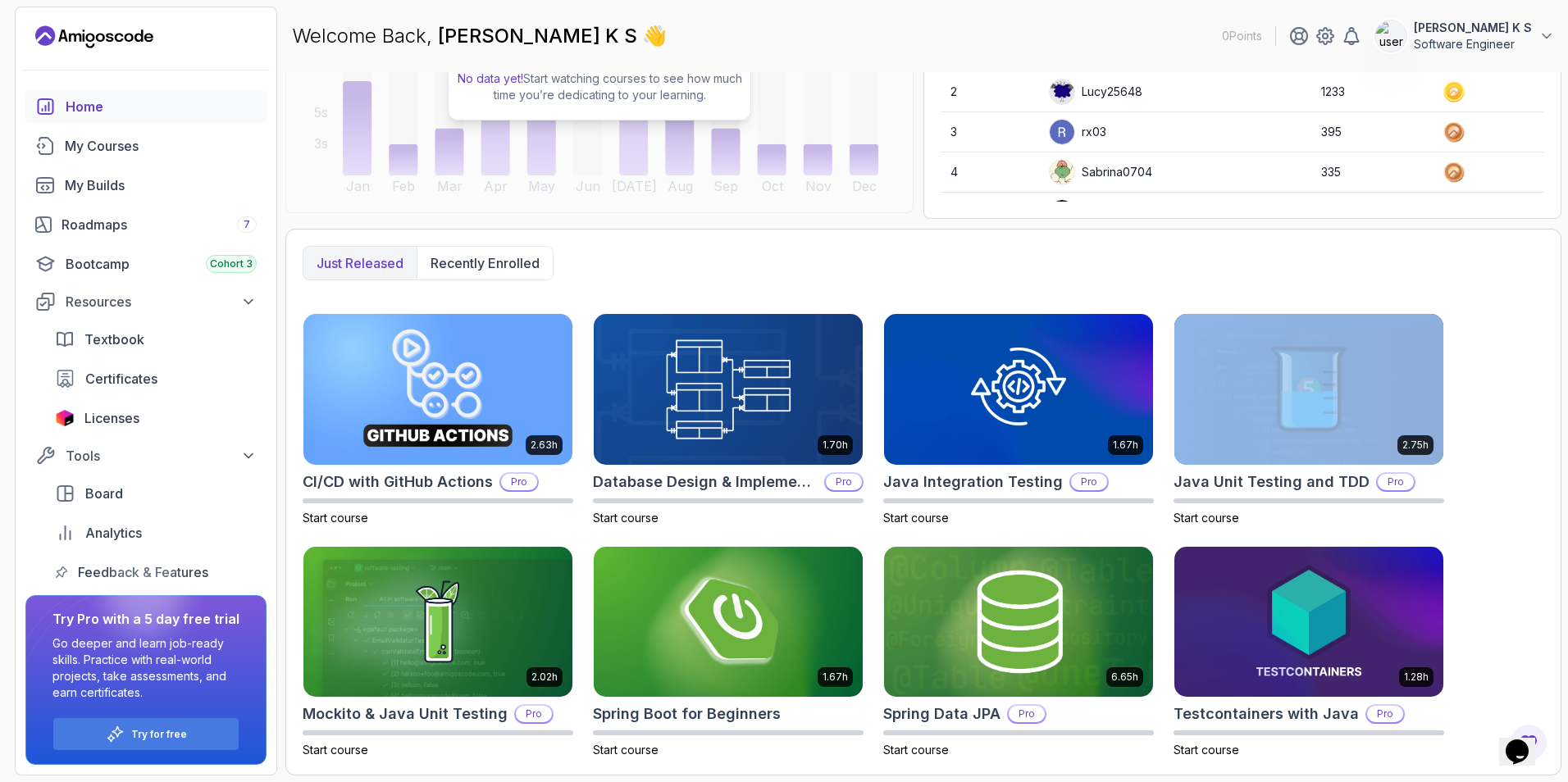
click at [1533, 335] on div "2.63h CI/CD with GitHub Actions Pro Start course 1.70h Database Design & Implem…" at bounding box center [923, 536] width 1241 height 445
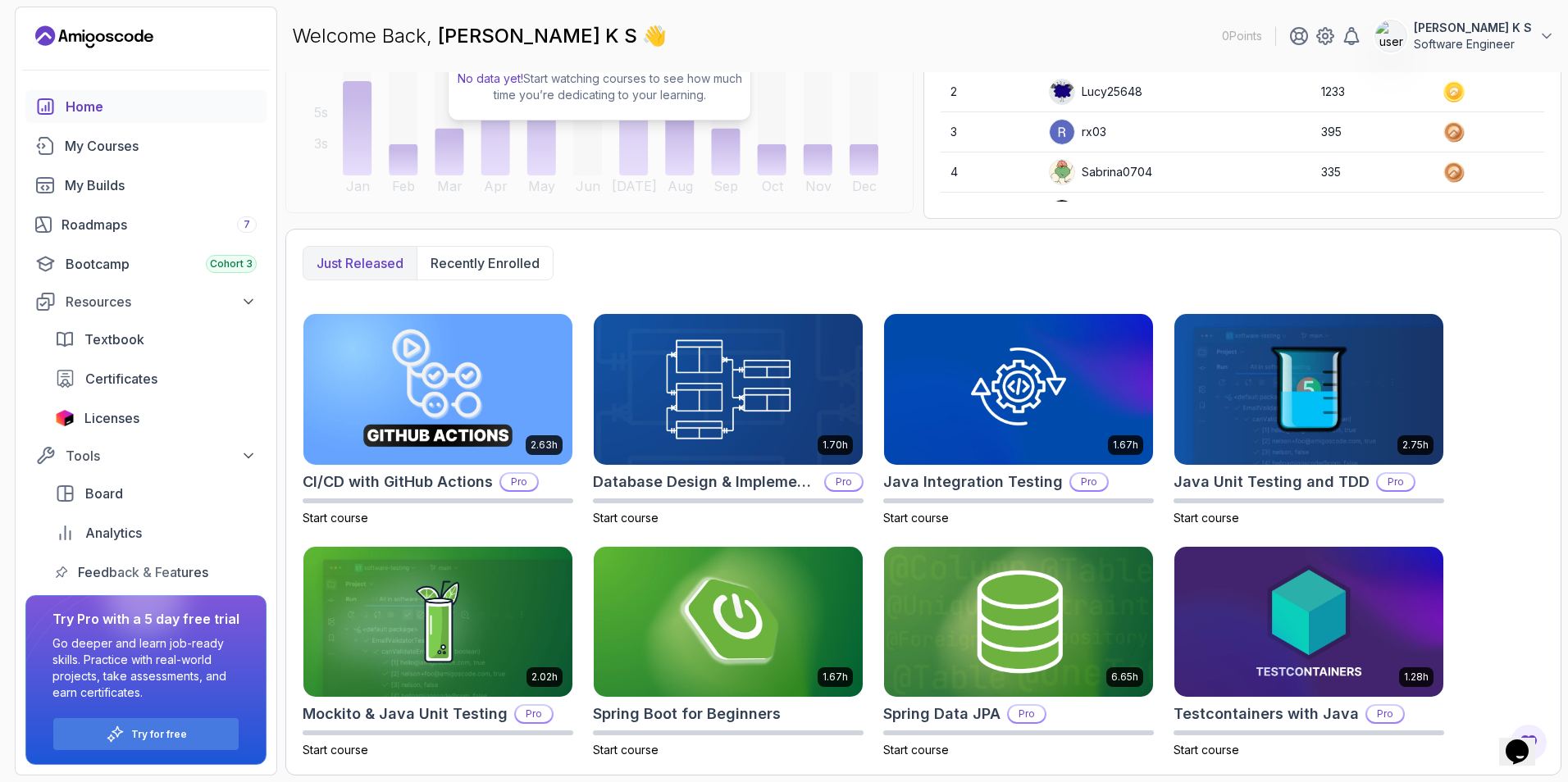
click at [1466, 481] on div "2.63h CI/CD with GitHub Actions Pro Start course 1.70h Database Design & Implem…" at bounding box center [923, 536] width 1241 height 445
click at [1486, 547] on div "2.63h CI/CD with GitHub Actions Pro Start course 1.70h Database Design & Implem…" at bounding box center [923, 536] width 1241 height 445
click at [115, 347] on span "Textbook" at bounding box center [114, 340] width 60 height 20
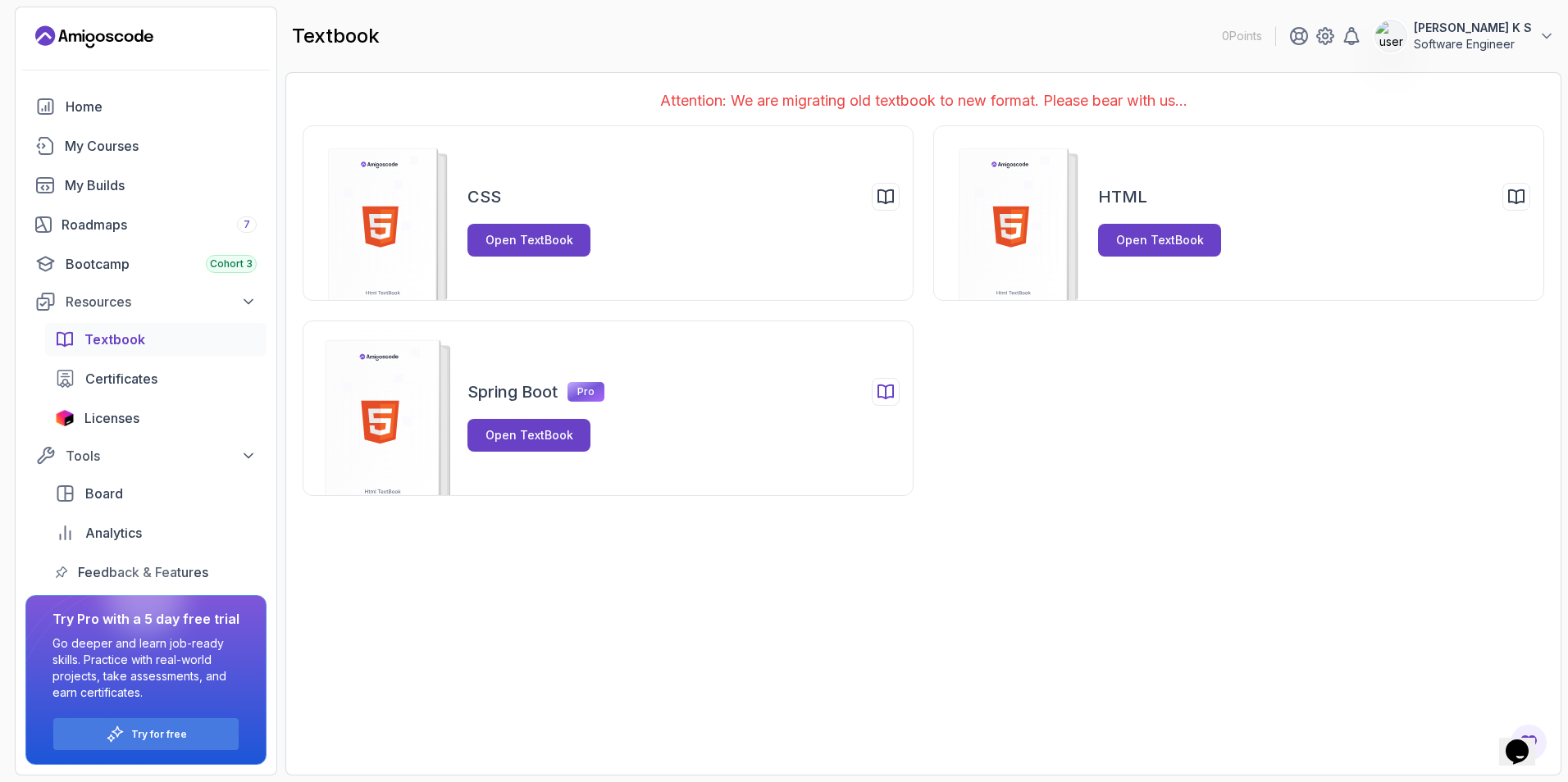
click at [401, 410] on rect at bounding box center [383, 425] width 114 height 170
click at [548, 437] on div "Open TextBook" at bounding box center [529, 436] width 88 height 17
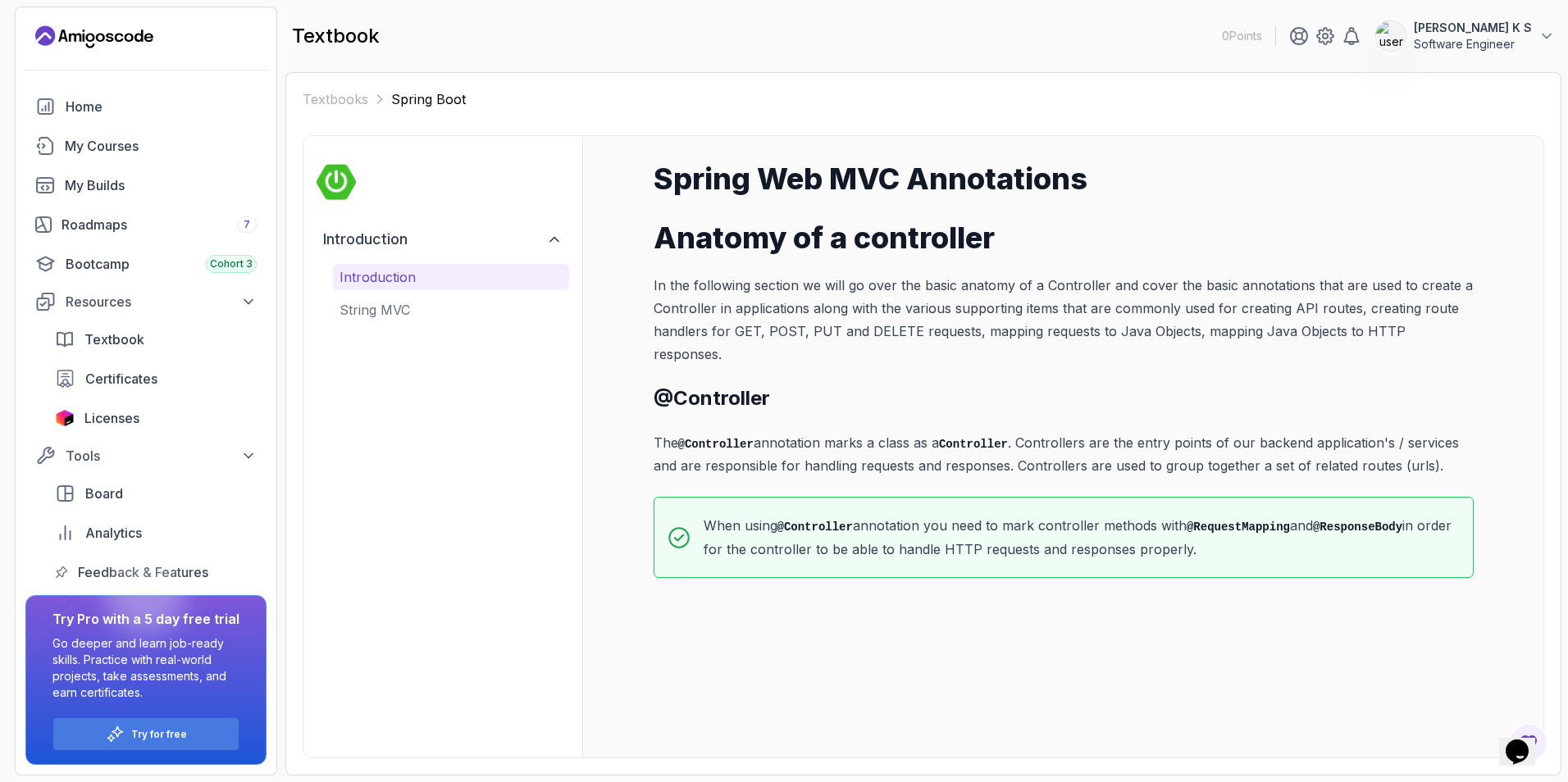
click at [1190, 461] on div "Spring Web MVC Annotations Anatomy of a controller In the following section we …" at bounding box center [1063, 370] width 820 height 416
